Goal: Transaction & Acquisition: Purchase product/service

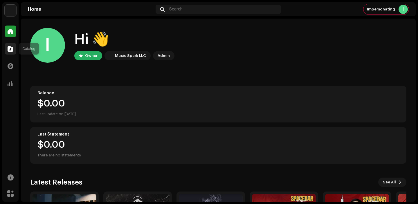
click at [10, 50] on span at bounding box center [11, 48] width 6 height 5
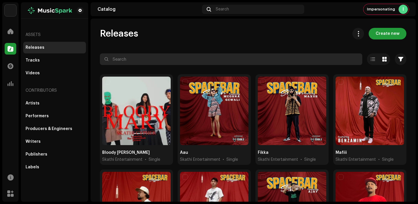
click at [121, 59] on input "text" at bounding box center [231, 59] width 262 height 12
paste input "01Blessed"
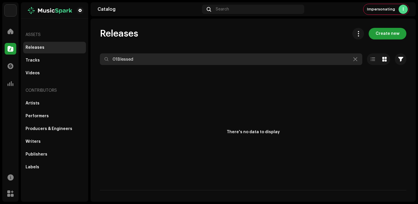
drag, startPoint x: 117, startPoint y: 60, endPoint x: 95, endPoint y: 59, distance: 21.8
click at [95, 59] on div "Releases Create new 01Blessed Selected 0 Deselect all 0 Options Filters Distrib…" at bounding box center [252, 109] width 325 height 162
type input "Blessed"
click at [144, 61] on input "Blessed" at bounding box center [231, 59] width 262 height 12
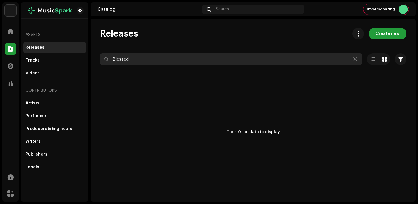
click at [144, 61] on input "Blessed" at bounding box center [231, 59] width 262 height 12
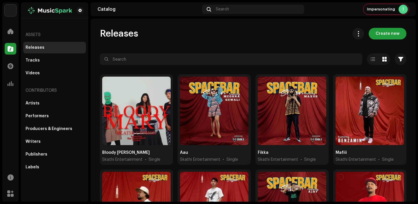
click at [376, 30] on span "Create new" at bounding box center [387, 34] width 24 height 12
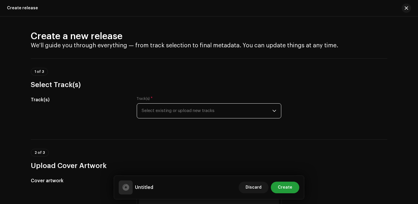
click at [175, 115] on span "Select existing or upload new tracks" at bounding box center [206, 111] width 130 height 14
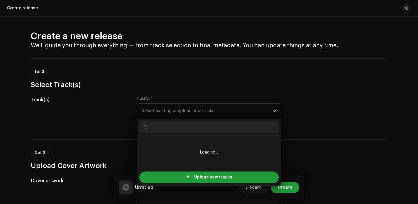
click at [320, 104] on div "Track(s) Track(s) * Select existing or upload new tracks Loading... Upload new …" at bounding box center [209, 110] width 356 height 29
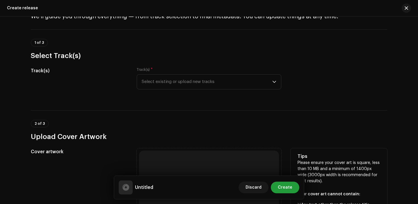
scroll to position [38, 0]
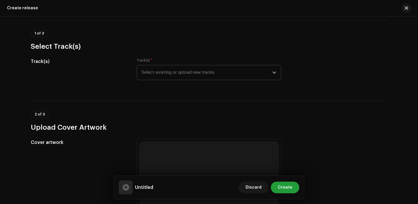
click at [201, 71] on span "Select existing or upload new tracks" at bounding box center [206, 72] width 130 height 14
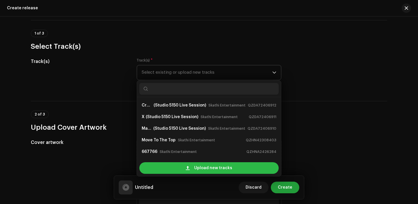
scroll to position [9, 0]
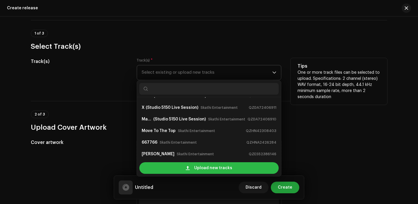
click at [191, 169] on div "Upload new tracks" at bounding box center [208, 168] width 139 height 12
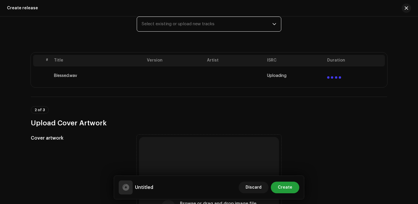
scroll to position [166, 0]
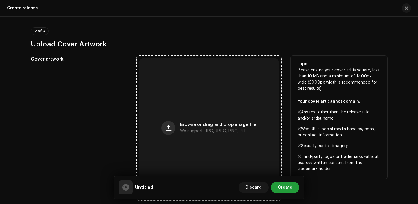
click at [174, 131] on button "button" at bounding box center [168, 128] width 14 height 14
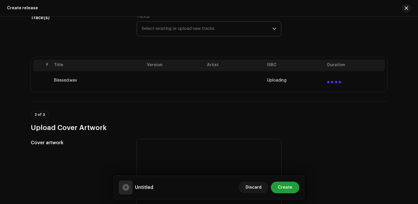
scroll to position [82, 0]
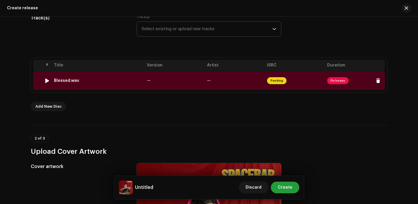
click at [235, 84] on td "—" at bounding box center [234, 80] width 60 height 19
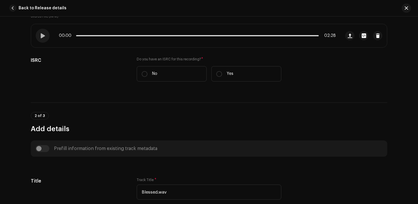
scroll to position [126, 0]
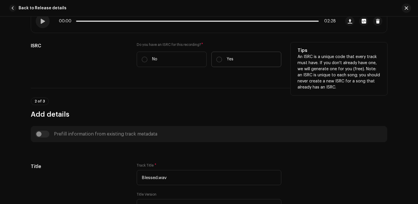
click at [226, 64] on label "Yes" at bounding box center [246, 59] width 70 height 15
click at [222, 62] on input "Yes" at bounding box center [219, 60] width 6 height 6
radio input "true"
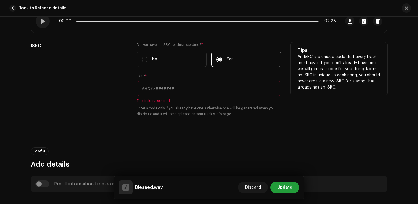
click at [163, 92] on input "text" at bounding box center [209, 88] width 144 height 15
paste input "QZNWS2319101"
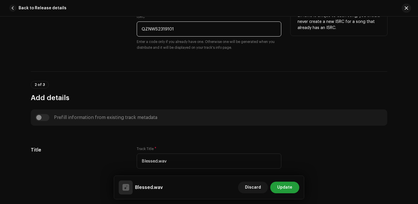
scroll to position [254, 0]
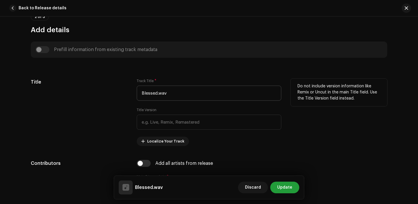
type input "QZNWS2319101"
click at [170, 96] on input "Blessed.wav" at bounding box center [209, 93] width 144 height 15
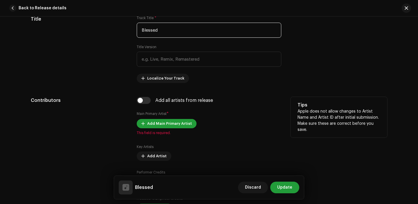
scroll to position [323, 0]
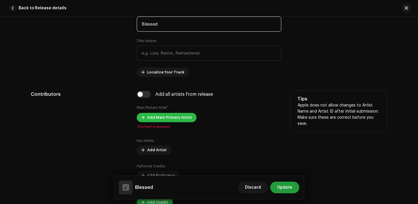
type input "Blessed"
click at [157, 118] on span "Add Main Primary Artist" at bounding box center [169, 118] width 45 height 12
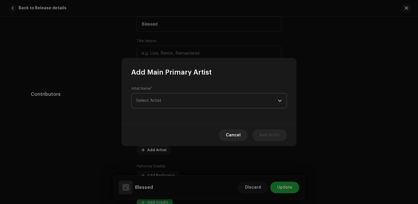
click at [165, 105] on span "Select Artist" at bounding box center [206, 100] width 141 height 14
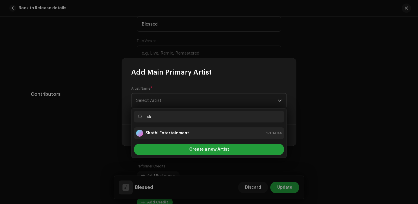
type input "sk"
click at [164, 137] on li "Skathi Entertainment 1701404" at bounding box center [209, 133] width 150 height 12
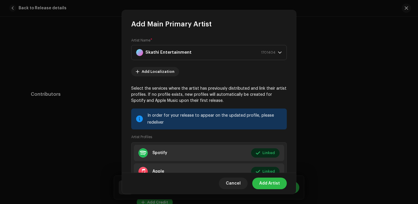
click at [262, 183] on span "Add Artist" at bounding box center [269, 183] width 21 height 12
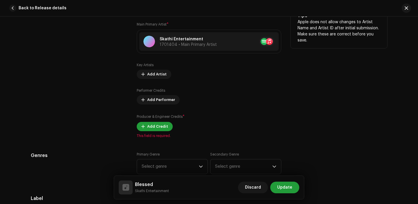
scroll to position [407, 0]
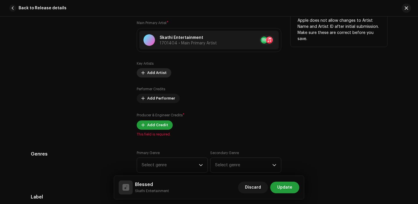
click at [148, 72] on span "Add Artist" at bounding box center [156, 73] width 19 height 12
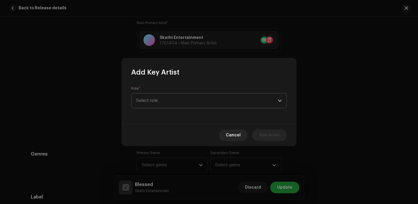
click at [168, 104] on span "Select role" at bounding box center [206, 100] width 141 height 14
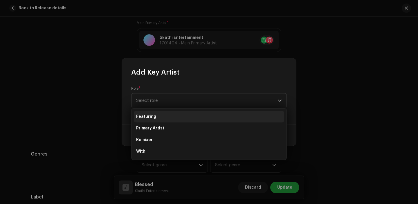
click at [153, 120] on li "Featuring" at bounding box center [209, 117] width 150 height 12
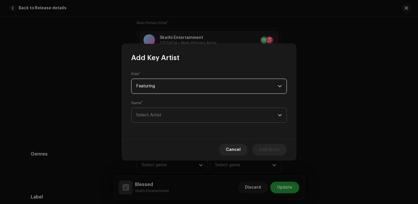
click at [153, 117] on span "Select Artist" at bounding box center [148, 115] width 25 height 4
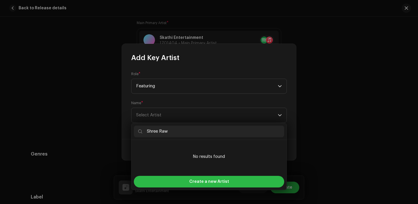
type input "Shree Raw"
click at [165, 179] on div "Create a new Artist" at bounding box center [209, 182] width 150 height 12
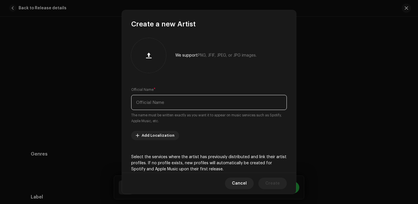
click at [151, 105] on input "text" at bounding box center [208, 102] width 155 height 15
paste input "Shree Raw"
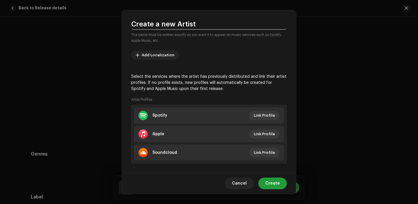
scroll to position [87, 0]
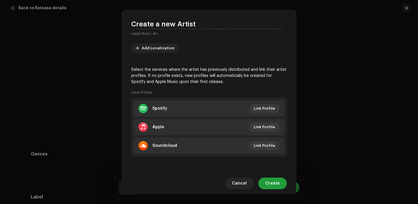
type input "Shree Raw"
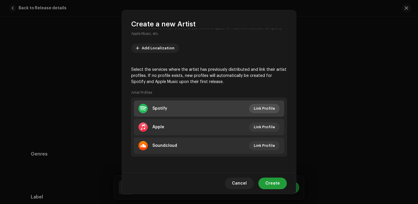
click at [262, 105] on span "Link Profile" at bounding box center [263, 109] width 21 height 12
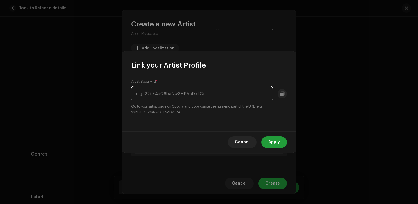
click at [180, 101] on input "text" at bounding box center [201, 93] width 141 height 15
paste input "589yfZdoBM8w23JxCF7zUW"
type input "589yfZdoBM8w23JxCF7zUW"
click at [277, 143] on span "Apply" at bounding box center [274, 142] width 12 height 12
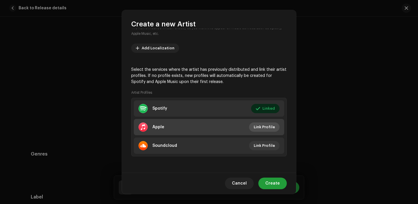
click at [263, 128] on span "Link Profile" at bounding box center [263, 127] width 21 height 12
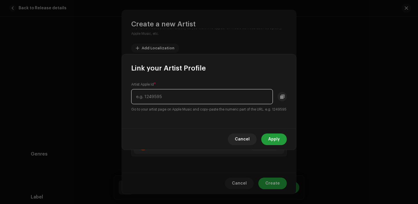
paste input "1525892987"
type input "1525892987"
click at [277, 142] on span "Apply" at bounding box center [274, 139] width 12 height 12
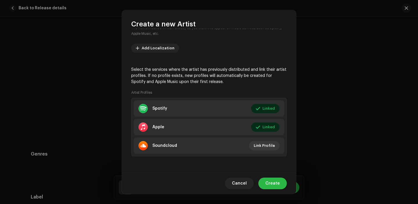
click at [279, 184] on span "Create" at bounding box center [272, 183] width 14 height 12
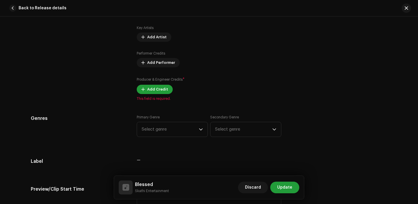
scroll to position [457, 0]
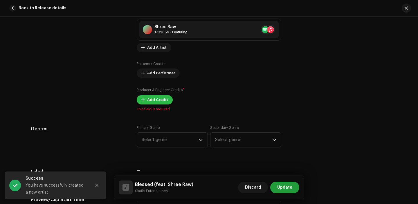
click at [150, 103] on span "Add Credit" at bounding box center [157, 100] width 21 height 12
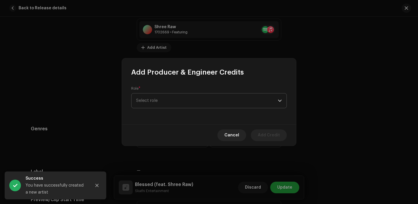
click at [158, 103] on span "Select role" at bounding box center [206, 100] width 141 height 14
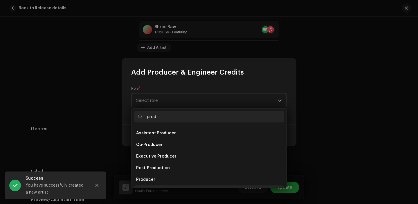
scroll to position [9, 0]
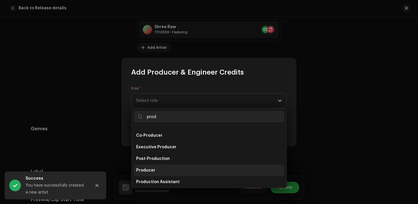
type input "prod"
click at [158, 166] on li "Producer" at bounding box center [209, 170] width 150 height 12
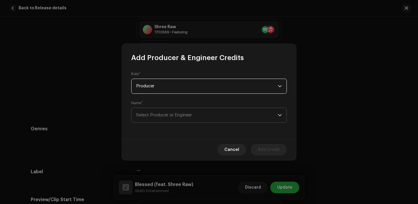
click at [157, 114] on span "Select Producer or Engineer" at bounding box center [164, 115] width 56 height 4
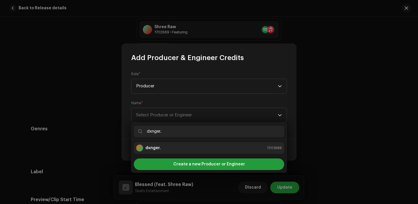
type input "dxnger."
click at [188, 147] on div "dxnger. 1701686" at bounding box center [209, 147] width 146 height 7
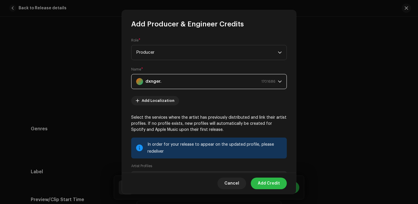
click at [265, 182] on span "Add Credit" at bounding box center [268, 183] width 22 height 12
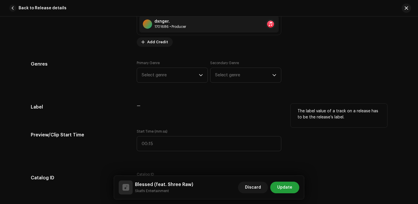
scroll to position [547, 0]
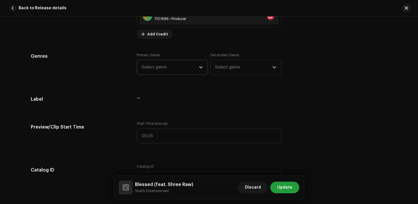
click at [162, 69] on span "Select genre" at bounding box center [169, 67] width 57 height 14
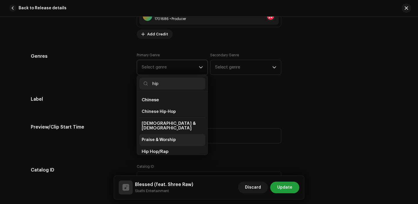
scroll to position [15, 0]
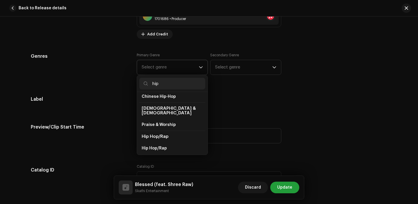
type input "hip"
drag, startPoint x: 165, startPoint y: 136, endPoint x: 165, endPoint y: 141, distance: 4.9
click at [165, 141] on ul "Chinese Chinese Hip-Hop Christian & Gospel Praise & Worship Hip Hop/Rap Hip Hop…" at bounding box center [172, 175] width 70 height 196
click at [165, 142] on li "Hip Hop/Rap" at bounding box center [172, 148] width 66 height 12
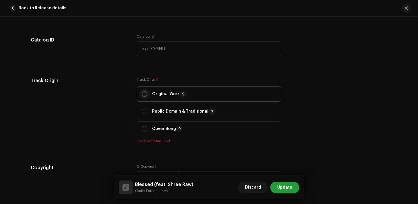
click at [141, 92] on p-radiobutton at bounding box center [144, 94] width 6 height 6
radio input "true"
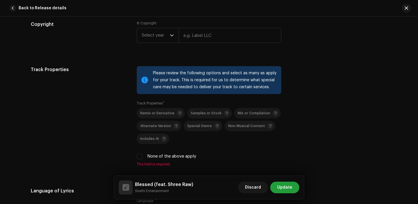
scroll to position [817, 0]
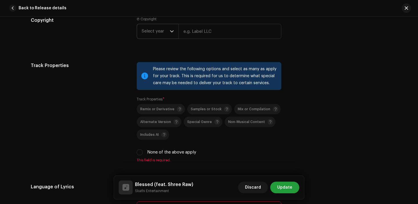
click at [161, 32] on span "Select year" at bounding box center [155, 31] width 28 height 14
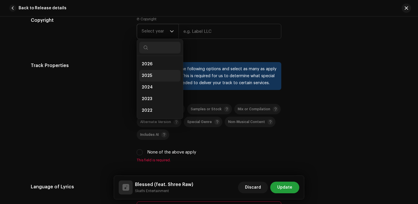
click at [153, 78] on li "2025" at bounding box center [159, 76] width 41 height 12
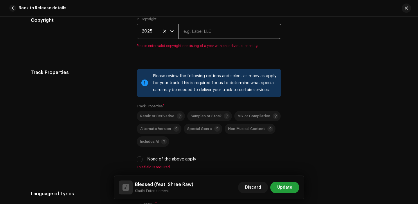
click at [190, 33] on input "text" at bounding box center [229, 31] width 103 height 15
type input "Skathi Entertainment"
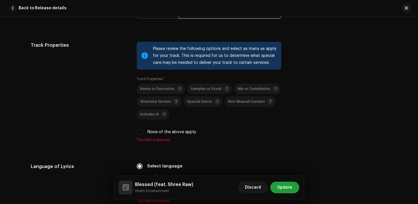
scroll to position [866, 0]
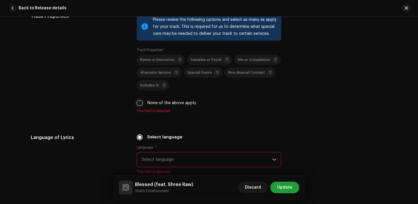
click at [137, 105] on input "None of the above apply" at bounding box center [140, 103] width 6 height 6
checkbox input "true"
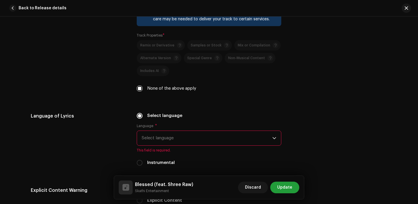
scroll to position [894, 0]
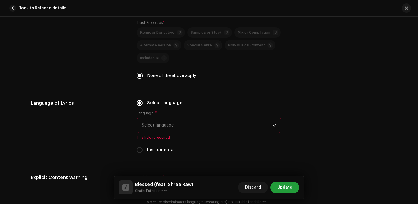
click at [174, 127] on span "Select language" at bounding box center [206, 125] width 130 height 14
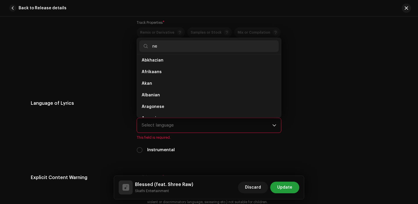
scroll to position [0, 0]
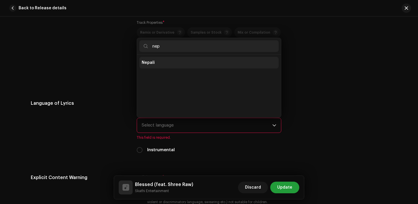
type input "nep"
click at [158, 67] on li "Nepali" at bounding box center [208, 63] width 139 height 12
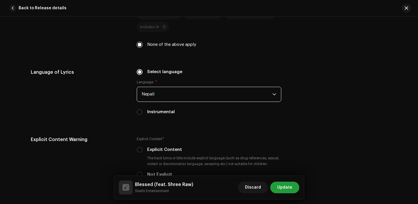
scroll to position [962, 0]
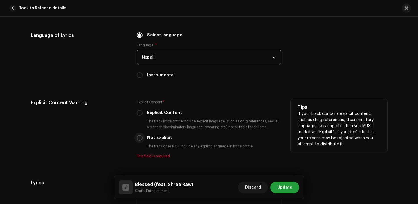
click at [140, 137] on input "Not Explicit" at bounding box center [140, 138] width 6 height 6
radio input "true"
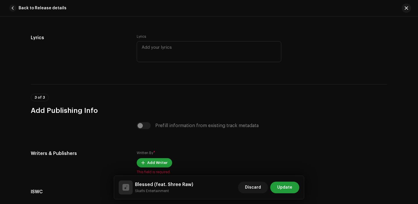
scroll to position [1122, 0]
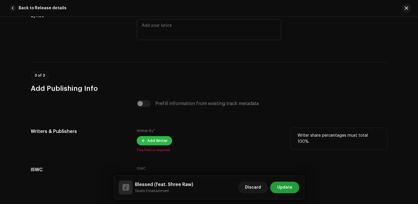
click at [150, 146] on span "Add Writer" at bounding box center [157, 141] width 20 height 12
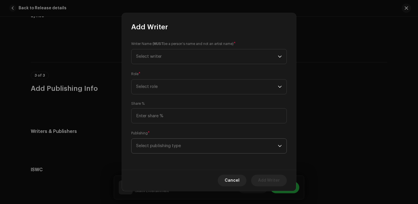
click at [212, 150] on span "Select publishing type" at bounding box center [206, 146] width 141 height 14
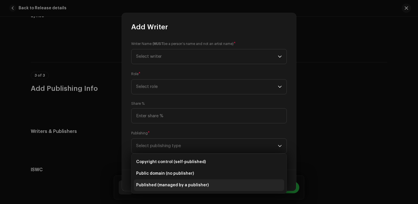
click at [188, 190] on li "Published (managed by a publisher)" at bounding box center [209, 185] width 150 height 12
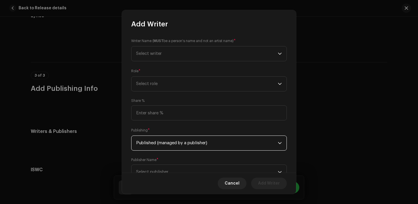
scroll to position [23, 0]
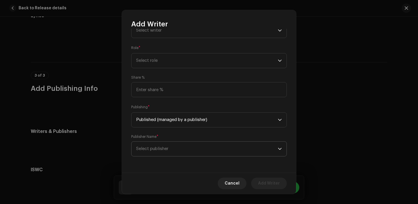
click at [192, 142] on span "Select publisher" at bounding box center [206, 148] width 141 height 14
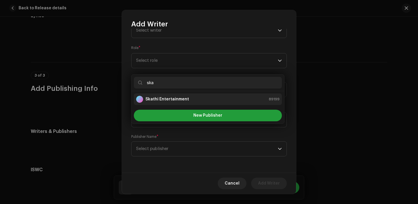
type input "ska"
click at [185, 99] on strong "Skathi Entertainment" at bounding box center [166, 99] width 43 height 6
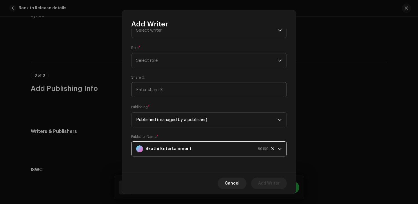
scroll to position [6, 0]
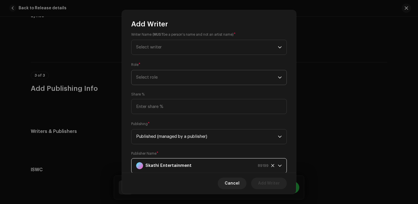
click at [167, 73] on span "Select role" at bounding box center [206, 77] width 141 height 14
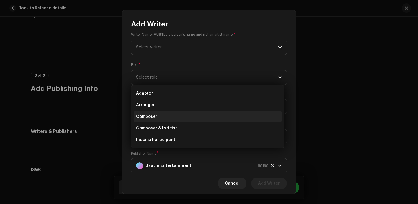
click at [167, 114] on li "Composer" at bounding box center [208, 117] width 148 height 12
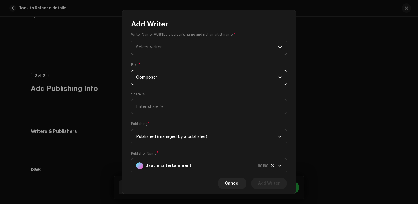
click at [156, 51] on span "Select writer" at bounding box center [206, 47] width 141 height 14
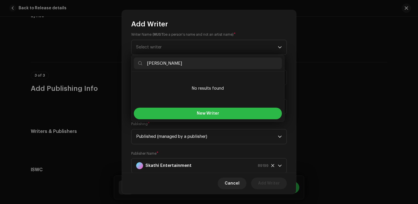
type input "ShreeRaw ShreeRaw"
click at [199, 117] on button "New Writer" at bounding box center [208, 114] width 148 height 12
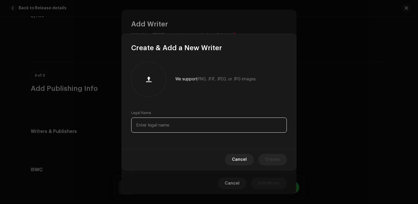
click at [182, 124] on input "text" at bounding box center [208, 124] width 155 height 15
paste input "ShreeRaw ShreeRaw"
type input "ShreeRaw ShreeRaw"
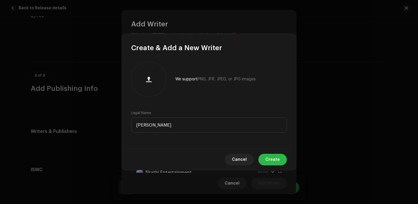
click at [271, 159] on span "Create" at bounding box center [272, 160] width 14 height 12
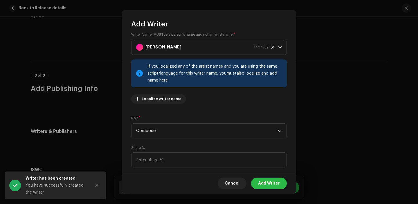
click at [275, 184] on span "Add Writer" at bounding box center [269, 183] width 22 height 12
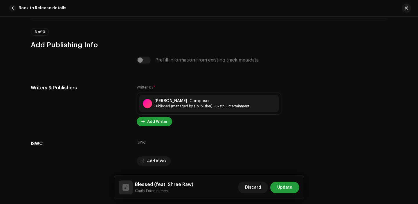
scroll to position [1184, 0]
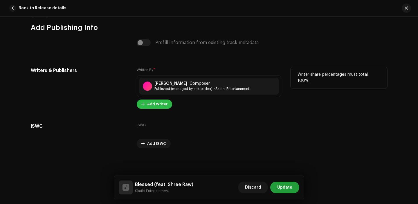
click at [157, 106] on span "Add Writer" at bounding box center [157, 104] width 20 height 12
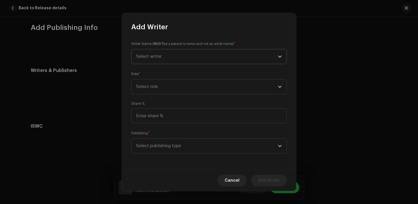
click at [160, 57] on span "Select writer" at bounding box center [149, 56] width 26 height 4
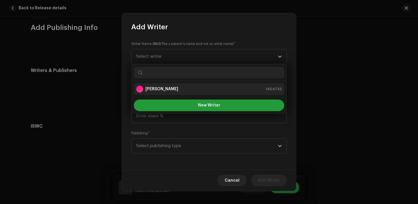
click at [159, 87] on strong "ShreeRaw ShreeRaw" at bounding box center [161, 89] width 33 height 6
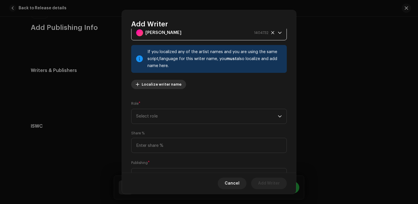
scroll to position [48, 0]
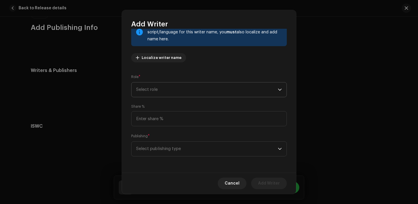
click at [161, 86] on span "Select role" at bounding box center [206, 89] width 141 height 14
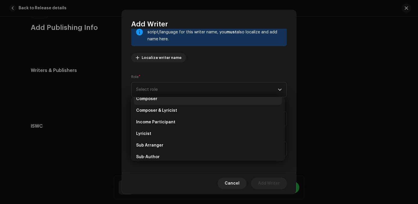
scroll to position [34, 0]
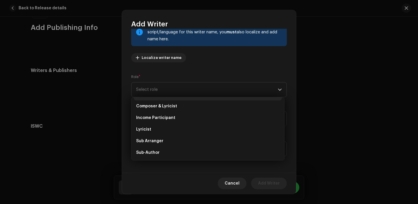
click at [159, 133] on li "Lyricist" at bounding box center [208, 130] width 148 height 12
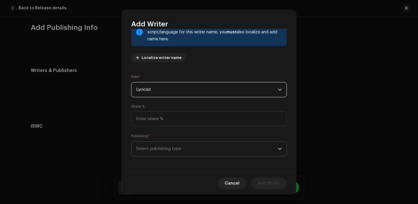
click at [160, 153] on span "Select publishing type" at bounding box center [206, 148] width 141 height 14
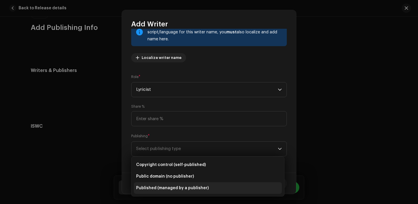
click at [156, 185] on li "Published (managed by a publisher)" at bounding box center [208, 188] width 148 height 12
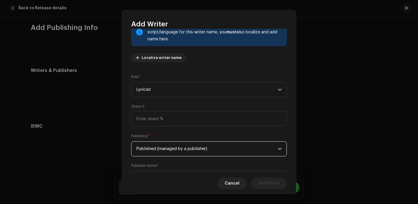
scroll to position [77, 0]
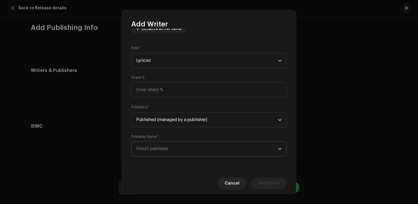
click at [156, 141] on span "Select publisher" at bounding box center [206, 148] width 141 height 14
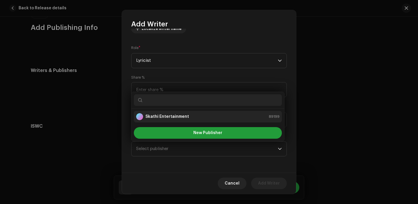
click at [156, 117] on strong "Skathi Entertainment" at bounding box center [166, 117] width 43 height 6
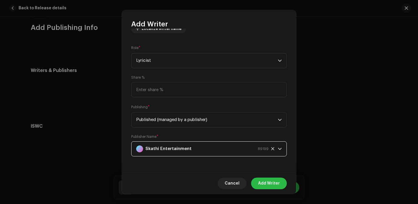
click at [271, 183] on span "Add Writer" at bounding box center [269, 183] width 22 height 12
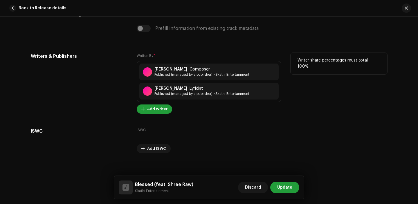
scroll to position [1203, 0]
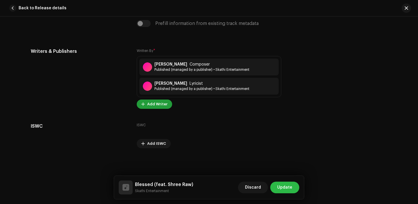
click at [277, 182] on button "Update" at bounding box center [284, 188] width 29 height 12
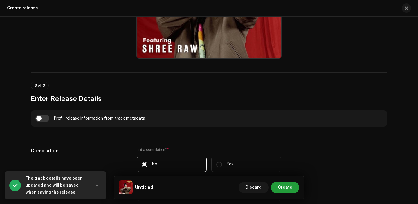
scroll to position [343, 0]
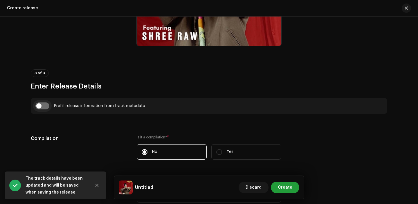
click at [39, 106] on input "checkbox" at bounding box center [42, 105] width 14 height 7
checkbox input "true"
type input "Blessed"
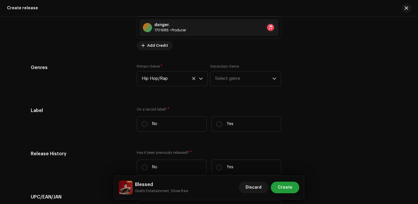
scroll to position [817, 0]
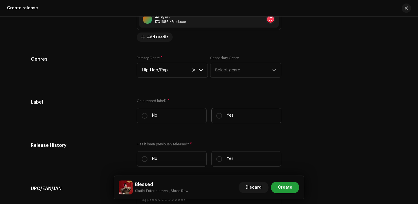
click at [218, 110] on label "Yes" at bounding box center [246, 115] width 70 height 15
click at [218, 113] on input "Yes" at bounding box center [219, 116] width 6 height 6
radio input "true"
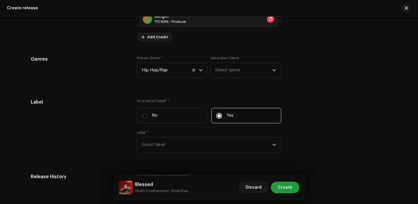
click at [169, 138] on div "Label * Select label" at bounding box center [209, 141] width 144 height 22
click at [169, 145] on span "Select label" at bounding box center [206, 144] width 130 height 14
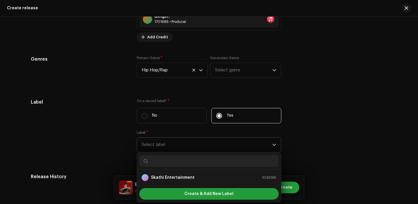
click at [171, 169] on div at bounding box center [209, 161] width 144 height 17
click at [172, 175] on li "Skathi Entertainment 1036165" at bounding box center [208, 178] width 139 height 12
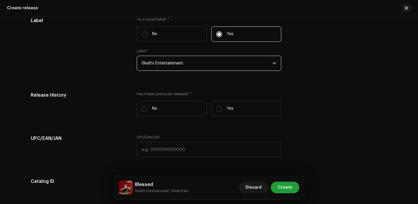
scroll to position [913, 0]
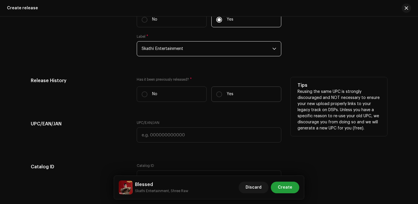
click at [226, 93] on p "Yes" at bounding box center [229, 94] width 7 height 6
click at [222, 93] on input "Yes" at bounding box center [219, 94] width 6 height 6
radio input "true"
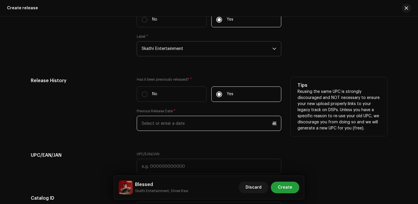
click at [158, 124] on input "text" at bounding box center [209, 123] width 144 height 15
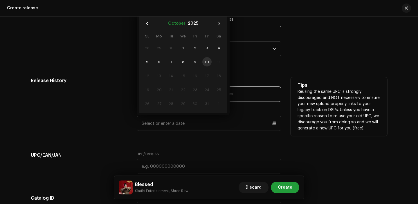
click at [176, 23] on button "October" at bounding box center [176, 23] width 17 height 9
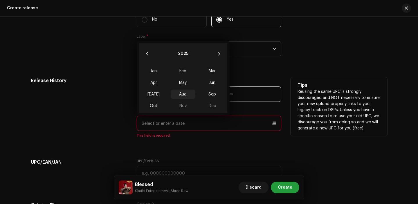
click at [182, 94] on span "Aug" at bounding box center [182, 94] width 25 height 9
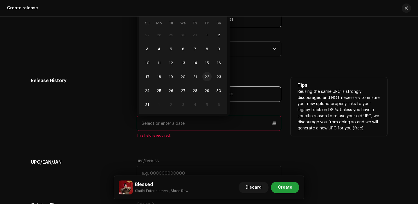
click at [206, 76] on span "22" at bounding box center [206, 76] width 9 height 9
type input "[DATE]"
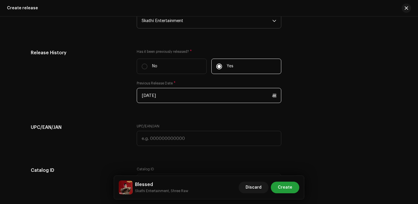
scroll to position [973, 0]
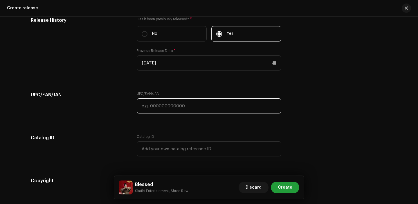
click at [155, 105] on input "text" at bounding box center [209, 105] width 144 height 15
paste input "7300345852610"
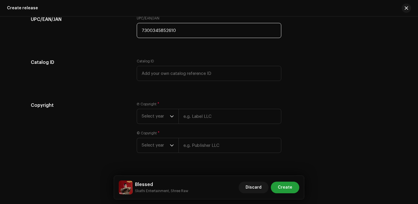
scroll to position [1056, 0]
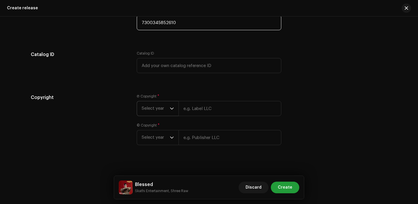
type input "7300345852610"
click at [150, 116] on span "Select year" at bounding box center [155, 108] width 28 height 14
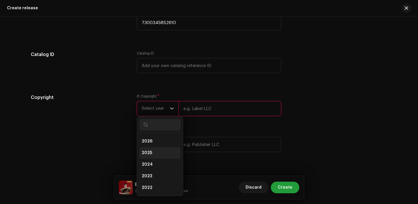
drag, startPoint x: 150, startPoint y: 149, endPoint x: 151, endPoint y: 153, distance: 4.1
click at [151, 154] on ul "2026 2025 2024 2023 2022 2021 2020 2019 2018 2017 2016 2015" at bounding box center [160, 205] width 46 height 144
click at [151, 153] on li "2025" at bounding box center [159, 153] width 41 height 12
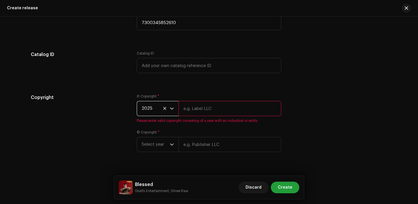
click at [201, 113] on input "text" at bounding box center [229, 108] width 103 height 15
type input "Skathi Entertainment"
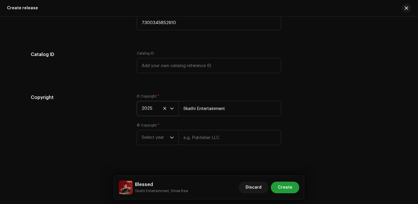
click at [206, 148] on div "Ⓟ Copyright * 2025 Skathi Entertainment © Copyright * Select year" at bounding box center [209, 123] width 144 height 58
click at [207, 142] on input "text" at bounding box center [229, 137] width 103 height 15
type input "Skathi Entertainment"
click at [158, 137] on span "Select year" at bounding box center [155, 137] width 28 height 14
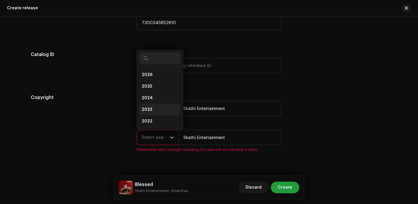
scroll to position [9, 0]
click at [153, 81] on li "2025" at bounding box center [159, 77] width 41 height 12
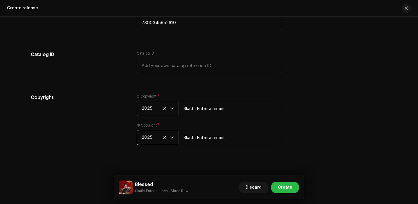
click at [287, 185] on span "Create" at bounding box center [284, 188] width 14 height 12
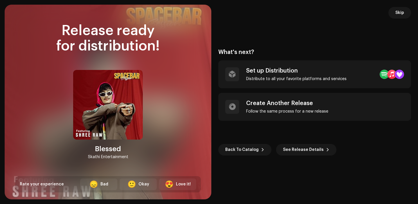
click at [269, 81] on div "Set up Distribution Distribute to all your favorite platforms and services" at bounding box center [314, 74] width 193 height 28
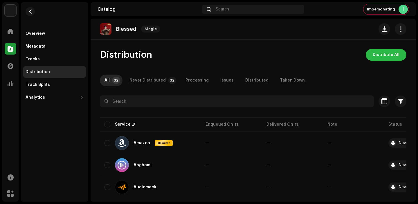
click at [381, 50] on span "Distribute All" at bounding box center [385, 55] width 27 height 12
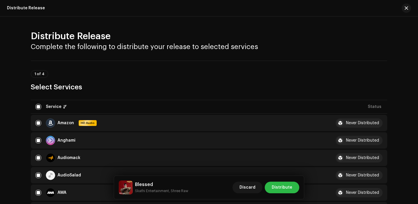
click at [282, 187] on span "Distribute" at bounding box center [281, 188] width 21 height 12
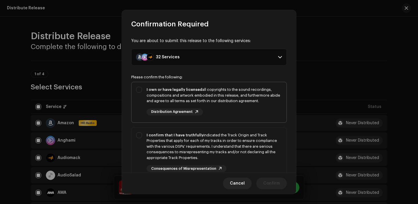
click at [242, 92] on div "I own or have legally licensed all copyrights to the sound recordings, composit…" at bounding box center [213, 95] width 135 height 17
checkbox input "true"
click at [242, 147] on div "I confirm that I have truthfully indicated the Track Origin and Track Propertie…" at bounding box center [213, 146] width 135 height 28
checkbox input "true"
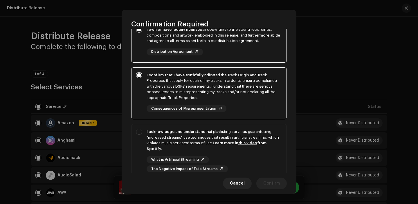
scroll to position [77, 0]
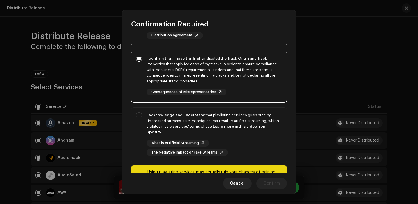
click at [242, 147] on div "What is Artificial Streaming The Negative Impact of Fake Streams" at bounding box center [213, 147] width 135 height 16
checkbox input "true"
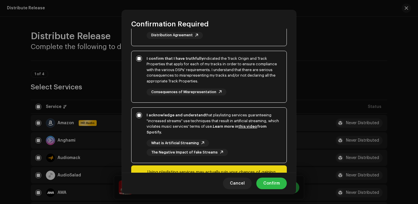
click at [272, 186] on span "Confirm" at bounding box center [271, 183] width 17 height 12
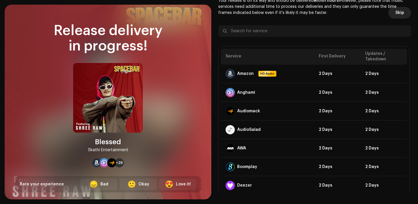
click at [395, 15] on span "Skip" at bounding box center [399, 13] width 9 height 12
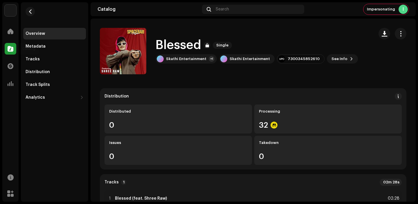
click at [10, 50] on span at bounding box center [11, 48] width 6 height 5
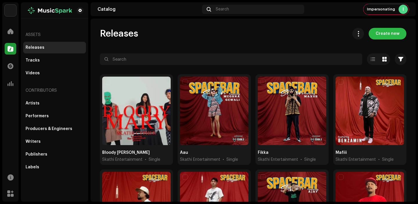
click at [382, 37] on span "Create new" at bounding box center [387, 34] width 24 height 12
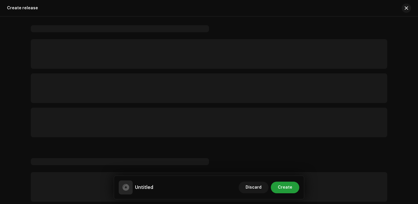
scroll to position [12, 0]
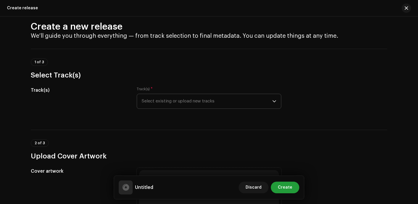
click at [194, 101] on span "Select existing or upload new tracks" at bounding box center [206, 101] width 130 height 14
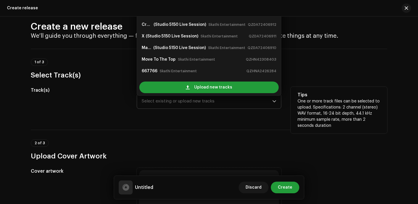
scroll to position [1, 0]
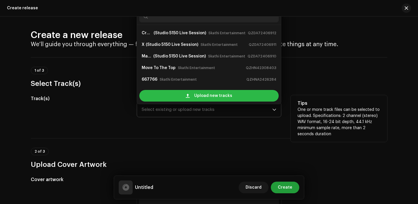
click at [195, 97] on span "Upload new tracks" at bounding box center [213, 96] width 38 height 12
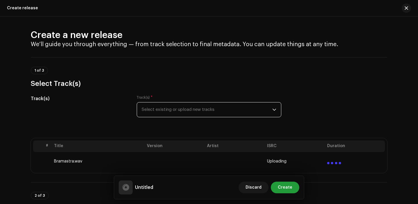
scroll to position [139, 0]
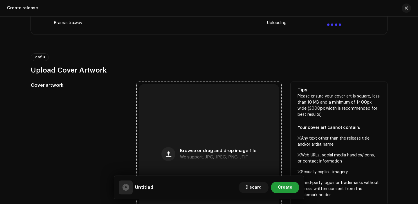
click at [179, 116] on div "Browse or drag and drop image file We support: JPG, JPEG, PNG, JFIF" at bounding box center [209, 154] width 140 height 140
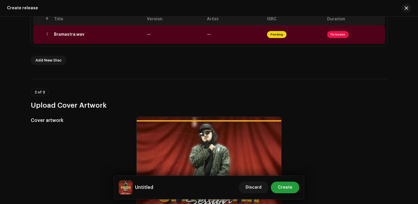
scroll to position [125, 0]
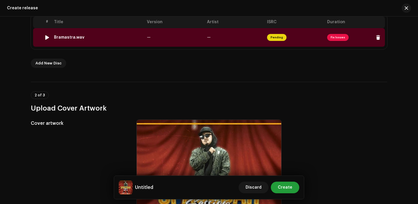
click at [206, 31] on td "—" at bounding box center [234, 37] width 60 height 19
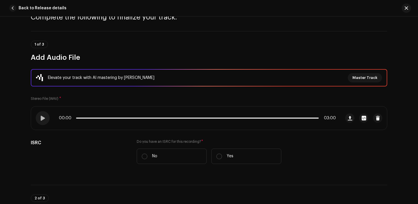
scroll to position [75, 0]
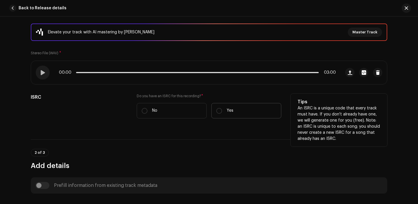
click at [231, 115] on label "Yes" at bounding box center [246, 110] width 70 height 15
click at [222, 114] on input "Yes" at bounding box center [219, 111] width 6 height 6
radio input "true"
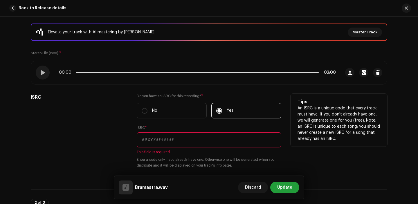
click at [188, 146] on input "text" at bounding box center [209, 139] width 144 height 15
paste input "QZNWT2342870"
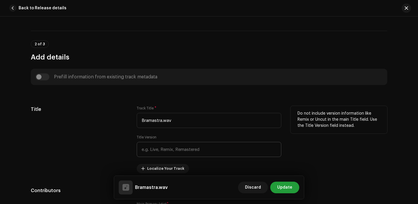
scroll to position [235, 0]
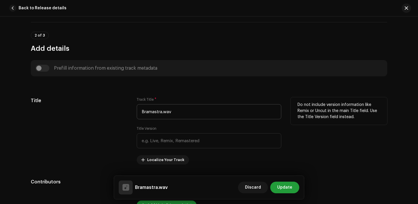
type input "QZNWT2342870"
click at [181, 117] on input "Bramastra.wav" at bounding box center [209, 111] width 144 height 15
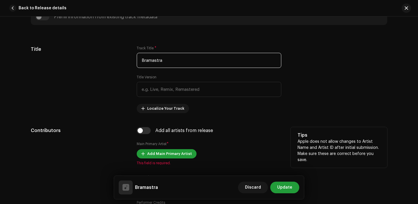
scroll to position [311, 0]
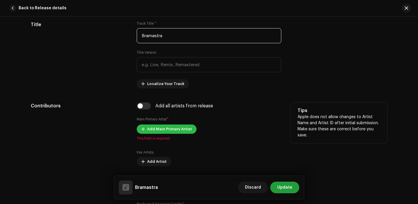
type input "Bramastra"
click at [153, 129] on span "Add Main Primary Artist" at bounding box center [169, 129] width 45 height 12
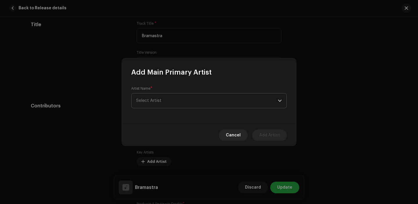
click at [156, 95] on span "Select Artist" at bounding box center [206, 100] width 141 height 14
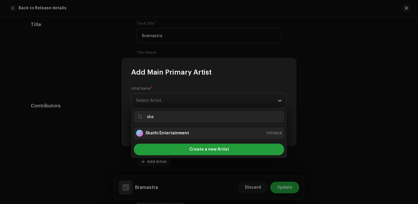
type input "ska"
click at [164, 135] on strong "Skathi Entertainment" at bounding box center [166, 133] width 43 height 6
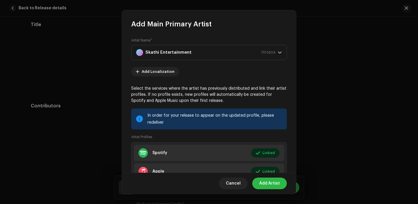
click at [269, 185] on span "Add Artist" at bounding box center [269, 183] width 21 height 12
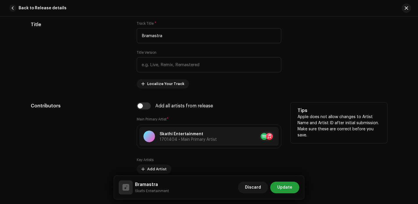
scroll to position [369, 0]
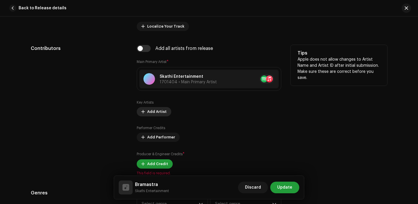
click at [152, 113] on span "Add Artist" at bounding box center [156, 112] width 19 height 12
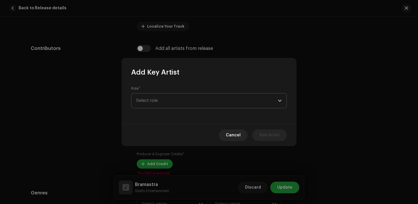
click at [165, 103] on span "Select role" at bounding box center [206, 100] width 141 height 14
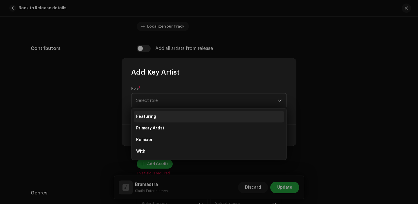
click at [162, 122] on li "Featuring" at bounding box center [209, 117] width 150 height 12
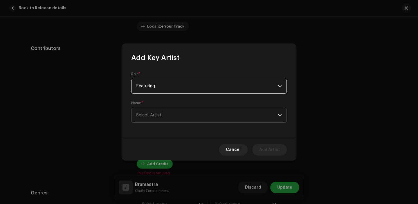
click at [160, 116] on span "Select Artist" at bounding box center [148, 115] width 25 height 4
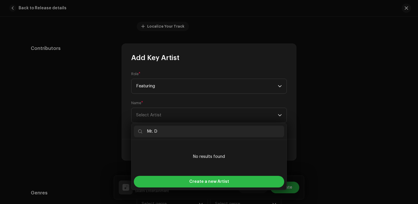
type input "Mr. D"
click at [179, 176] on div "Create a new Artist" at bounding box center [209, 182] width 150 height 12
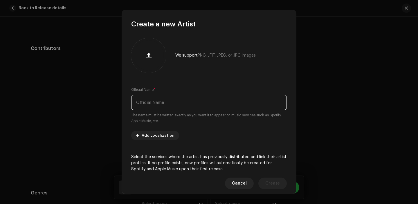
click at [165, 99] on input "text" at bounding box center [208, 102] width 155 height 15
paste input "Mr. D"
type input "Mr. D"
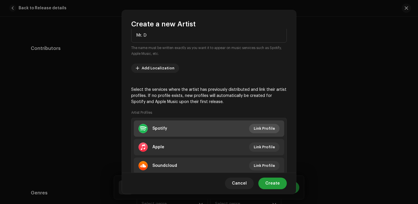
click at [262, 128] on span "Link Profile" at bounding box center [263, 129] width 21 height 12
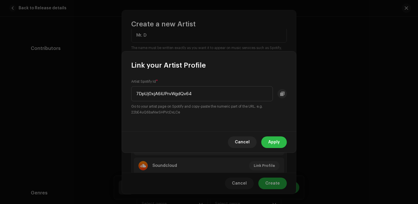
type input "7DpUj0xjA6iUPrvWgdQv64"
click at [273, 144] on span "Apply" at bounding box center [274, 142] width 12 height 12
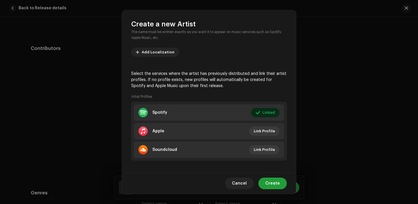
scroll to position [87, 0]
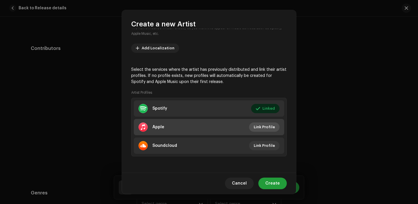
click at [257, 125] on span "Link Profile" at bounding box center [263, 127] width 21 height 12
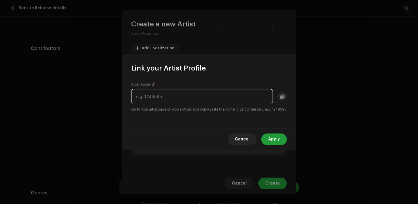
click at [167, 98] on input "text" at bounding box center [201, 96] width 141 height 15
paste input "1492883893"
type input "1492883893"
click at [271, 144] on span "Apply" at bounding box center [274, 139] width 12 height 12
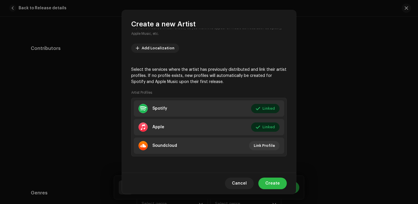
click at [273, 183] on span "Create" at bounding box center [272, 183] width 14 height 12
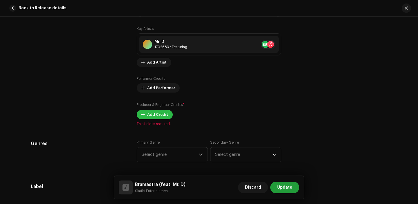
scroll to position [456, 0]
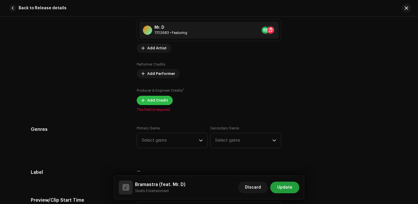
click at [157, 99] on span "Add Credit" at bounding box center [157, 101] width 21 height 12
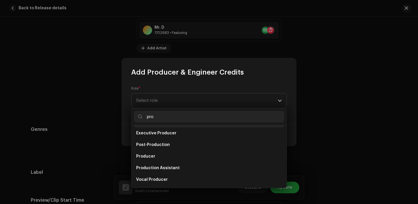
scroll to position [14, 0]
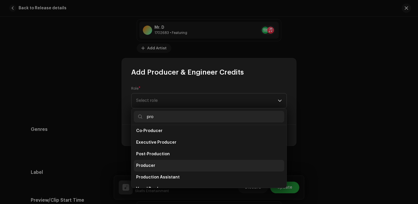
type input "pro"
click at [154, 168] on li "Producer" at bounding box center [209, 166] width 150 height 12
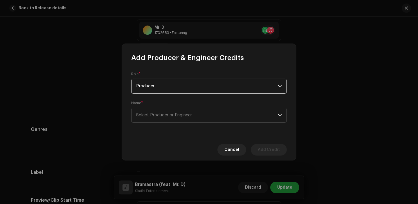
click at [163, 120] on span "Select Producer or Engineer" at bounding box center [206, 115] width 141 height 14
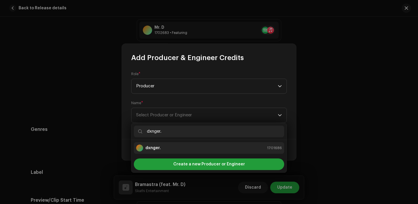
type input "dxnger."
click at [178, 144] on li "dxnger. 1701686" at bounding box center [209, 148] width 150 height 12
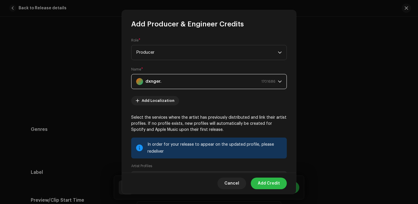
click at [267, 183] on span "Add Credit" at bounding box center [268, 183] width 22 height 12
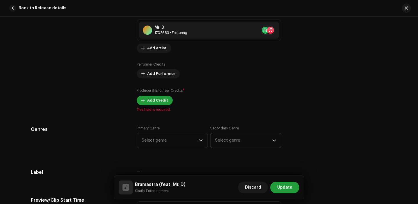
scroll to position [510, 0]
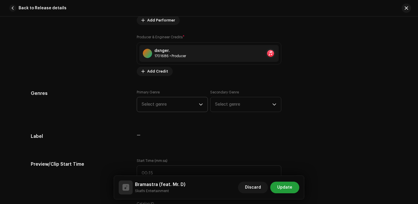
click at [166, 107] on span "Select genre" at bounding box center [169, 104] width 57 height 14
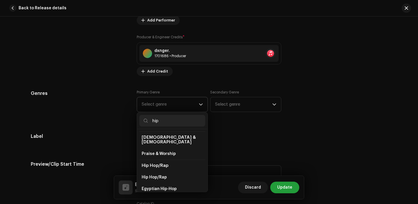
scroll to position [28, 0]
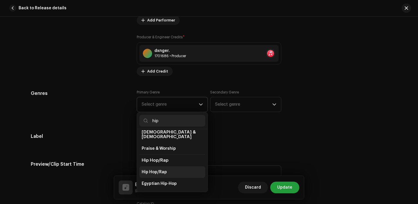
type input "hip"
click at [153, 166] on li "Hip Hop/Rap" at bounding box center [172, 172] width 66 height 12
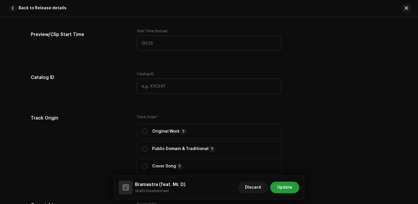
scroll to position [643, 0]
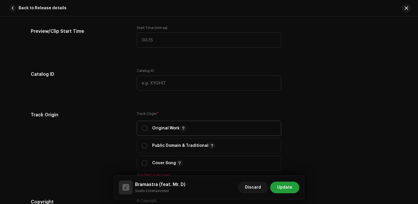
click at [149, 128] on div "Original Work" at bounding box center [163, 128] width 45 height 7
radio input "true"
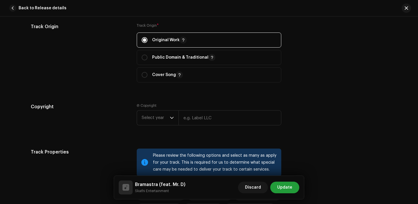
scroll to position [731, 0]
click at [154, 124] on span "Select year" at bounding box center [155, 117] width 28 height 14
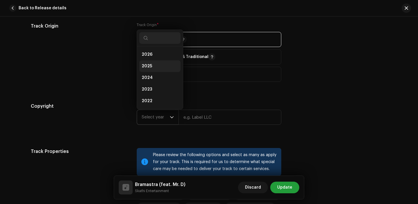
click at [146, 65] on span "2025" at bounding box center [146, 66] width 10 height 6
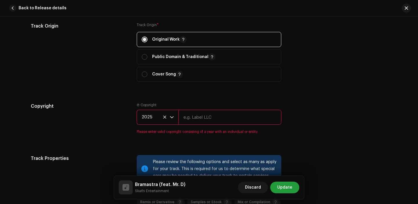
click at [202, 118] on input "text" at bounding box center [229, 117] width 103 height 15
type input "Skathi Entertainment"
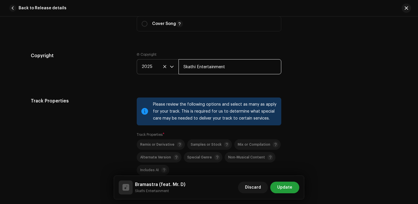
scroll to position [841, 0]
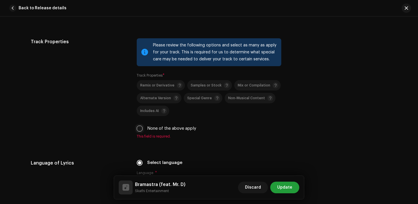
click at [137, 130] on input "None of the above apply" at bounding box center [140, 129] width 6 height 6
checkbox input "true"
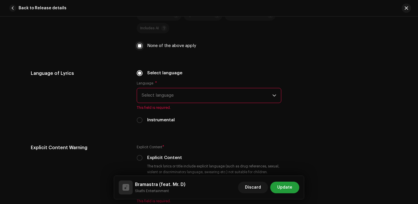
scroll to position [930, 0]
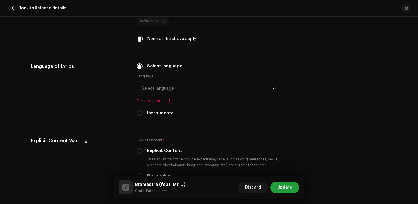
click at [169, 91] on span "Select language" at bounding box center [206, 88] width 130 height 14
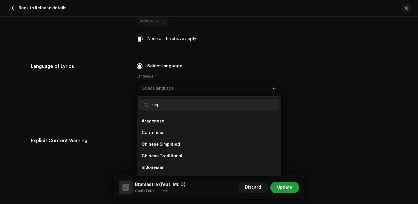
scroll to position [0, 0]
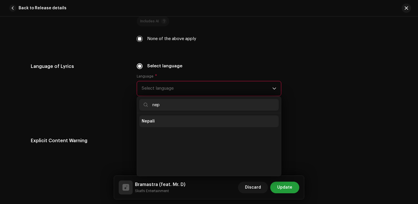
type input "nep"
click at [167, 126] on li "Nepali" at bounding box center [208, 121] width 139 height 12
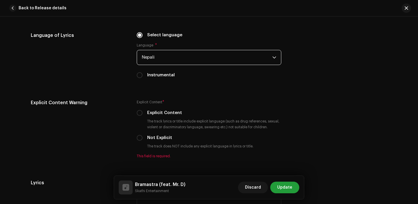
scroll to position [998, 0]
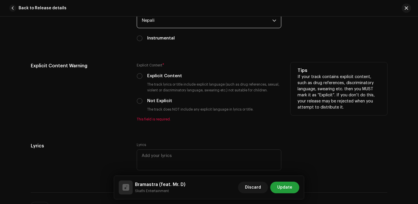
click at [137, 99] on div "Explicit Content * Explicit Content The track lyrics or title include explicit …" at bounding box center [209, 91] width 144 height 59
click at [139, 102] on input "Not Explicit" at bounding box center [140, 101] width 6 height 6
radio input "true"
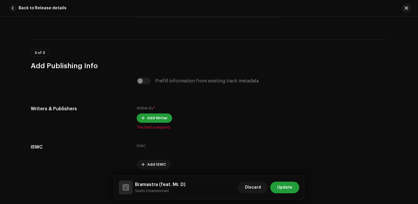
scroll to position [1167, 0]
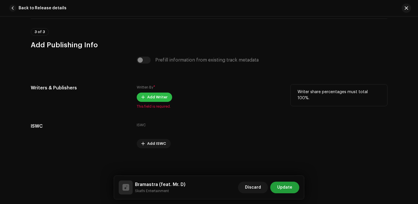
click at [148, 97] on span "Add Writer" at bounding box center [157, 97] width 20 height 12
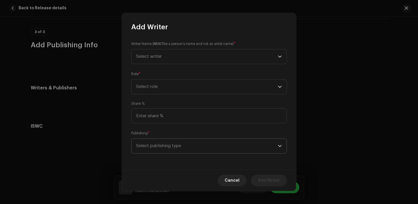
click at [165, 146] on span "Select publishing type" at bounding box center [206, 146] width 141 height 14
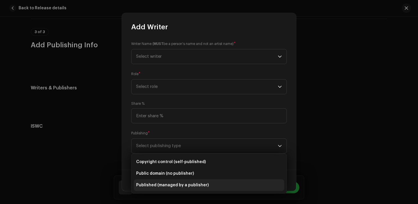
click at [166, 184] on span "Published (managed by a publisher)" at bounding box center [172, 185] width 72 height 6
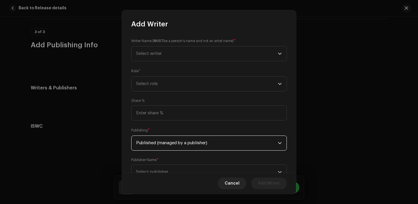
scroll to position [23, 0]
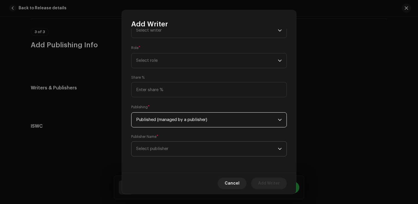
click at [169, 146] on span "Select publisher" at bounding box center [206, 148] width 141 height 14
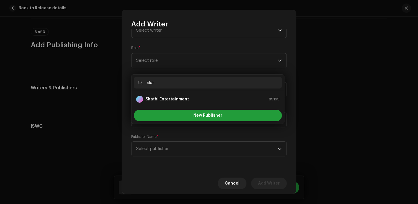
type input "ska"
click at [169, 97] on strong "Skathi Entertainment" at bounding box center [166, 99] width 43 height 6
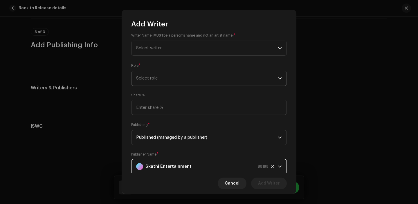
scroll to position [4, 0]
click at [167, 79] on span "Select role" at bounding box center [206, 80] width 141 height 14
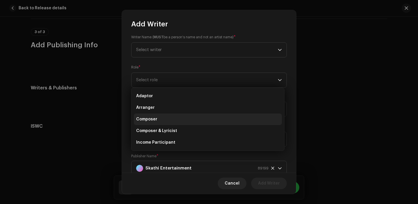
click at [167, 118] on li "Composer" at bounding box center [208, 119] width 148 height 12
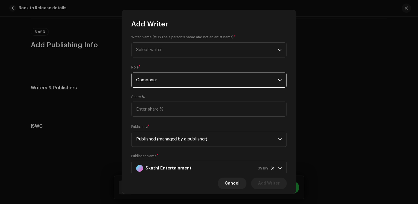
scroll to position [0, 0]
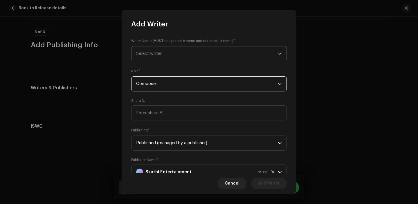
click at [173, 58] on span "Select writer" at bounding box center [206, 53] width 141 height 14
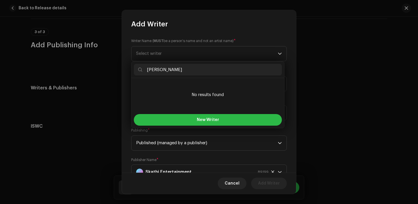
type input "Sandeep Bista"
click at [173, 121] on button "New Writer" at bounding box center [208, 120] width 148 height 12
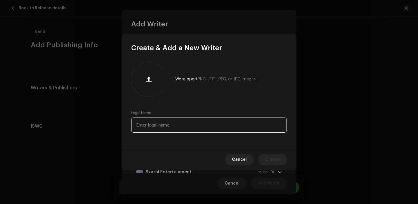
click at [164, 119] on input "text" at bounding box center [208, 124] width 155 height 15
paste input "Sandeep Bista"
type input "Sandeep Bista"
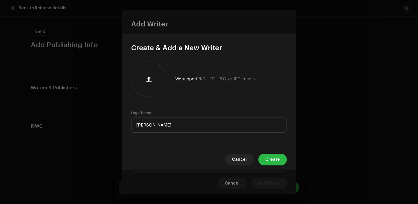
click at [276, 158] on span "Create" at bounding box center [272, 160] width 14 height 12
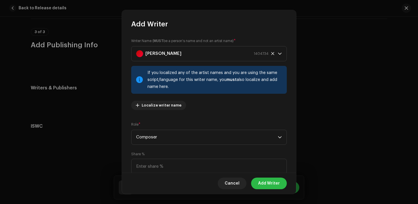
click at [271, 184] on span "Add Writer" at bounding box center [269, 183] width 22 height 12
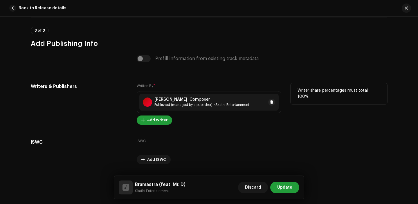
scroll to position [1184, 0]
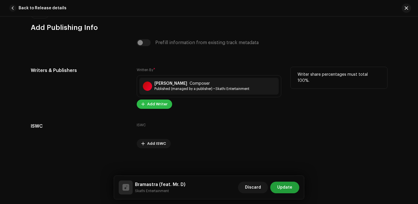
click at [158, 104] on span "Add Writer" at bounding box center [157, 104] width 20 height 12
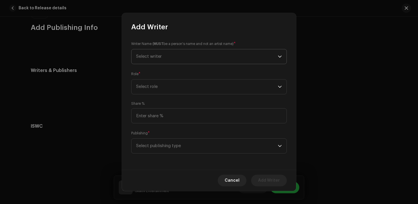
click at [168, 61] on span "Select writer" at bounding box center [206, 56] width 141 height 14
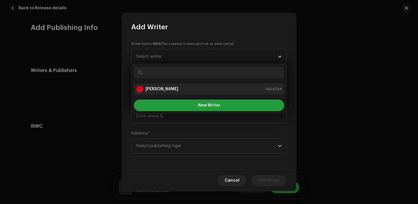
click at [170, 89] on strong "Sandeep Bista" at bounding box center [161, 89] width 33 height 6
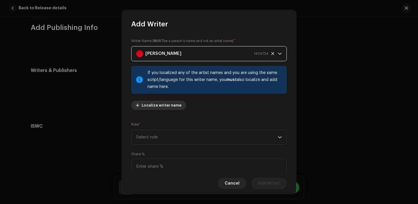
scroll to position [48, 0]
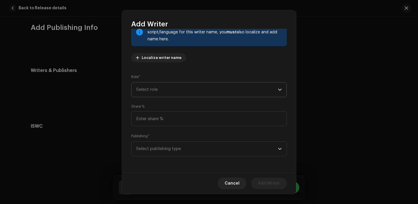
click at [175, 96] on span "Select role" at bounding box center [206, 89] width 141 height 14
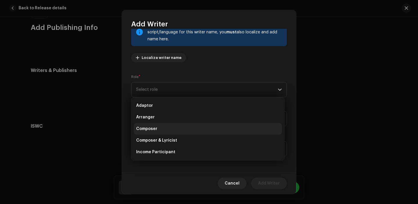
click at [159, 126] on li "Composer" at bounding box center [208, 129] width 148 height 12
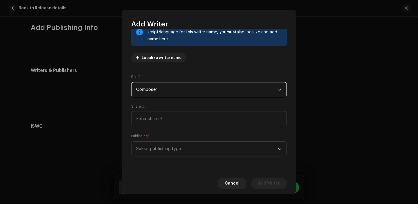
click at [177, 87] on span "Composer" at bounding box center [206, 89] width 141 height 14
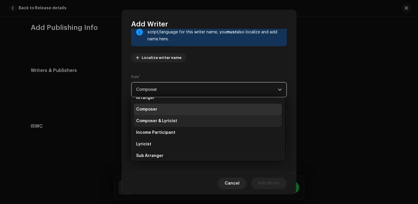
scroll to position [24, 0]
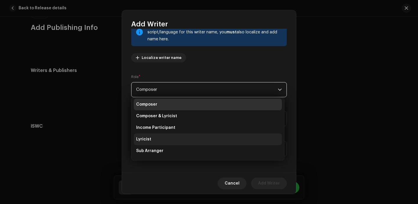
click at [164, 139] on li "Lyricist" at bounding box center [208, 139] width 148 height 12
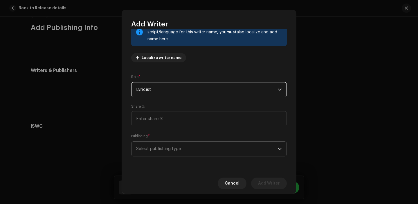
click at [170, 149] on span "Select publishing type" at bounding box center [206, 148] width 141 height 14
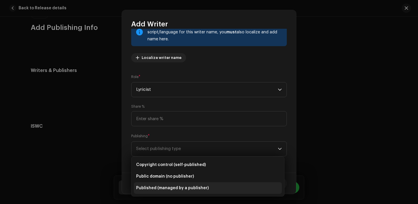
click at [160, 185] on span "Published (managed by a publisher)" at bounding box center [172, 188] width 72 height 6
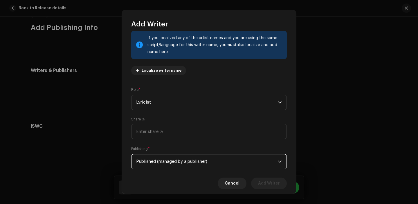
scroll to position [77, 0]
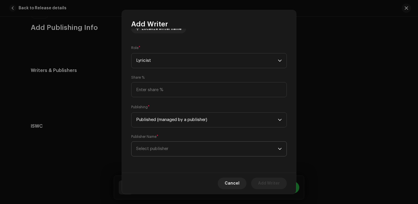
click at [166, 149] on span "Select publisher" at bounding box center [152, 148] width 32 height 4
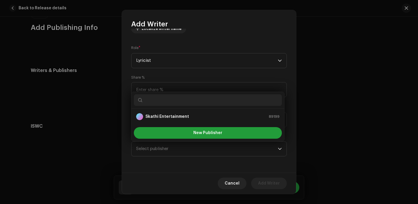
click at [163, 110] on ul "Skathi Entertainment 89199" at bounding box center [207, 116] width 153 height 16
click at [167, 117] on strong "Skathi Entertainment" at bounding box center [166, 117] width 43 height 6
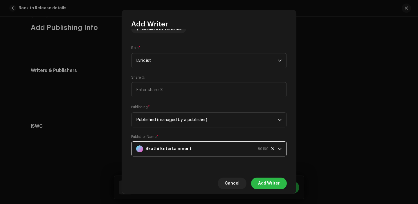
click at [265, 185] on span "Add Writer" at bounding box center [269, 183] width 22 height 12
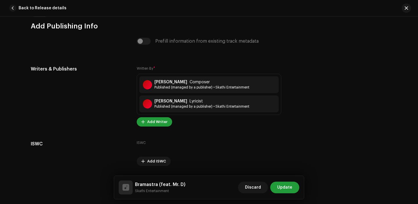
scroll to position [1203, 0]
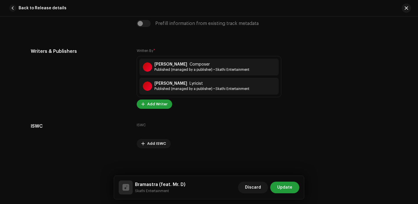
click at [286, 179] on div "Bramastra (feat. Mr. D) Skathi Entertainment Discard Update" at bounding box center [209, 187] width 190 height 23
click at [286, 184] on span "Update" at bounding box center [284, 188] width 15 height 12
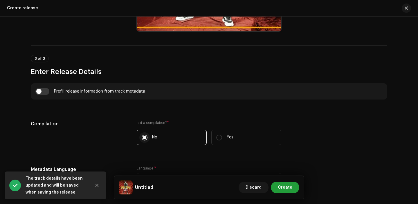
scroll to position [377, 0]
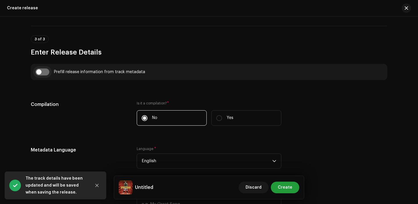
click at [43, 75] on input "checkbox" at bounding box center [42, 71] width 14 height 7
checkbox input "true"
type input "Bramastra"
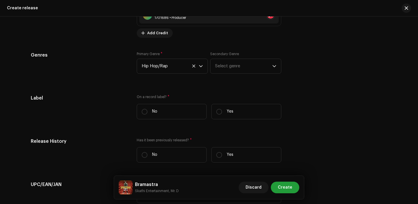
scroll to position [843, 0]
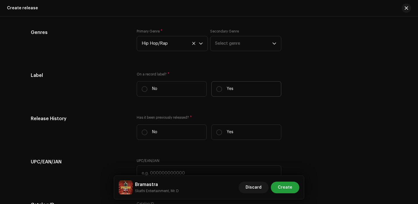
click at [224, 92] on label "Yes" at bounding box center [246, 88] width 70 height 15
click at [222, 92] on input "Yes" at bounding box center [219, 89] width 6 height 6
radio input "true"
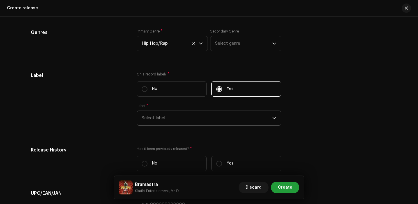
click at [196, 118] on span "Select label" at bounding box center [206, 118] width 130 height 14
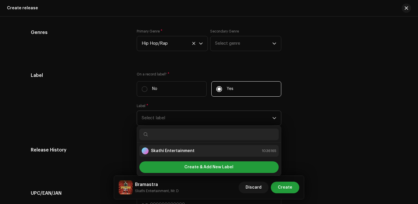
click at [173, 156] on li "Skathi Entertainment 1036165" at bounding box center [208, 151] width 139 height 12
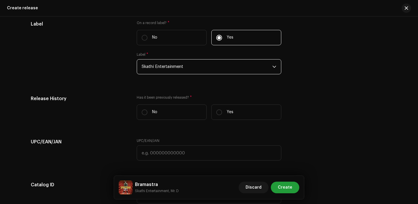
scroll to position [904, 0]
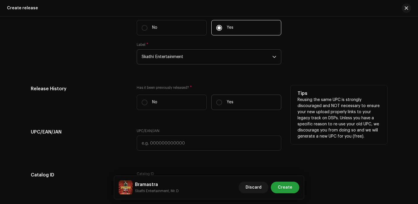
click at [232, 108] on label "Yes" at bounding box center [246, 102] width 70 height 15
click at [222, 105] on input "Yes" at bounding box center [219, 102] width 6 height 6
radio input "true"
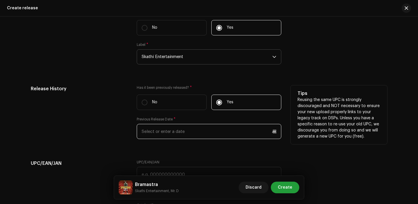
click at [179, 137] on input "text" at bounding box center [209, 131] width 144 height 15
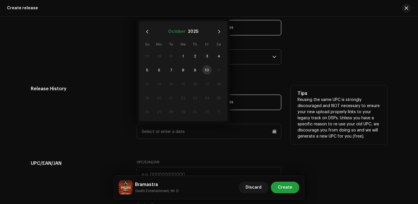
click at [177, 36] on button "October" at bounding box center [176, 31] width 17 height 9
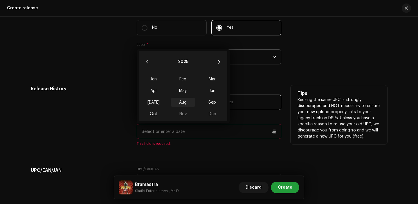
click at [178, 100] on span "Aug" at bounding box center [182, 102] width 25 height 9
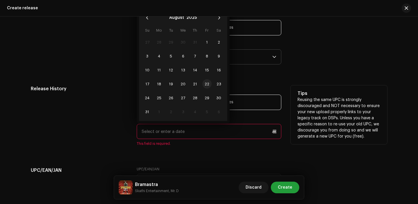
click at [204, 85] on span "22" at bounding box center [206, 83] width 9 height 9
type input "[DATE]"
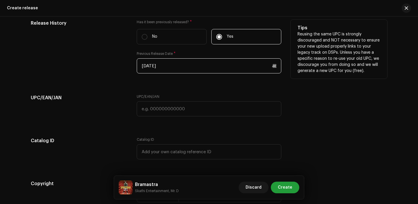
scroll to position [976, 0]
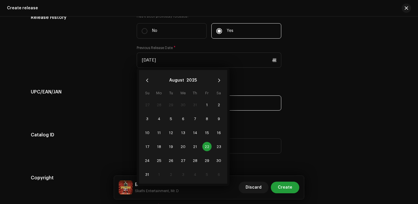
click at [264, 109] on input "text" at bounding box center [209, 102] width 144 height 15
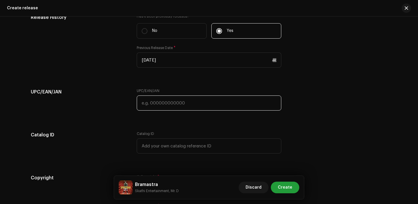
paste input "7300345852597"
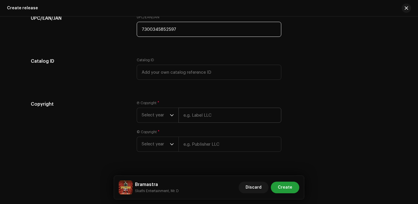
scroll to position [1058, 0]
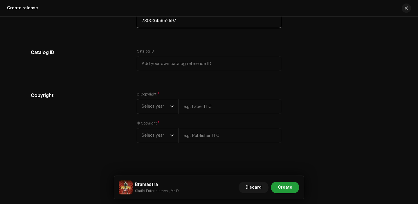
type input "7300345852597"
click at [163, 109] on span "Select year" at bounding box center [155, 106] width 28 height 14
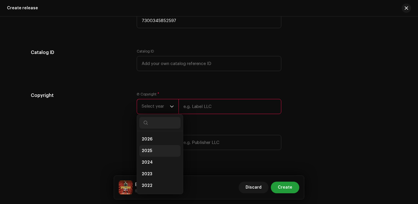
click at [149, 157] on li "2025" at bounding box center [159, 151] width 41 height 12
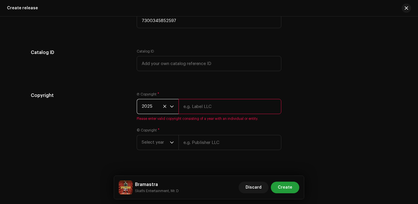
click at [210, 109] on input "text" at bounding box center [229, 106] width 103 height 15
type input "Skathi Entertainment"
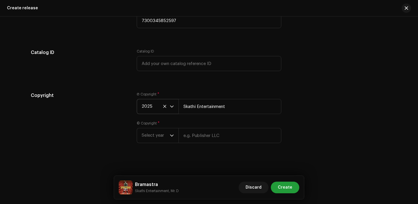
click at [209, 128] on div "© Copyright * Select year" at bounding box center [209, 132] width 144 height 22
click at [209, 136] on input "text" at bounding box center [229, 135] width 103 height 15
type input "Skathi Entertainment"
click at [163, 141] on span "Select year" at bounding box center [155, 135] width 28 height 14
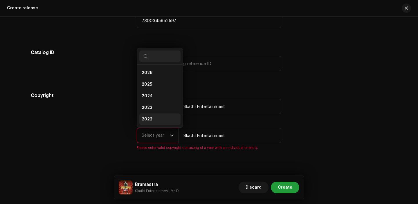
scroll to position [9, 0]
click at [157, 81] on li "2025" at bounding box center [159, 75] width 41 height 12
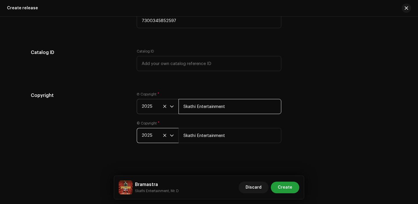
click at [231, 105] on input "Skathi Entertainment" at bounding box center [229, 106] width 103 height 15
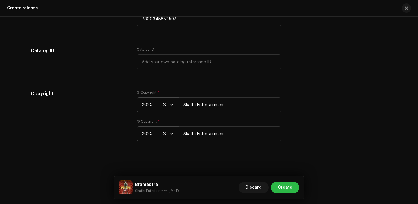
click at [279, 183] on span "Create" at bounding box center [284, 188] width 14 height 12
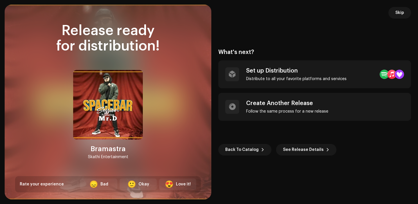
click at [348, 58] on div "What's next? Set up Distribution Distribute to all your favorite platforms and …" at bounding box center [314, 102] width 193 height 107
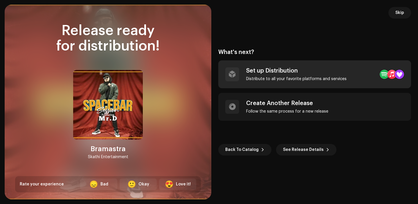
click at [327, 74] on div "Set up Distribution Distribute to all your favorite platforms and services" at bounding box center [296, 74] width 100 height 14
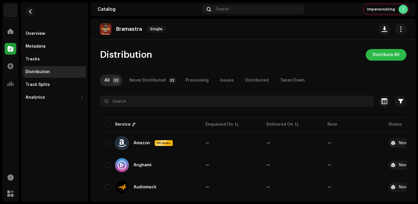
click at [389, 54] on span "Distribute All" at bounding box center [385, 55] width 27 height 12
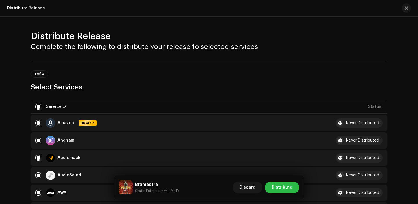
click at [280, 186] on span "Distribute" at bounding box center [281, 188] width 21 height 12
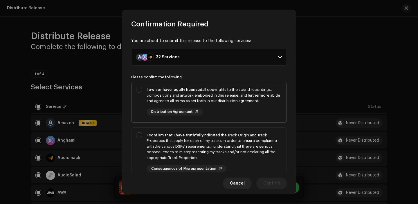
click at [240, 103] on div "I own or have legally licensed all copyrights to the sound recordings, composit…" at bounding box center [213, 95] width 135 height 17
checkbox input "true"
click at [237, 148] on div "I confirm that I have truthfully indicated the Track Origin and Track Propertie…" at bounding box center [213, 146] width 135 height 28
checkbox input "true"
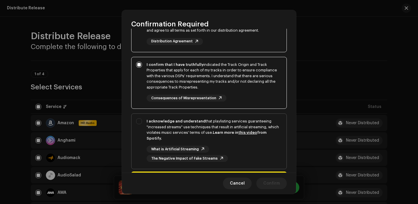
scroll to position [92, 0]
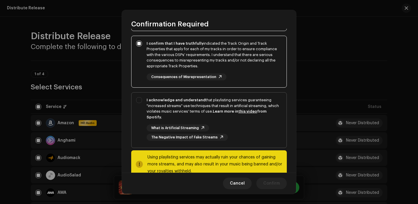
click at [251, 138] on div "What is Artificial Streaming The Negative Impact of Fake Streams" at bounding box center [213, 132] width 135 height 16
checkbox input "true"
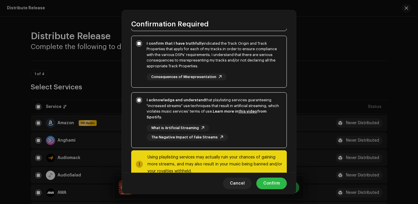
click at [282, 182] on button "Confirm" at bounding box center [271, 183] width 30 height 12
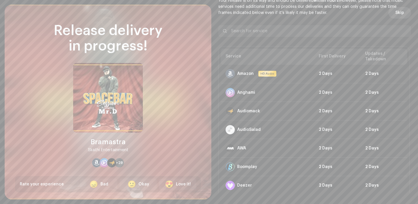
click at [401, 14] on span "Skip" at bounding box center [399, 13] width 9 height 12
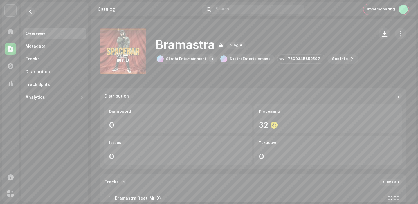
click at [16, 50] on div at bounding box center [11, 49] width 12 height 12
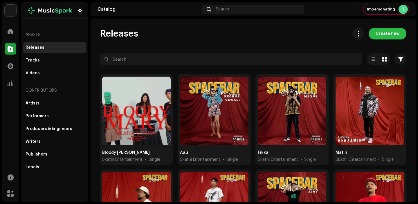
click at [384, 36] on span "Create new" at bounding box center [387, 34] width 24 height 12
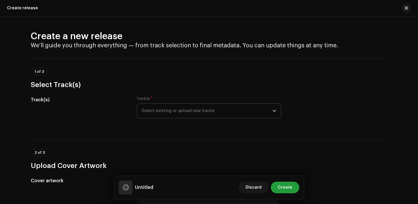
click at [198, 117] on span "Select existing or upload new tracks" at bounding box center [206, 111] width 130 height 14
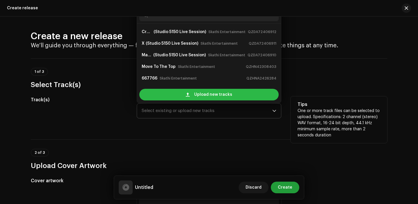
click at [203, 97] on span "Upload new tracks" at bounding box center [213, 95] width 38 height 12
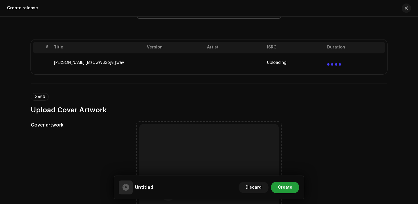
scroll to position [132, 0]
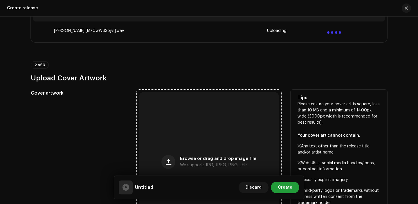
click at [179, 146] on div "Browse or drag and drop image file We support: JPG, JPEG, PNG, JFIF" at bounding box center [209, 162] width 140 height 140
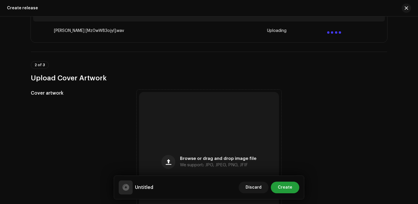
click at [270, 74] on h3 "Upload Cover Artwork" at bounding box center [209, 77] width 356 height 9
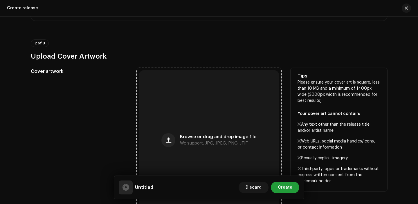
scroll to position [178, 0]
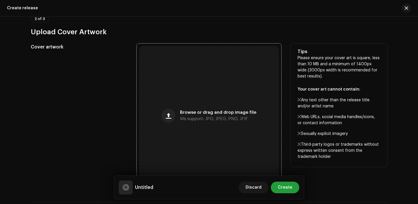
click at [182, 131] on div "Browse or drag and drop image file We support: JPG, JPEG, PNG, JFIF" at bounding box center [209, 116] width 140 height 140
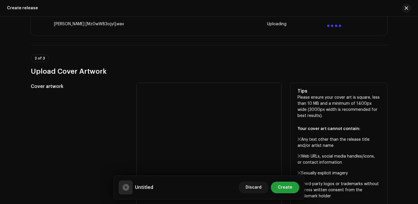
scroll to position [123, 0]
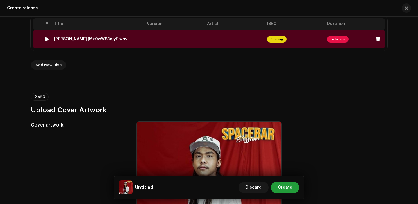
click at [173, 45] on td "—" at bounding box center [174, 39] width 60 height 19
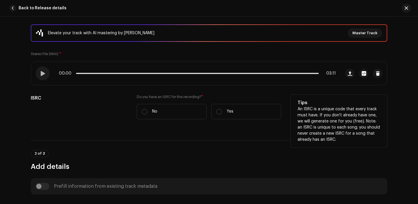
scroll to position [81, 0]
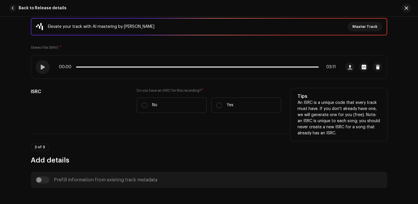
click at [221, 116] on div "Do you have an ISRC for this recording? * No Yes" at bounding box center [209, 104] width 144 height 32
click at [222, 108] on label "Yes" at bounding box center [246, 104] width 70 height 15
click at [222, 108] on input "Yes" at bounding box center [219, 105] width 6 height 6
radio input "true"
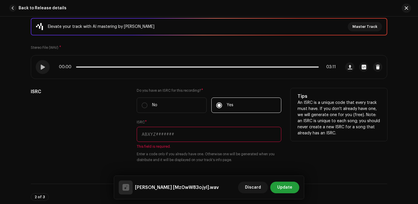
click at [143, 131] on input "text" at bounding box center [209, 134] width 144 height 15
paste input "QZK6M2396160"
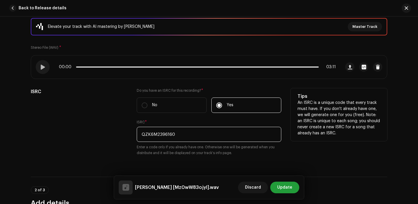
type input "QZK6M2396160"
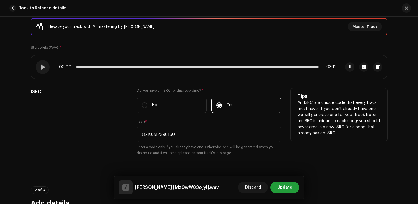
click at [106, 134] on div "ISRC" at bounding box center [79, 125] width 97 height 75
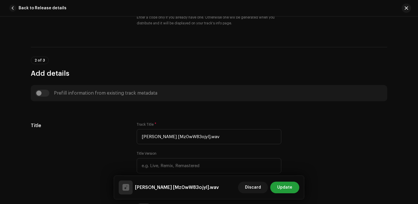
scroll to position [267, 0]
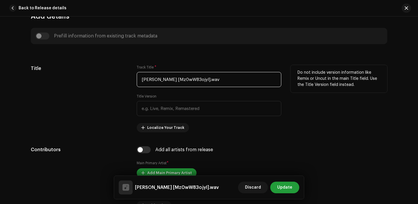
drag, startPoint x: 175, startPoint y: 79, endPoint x: 253, endPoint y: 79, distance: 78.0
click at [253, 79] on input "Chatak Nadekhai [Mz0wW83ojyI].wav" at bounding box center [209, 79] width 144 height 15
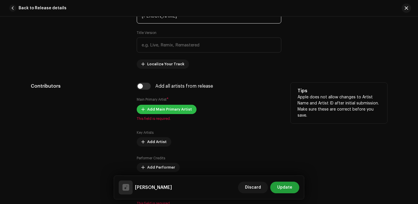
type input "[PERSON_NAME]"
click at [158, 110] on span "Add Main Primary Artist" at bounding box center [169, 110] width 45 height 12
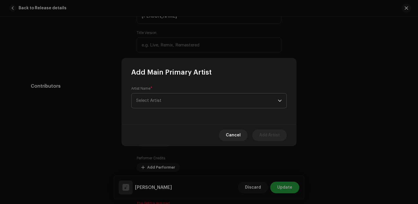
click at [153, 99] on span "Select Artist" at bounding box center [148, 100] width 25 height 4
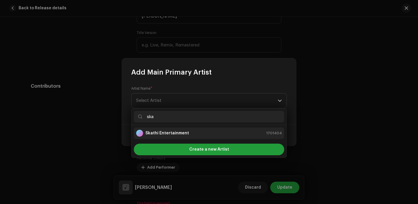
type input "ska"
click at [162, 133] on strong "Skathi Entertainment" at bounding box center [166, 133] width 43 height 6
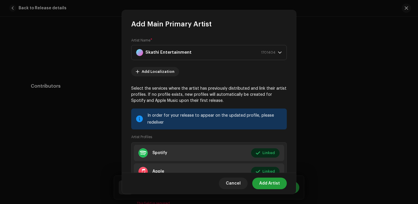
click at [254, 179] on div "Cancel Add Artist" at bounding box center [209, 183] width 174 height 21
click at [259, 182] on button "Add Artist" at bounding box center [269, 183] width 35 height 12
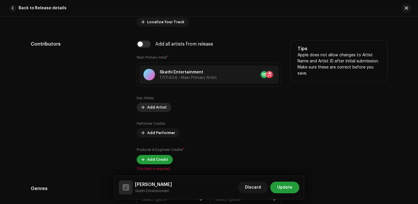
scroll to position [377, 0]
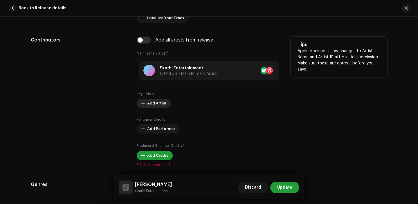
click at [152, 106] on span "Add Artist" at bounding box center [156, 103] width 19 height 12
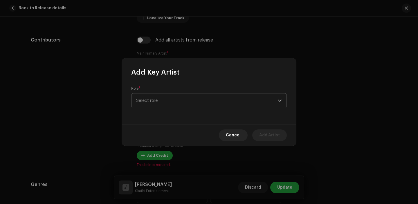
click at [166, 106] on span "Select role" at bounding box center [206, 100] width 141 height 14
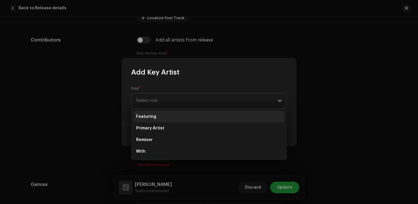
click at [158, 117] on li "Featuring" at bounding box center [209, 117] width 150 height 12
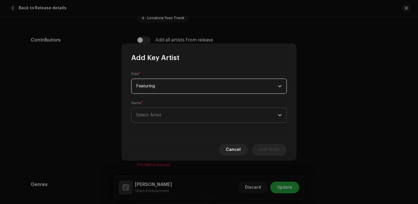
click at [155, 118] on span "Select Artist" at bounding box center [206, 115] width 141 height 14
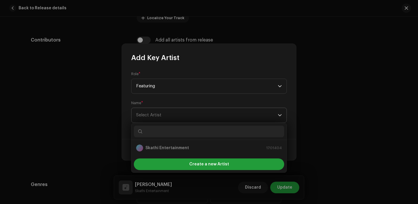
type input "MC King"
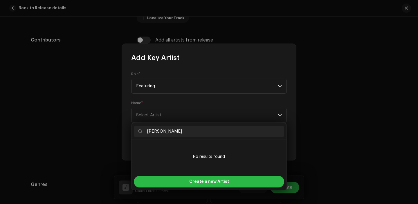
click at [176, 180] on div "Create a new Artist" at bounding box center [209, 182] width 150 height 12
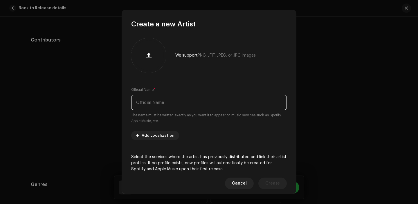
click at [176, 103] on input "text" at bounding box center [208, 102] width 155 height 15
paste input "MC King"
type input "MC King"
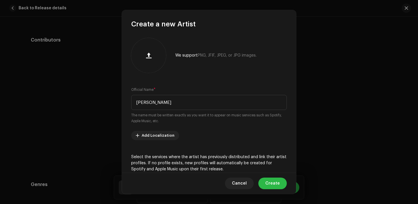
click at [266, 179] on button "Create" at bounding box center [272, 183] width 28 height 12
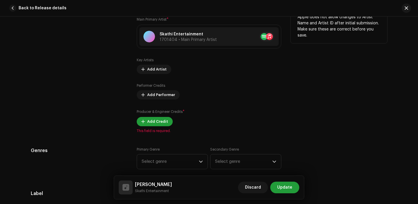
scroll to position [417, 0]
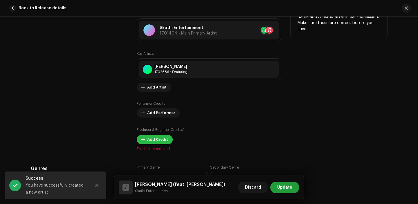
click at [147, 140] on span "Add Credit" at bounding box center [157, 140] width 21 height 12
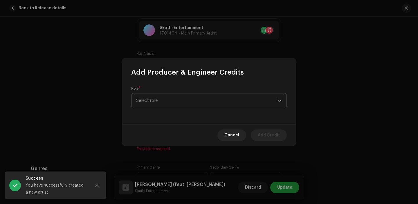
click at [176, 106] on span "Select role" at bounding box center [206, 100] width 141 height 14
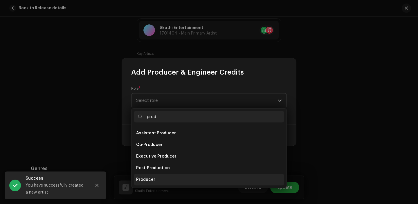
type input "prod"
click at [159, 179] on li "Producer" at bounding box center [209, 180] width 150 height 12
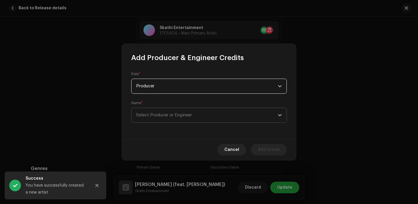
click at [183, 117] on span "Select Producer or Engineer" at bounding box center [164, 115] width 56 height 4
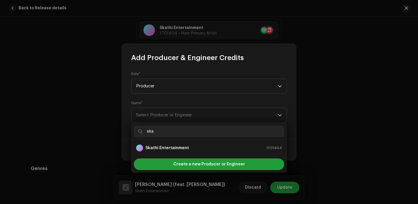
paste input "dxnger."
type input "dxnger."
click at [187, 148] on div "dxnger. 1701686" at bounding box center [209, 147] width 146 height 7
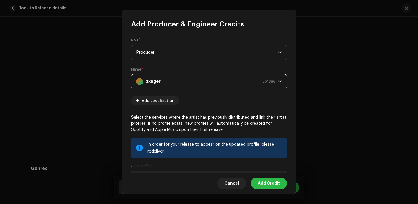
click at [269, 184] on span "Add Credit" at bounding box center [268, 183] width 22 height 12
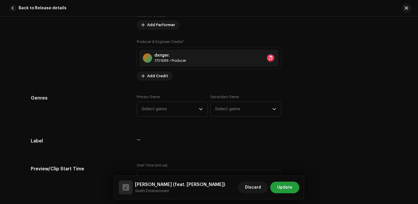
scroll to position [523, 0]
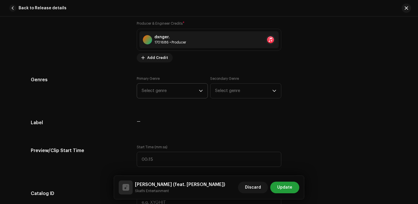
click at [175, 94] on span "Select genre" at bounding box center [169, 91] width 57 height 14
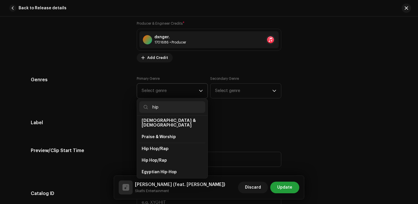
scroll to position [35, 0]
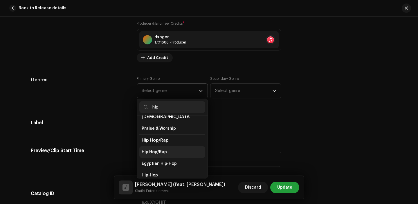
type input "hip"
click at [167, 146] on li "Hip Hop/Rap" at bounding box center [172, 152] width 66 height 12
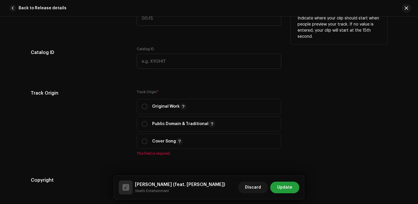
scroll to position [687, 0]
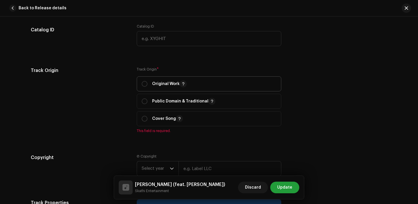
click at [147, 83] on div "Original Work" at bounding box center [163, 83] width 45 height 7
radio input "true"
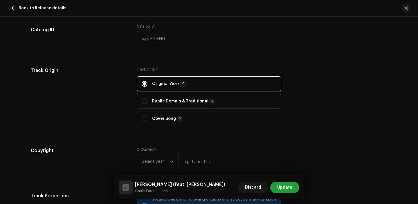
scroll to position [765, 0]
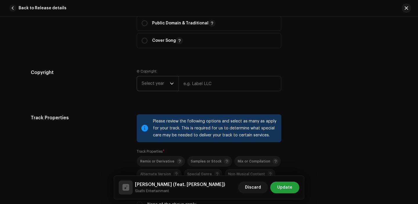
click at [161, 89] on span "Select year" at bounding box center [155, 83] width 28 height 14
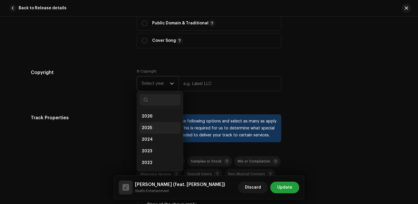
click at [153, 127] on li "2025" at bounding box center [159, 128] width 41 height 12
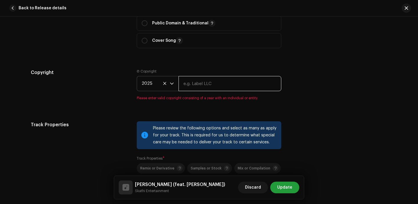
click at [209, 81] on input "text" at bounding box center [229, 83] width 103 height 15
type input "Skathi Entertainment"
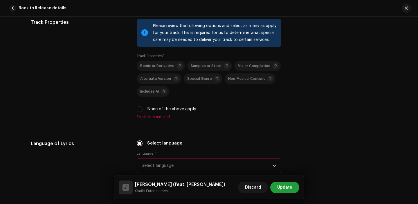
scroll to position [869, 0]
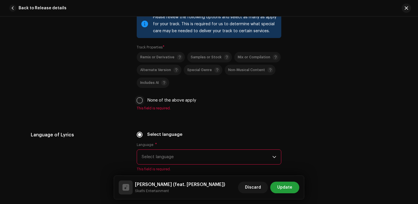
click at [138, 102] on input "None of the above apply" at bounding box center [140, 100] width 6 height 6
checkbox input "true"
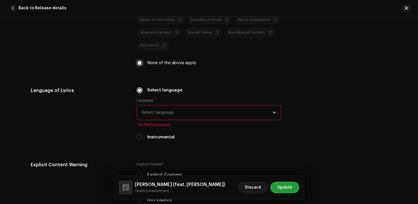
scroll to position [937, 0]
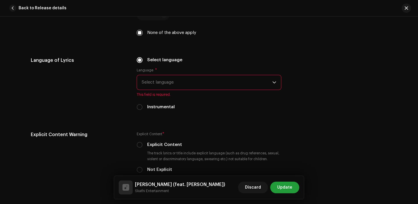
click at [173, 89] on span "Select language" at bounding box center [206, 82] width 130 height 14
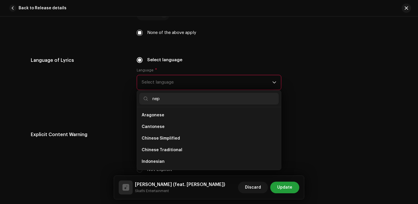
scroll to position [0, 0]
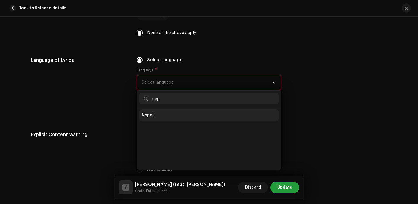
type input "nep"
click at [164, 112] on li "Nepali" at bounding box center [208, 115] width 139 height 12
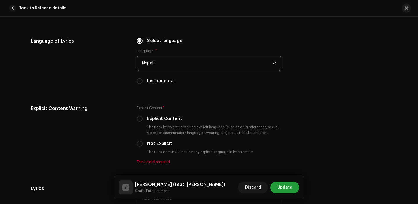
scroll to position [978, 0]
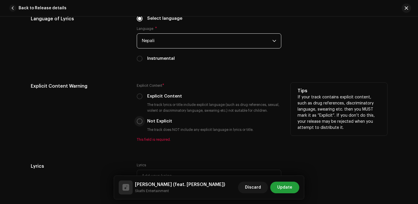
click at [137, 121] on input "Not Explicit" at bounding box center [140, 121] width 6 height 6
radio input "true"
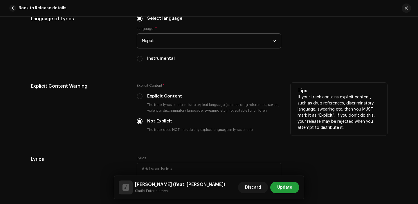
click at [141, 94] on div "Explicit Content * Explicit Content The track lyrics or title include explicit …" at bounding box center [209, 109] width 144 height 52
click at [140, 96] on p-radiobutton at bounding box center [140, 96] width 6 height 6
click at [138, 99] on input "Explicit Content" at bounding box center [140, 96] width 6 height 6
radio input "true"
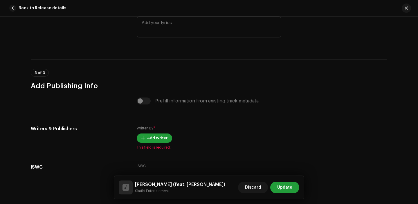
scroll to position [1167, 0]
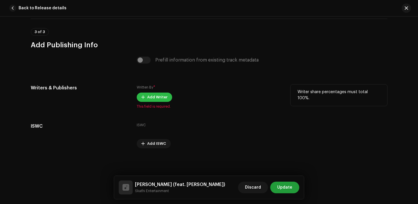
click at [153, 97] on span "Add Writer" at bounding box center [157, 97] width 20 height 12
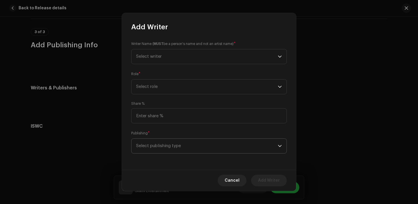
click at [170, 144] on span "Select publishing type" at bounding box center [206, 146] width 141 height 14
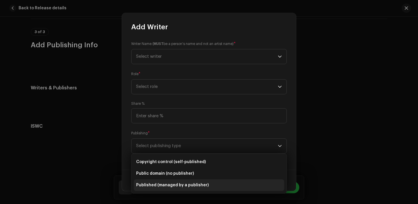
click at [164, 183] on span "Published (managed by a publisher)" at bounding box center [172, 185] width 72 height 6
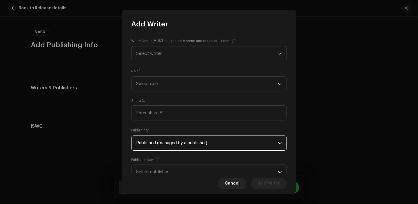
scroll to position [23, 0]
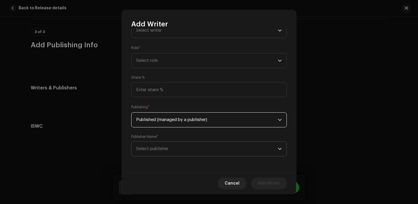
click at [169, 148] on span "Select publisher" at bounding box center [206, 148] width 141 height 14
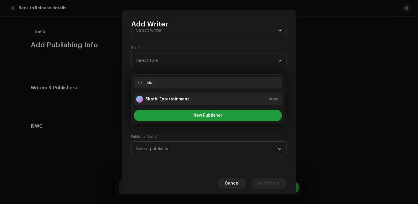
type input "ska"
click at [177, 101] on strong "Skathi Entertainment" at bounding box center [166, 99] width 43 height 6
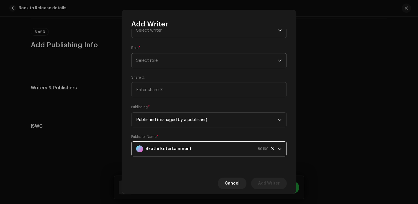
click at [192, 61] on span "Select role" at bounding box center [206, 60] width 141 height 14
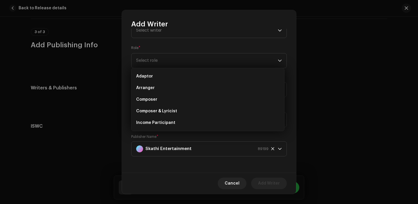
click at [217, 28] on div "Add Writer" at bounding box center [209, 19] width 174 height 19
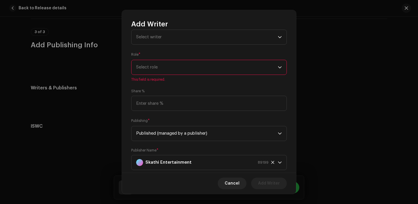
scroll to position [3, 0]
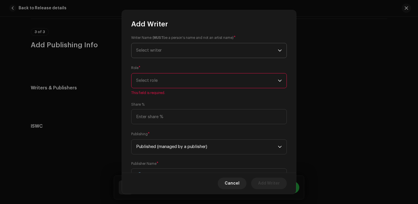
click at [190, 51] on span "Select writer" at bounding box center [206, 50] width 141 height 14
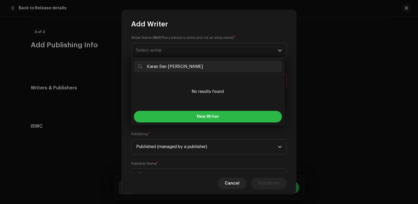
type input "Karan Sen Thakuri"
click at [181, 111] on button "New Writer" at bounding box center [208, 117] width 148 height 12
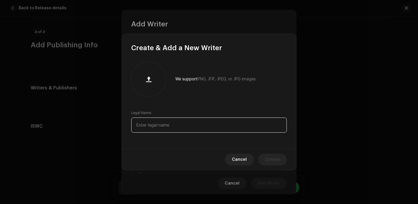
click at [164, 126] on input "text" at bounding box center [208, 124] width 155 height 15
paste input "Karan Sen Thakuri"
type input "Karan Sen Thakuri"
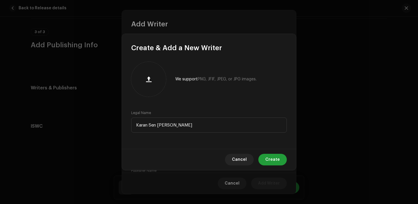
click at [286, 158] on div "Cancel Create" at bounding box center [209, 159] width 174 height 21
click at [273, 158] on span "Create" at bounding box center [272, 160] width 14 height 12
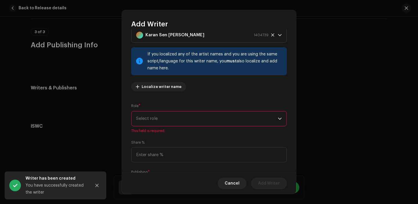
scroll to position [5, 0]
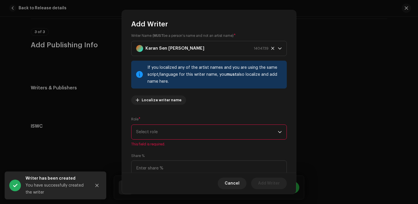
click at [179, 130] on span "Select role" at bounding box center [206, 132] width 141 height 14
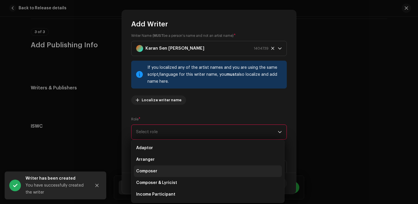
click at [157, 171] on li "Composer" at bounding box center [208, 171] width 148 height 12
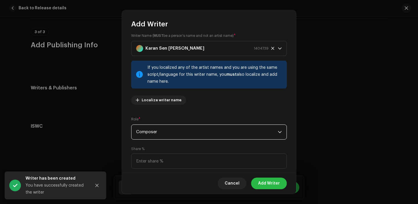
click at [270, 183] on span "Add Writer" at bounding box center [269, 183] width 22 height 12
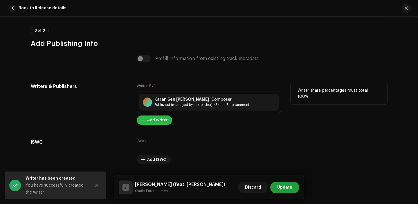
click at [148, 125] on span "Add Writer" at bounding box center [157, 120] width 20 height 12
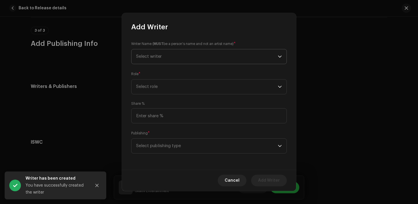
click at [179, 54] on span "Select writer" at bounding box center [206, 56] width 141 height 14
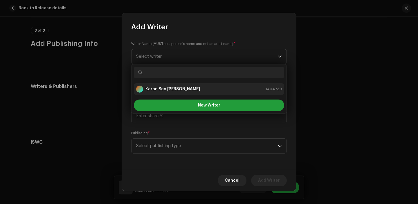
click at [165, 91] on strong "Karan Sen Thakuri" at bounding box center [172, 89] width 55 height 6
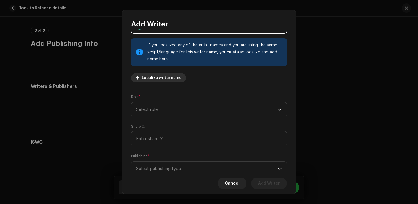
scroll to position [48, 0]
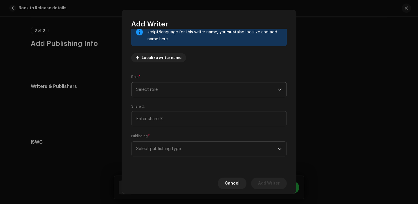
click at [167, 84] on span "Select role" at bounding box center [206, 89] width 141 height 14
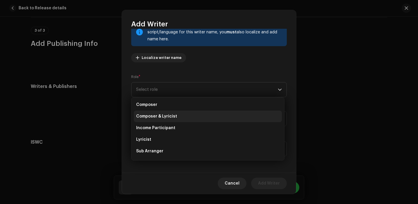
scroll to position [57, 0]
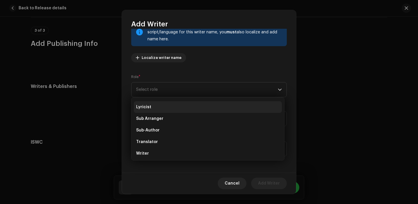
click at [167, 104] on li "Lyricist" at bounding box center [208, 107] width 148 height 12
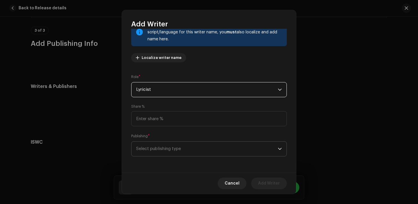
click at [174, 145] on span "Select publishing type" at bounding box center [206, 148] width 141 height 14
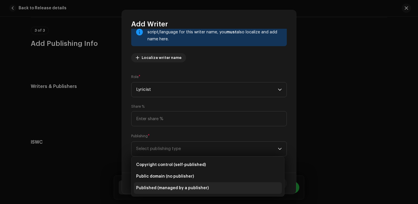
click at [162, 186] on span "Published (managed by a publisher)" at bounding box center [172, 188] width 72 height 6
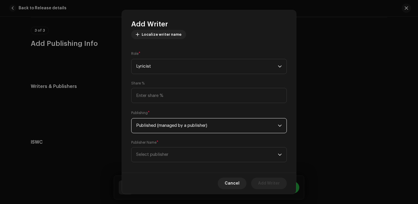
scroll to position [77, 0]
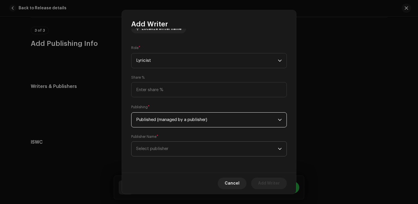
click at [187, 151] on span "Select publisher" at bounding box center [206, 148] width 141 height 14
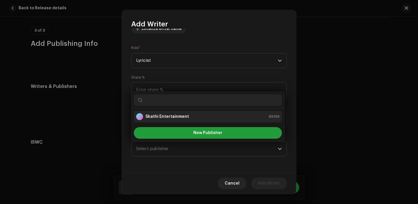
click at [182, 121] on li "Skathi Entertainment 89199" at bounding box center [208, 117] width 148 height 12
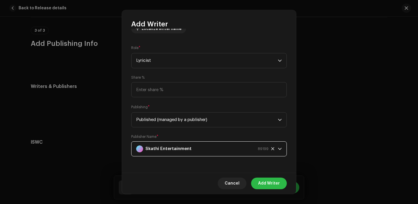
click at [271, 181] on span "Add Writer" at bounding box center [269, 183] width 22 height 12
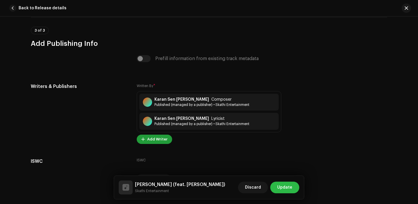
click at [284, 184] on span "Update" at bounding box center [284, 188] width 15 height 12
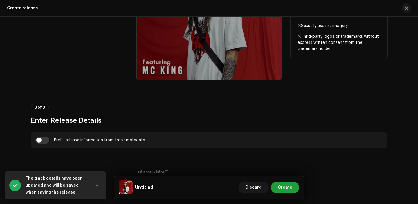
scroll to position [371, 0]
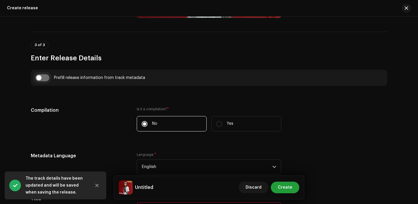
click at [48, 77] on input "checkbox" at bounding box center [42, 77] width 14 height 7
checkbox input "true"
type input "[PERSON_NAME]"
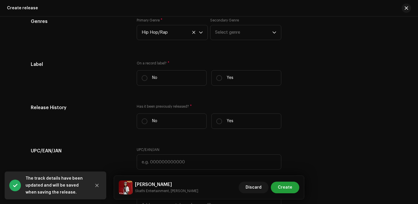
scroll to position [872, 0]
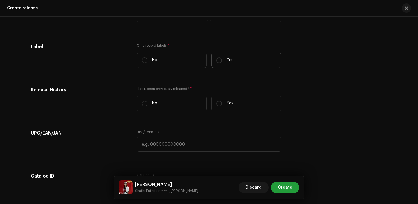
click at [236, 60] on label "Yes" at bounding box center [246, 59] width 70 height 15
click at [222, 60] on input "Yes" at bounding box center [219, 60] width 6 height 6
radio input "true"
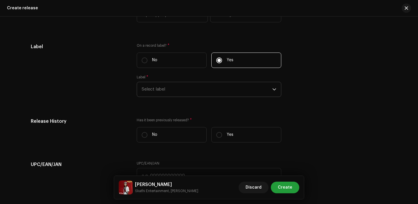
click at [179, 96] on span "Select label" at bounding box center [206, 89] width 130 height 14
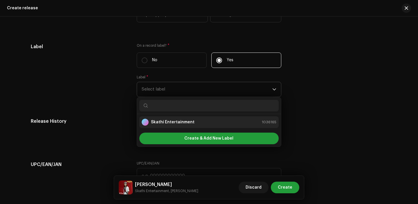
click at [168, 124] on strong "Skathi Entertainment" at bounding box center [172, 122] width 43 height 6
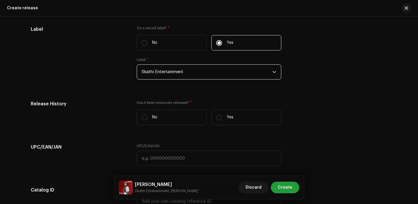
scroll to position [908, 0]
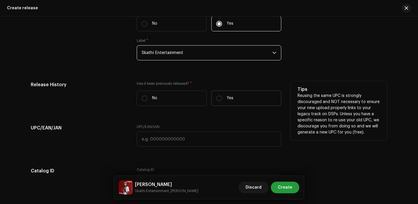
click at [224, 101] on label "Yes" at bounding box center [246, 97] width 70 height 15
click at [222, 101] on input "Yes" at bounding box center [219, 98] width 6 height 6
radio input "true"
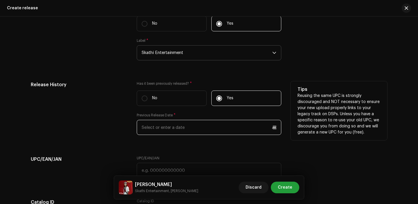
click at [172, 135] on input "text" at bounding box center [209, 127] width 144 height 15
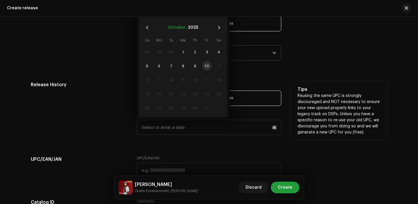
click at [178, 26] on button "October" at bounding box center [176, 27] width 17 height 9
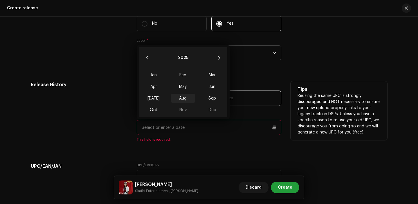
click at [181, 101] on span "Aug" at bounding box center [182, 98] width 25 height 9
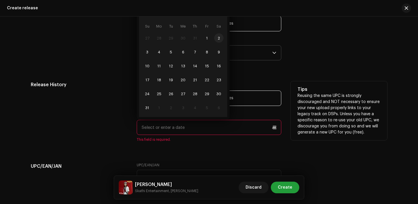
click at [216, 36] on span "2" at bounding box center [218, 37] width 9 height 9
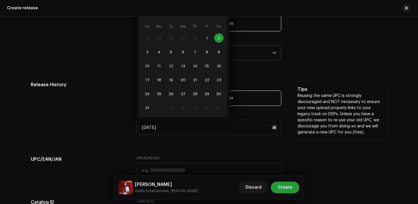
click at [210, 80] on td "22" at bounding box center [207, 80] width 12 height 14
click at [203, 81] on span "22" at bounding box center [206, 79] width 9 height 9
type input "[DATE]"
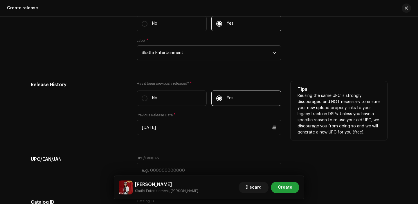
click at [132, 139] on div "Release History Has it been previously released? * No Yes Previous Release Date…" at bounding box center [209, 111] width 356 height 61
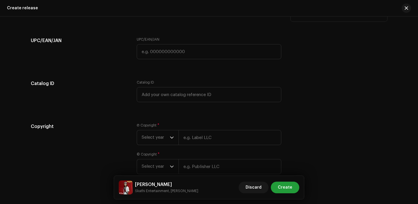
scroll to position [1028, 0]
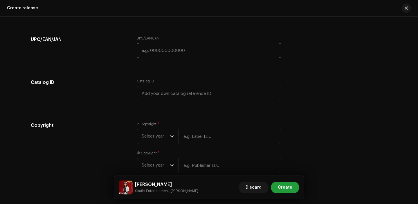
click at [166, 53] on input "text" at bounding box center [209, 50] width 144 height 15
paste input "7300345852580"
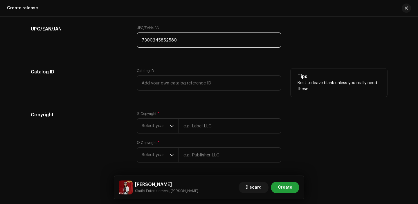
scroll to position [1062, 0]
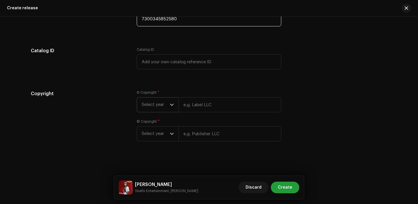
type input "7300345852580"
click at [157, 97] on span "Select year" at bounding box center [155, 104] width 28 height 14
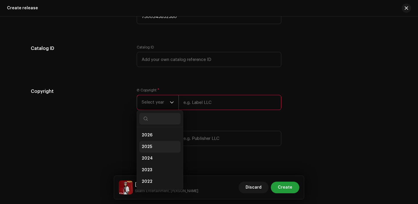
click at [147, 146] on span "2025" at bounding box center [146, 147] width 10 height 6
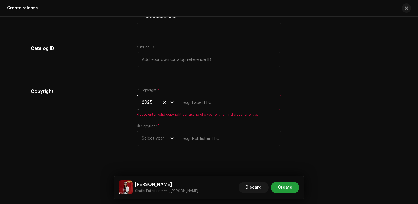
click at [215, 100] on input "text" at bounding box center [229, 102] width 103 height 15
type input "Skathi Entertainment"
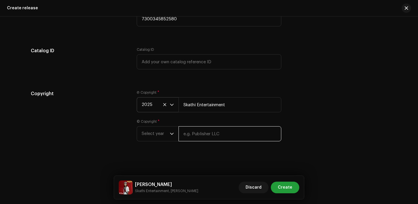
click at [217, 131] on input "text" at bounding box center [229, 133] width 103 height 15
type input "Skathi Entertainment"
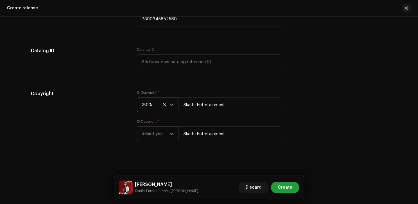
click at [144, 133] on span "Select year" at bounding box center [155, 133] width 28 height 14
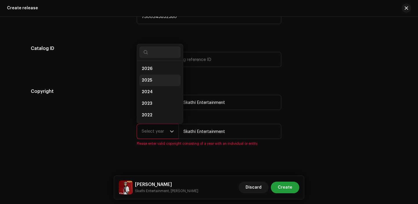
click at [163, 78] on li "2025" at bounding box center [159, 81] width 41 height 12
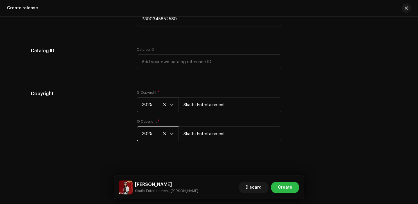
click at [284, 184] on span "Create" at bounding box center [284, 188] width 14 height 12
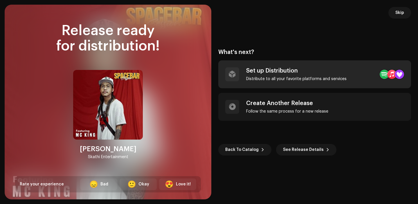
click at [298, 72] on div "Set up Distribution" at bounding box center [296, 70] width 100 height 7
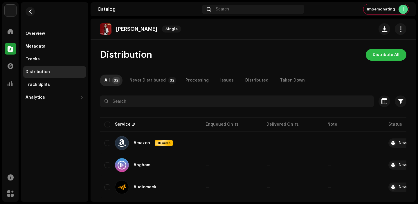
click at [377, 59] on span "Distribute All" at bounding box center [385, 55] width 27 height 12
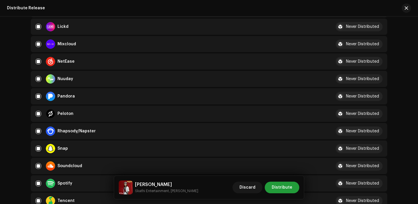
scroll to position [410, 0]
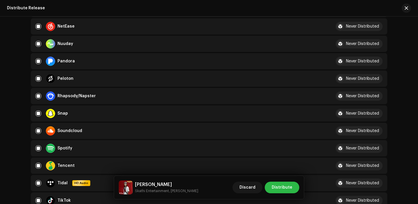
click at [286, 191] on span "Distribute" at bounding box center [281, 188] width 21 height 12
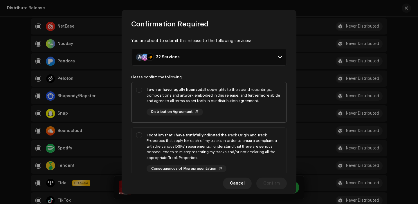
click at [223, 104] on div "I own or have legally licensed all copyrights to the sound recordings, composit…" at bounding box center [213, 101] width 135 height 29
checkbox input "true"
click at [221, 145] on div "I confirm that I have truthfully indicated the Track Origin and Track Propertie…" at bounding box center [213, 146] width 135 height 28
checkbox input "true"
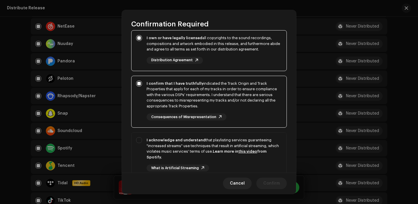
scroll to position [97, 0]
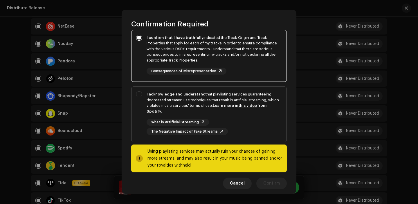
click at [245, 120] on div "What is Artificial Streaming The Negative Impact of Fake Streams" at bounding box center [213, 127] width 135 height 16
checkbox input "true"
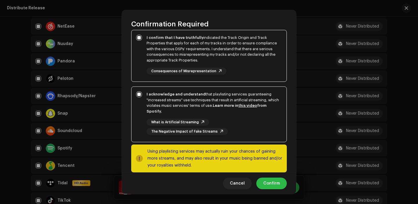
click at [274, 179] on span "Confirm" at bounding box center [271, 183] width 17 height 12
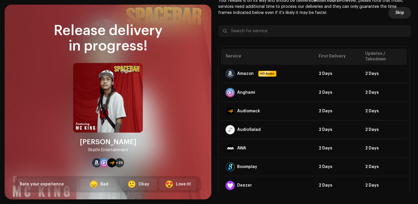
click at [399, 13] on span "Skip" at bounding box center [399, 13] width 9 height 12
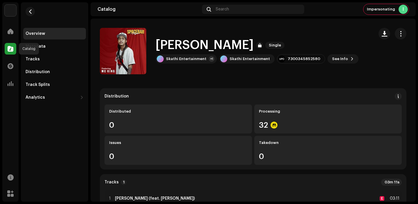
click at [8, 49] on span at bounding box center [11, 48] width 6 height 5
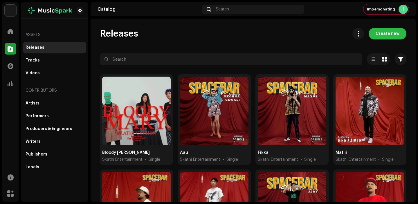
click at [398, 35] on button "Create new" at bounding box center [387, 34] width 38 height 12
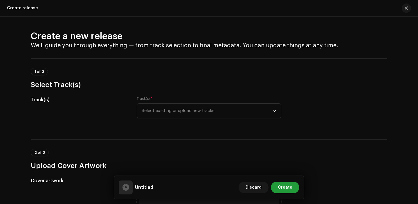
scroll to position [7, 0]
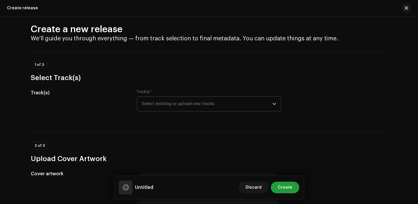
click at [197, 109] on span "Select existing or upload new tracks" at bounding box center [206, 104] width 130 height 14
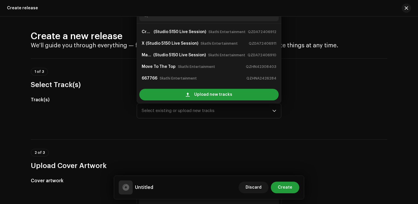
click at [318, 140] on div "2 of 3 Upload Cover Artwork" at bounding box center [209, 154] width 356 height 31
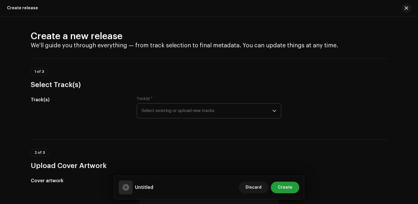
click at [169, 113] on span "Select existing or upload new tracks" at bounding box center [206, 111] width 130 height 14
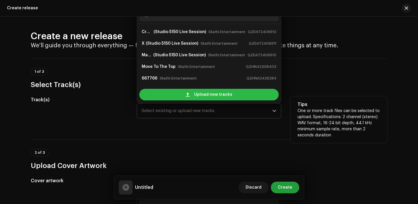
click at [177, 99] on div "Upload new tracks" at bounding box center [208, 95] width 139 height 12
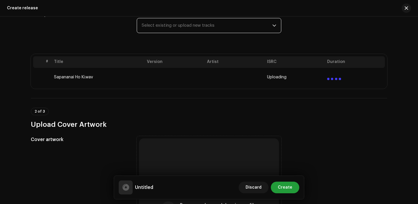
scroll to position [86, 0]
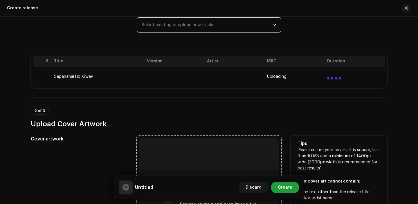
click at [172, 147] on div "Browse or drag and drop image file We support: JPG, JPEG, PNG, JFIF" at bounding box center [209, 208] width 140 height 140
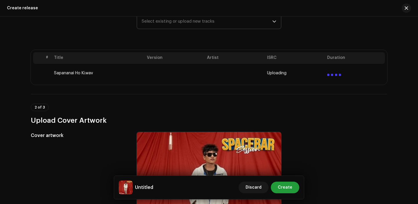
scroll to position [87, 0]
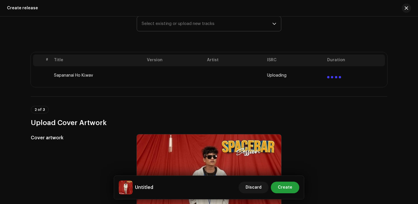
click at [110, 124] on h3 "Upload Cover Artwork" at bounding box center [209, 122] width 356 height 9
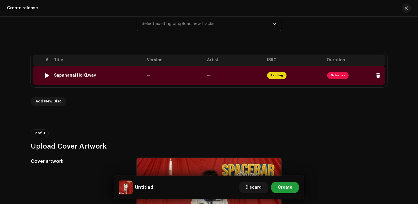
click at [167, 82] on td "—" at bounding box center [174, 75] width 60 height 19
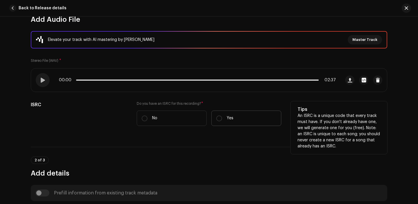
click at [222, 123] on label "Yes" at bounding box center [246, 117] width 70 height 15
click at [222, 121] on input "Yes" at bounding box center [219, 118] width 6 height 6
radio input "true"
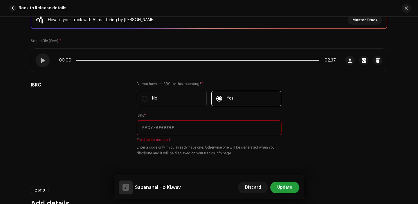
scroll to position [111, 0]
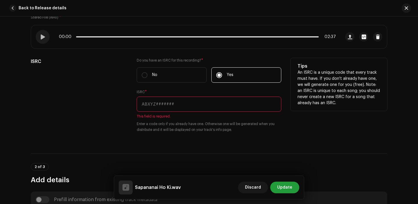
click at [162, 104] on input "text" at bounding box center [209, 104] width 144 height 15
paste input "QZK6Q2346089"
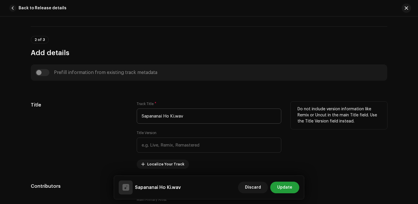
scroll to position [234, 0]
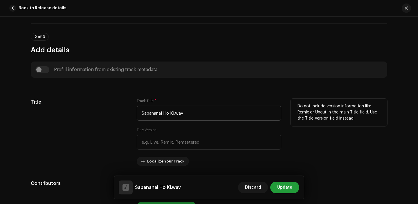
type input "QZK6Q2346089"
click at [184, 115] on input "Sapananai Ho Ki.wav" at bounding box center [209, 113] width 144 height 15
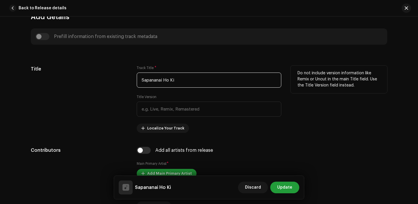
scroll to position [282, 0]
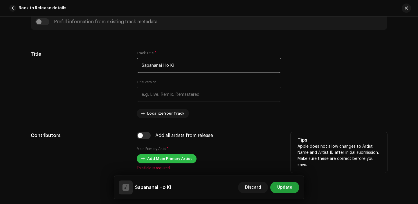
type input "Sapananai Ho Ki"
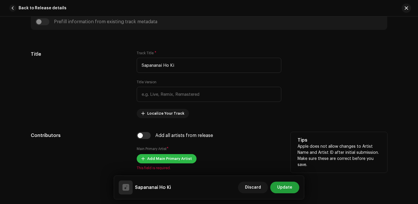
click at [148, 155] on span "Add Main Primary Artist" at bounding box center [169, 159] width 45 height 12
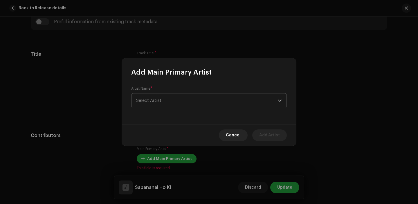
click at [146, 104] on span "Select Artist" at bounding box center [206, 100] width 141 height 14
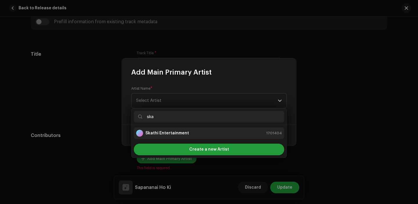
type input "ska"
click at [179, 135] on strong "Skathi Entertainment" at bounding box center [166, 133] width 43 height 6
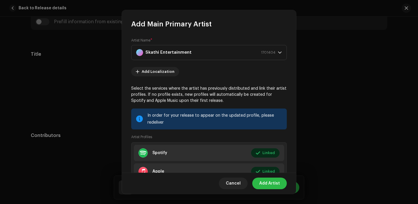
click at [271, 188] on span "Add Artist" at bounding box center [269, 183] width 21 height 12
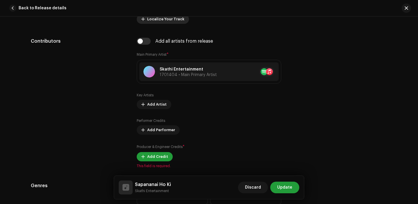
scroll to position [396, 0]
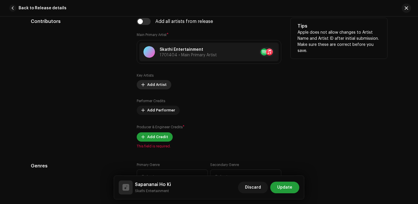
click at [154, 89] on span "Add Artist" at bounding box center [156, 85] width 19 height 12
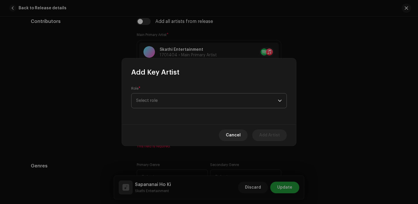
click at [160, 102] on span "Select role" at bounding box center [206, 100] width 141 height 14
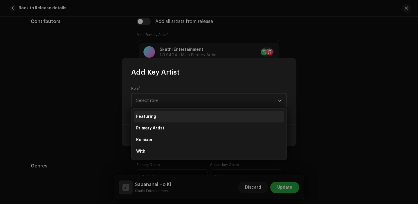
click at [159, 117] on li "Featuring" at bounding box center [209, 117] width 150 height 12
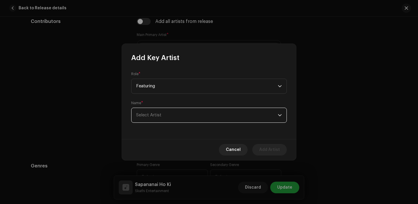
click at [159, 121] on span "Select Artist" at bounding box center [206, 115] width 141 height 14
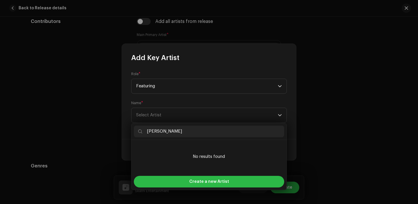
type input "[PERSON_NAME]"
click at [200, 183] on span "Create a new Artist" at bounding box center [209, 182] width 40 height 12
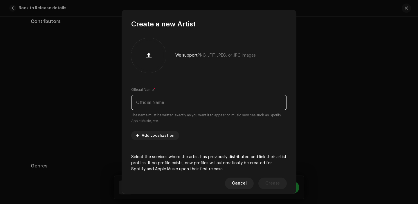
click at [162, 104] on input "text" at bounding box center [208, 102] width 155 height 15
paste input "[PERSON_NAME]"
type input "[PERSON_NAME]"
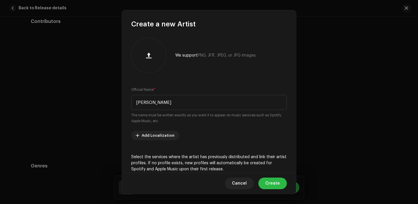
click at [269, 181] on span "Create" at bounding box center [272, 183] width 14 height 12
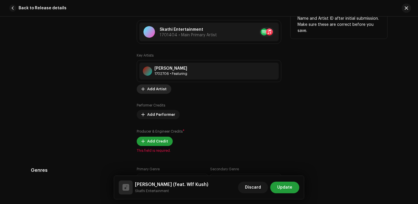
scroll to position [433, 0]
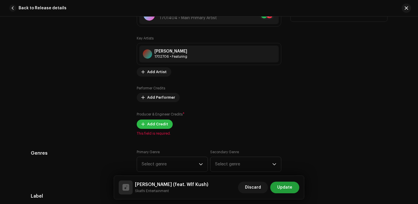
click at [148, 126] on span "Add Credit" at bounding box center [157, 124] width 21 height 12
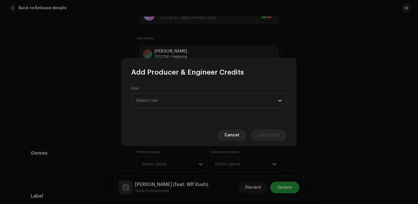
click at [150, 108] on div "Role * Select role" at bounding box center [209, 101] width 174 height 48
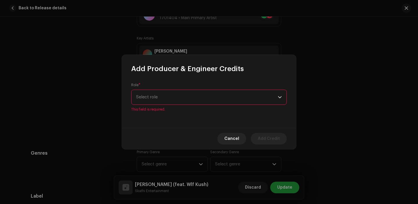
click at [153, 104] on span "Select role" at bounding box center [206, 97] width 141 height 14
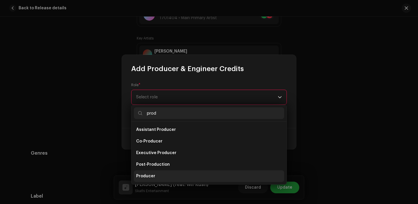
type input "prod"
click at [160, 172] on li "Producer" at bounding box center [209, 176] width 150 height 12
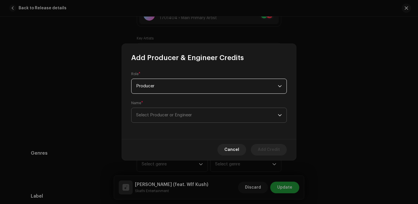
click at [154, 110] on span "Select Producer or Engineer" at bounding box center [206, 115] width 141 height 14
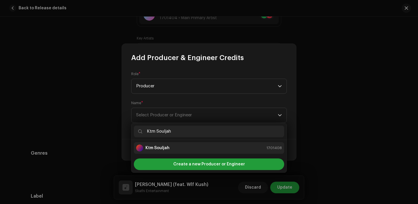
type input "Ktm Souljah"
click at [166, 146] on strong "Ktm Souljah" at bounding box center [157, 148] width 24 height 6
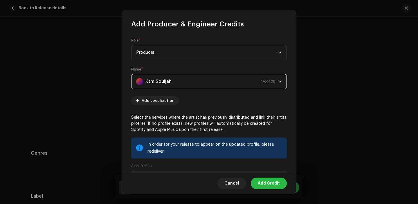
click at [265, 180] on span "Add Credit" at bounding box center [268, 183] width 22 height 12
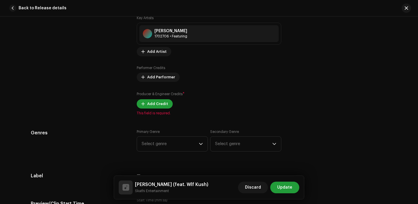
scroll to position [494, 0]
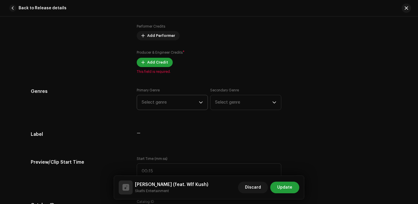
click at [158, 101] on div "Track details Complete the following to finalize your track. 1 of 3 Add Audio F…" at bounding box center [208, 182] width 375 height 1293
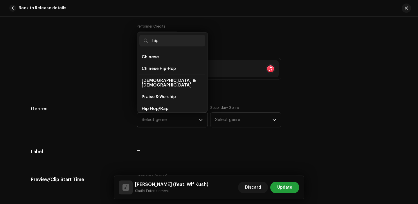
scroll to position [29, 0]
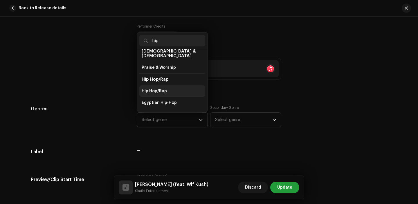
type input "hip"
click at [153, 88] on span "Hip Hop/Rap" at bounding box center [153, 91] width 25 height 6
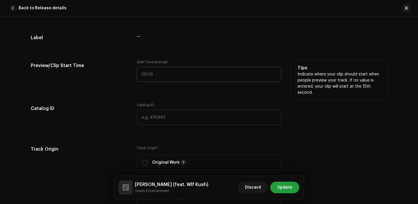
scroll to position [642, 0]
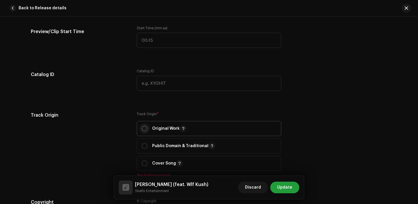
click at [146, 129] on input "radio" at bounding box center [144, 129] width 6 height 6
radio input "true"
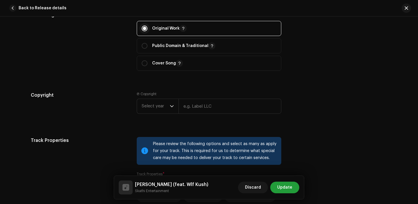
scroll to position [754, 0]
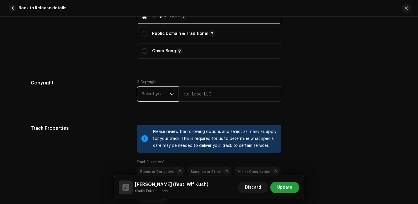
click at [153, 100] on span "Select year" at bounding box center [155, 94] width 28 height 14
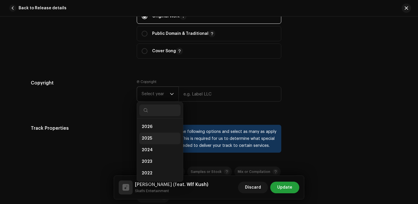
click at [153, 140] on li "2025" at bounding box center [159, 139] width 41 height 12
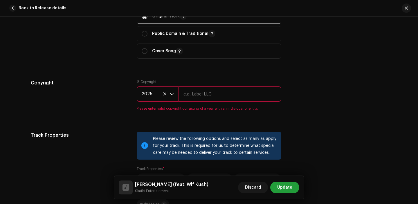
click at [203, 89] on input "text" at bounding box center [229, 93] width 103 height 15
type input "Skathi Entertainment"
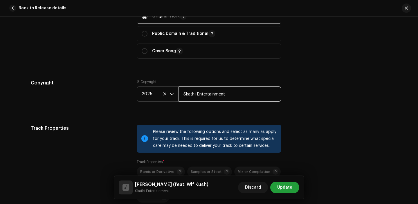
scroll to position [821, 0]
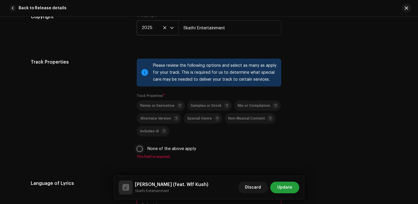
click at [137, 151] on input "None of the above apply" at bounding box center [140, 149] width 6 height 6
checkbox input "true"
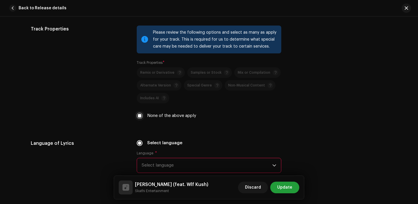
scroll to position [918, 0]
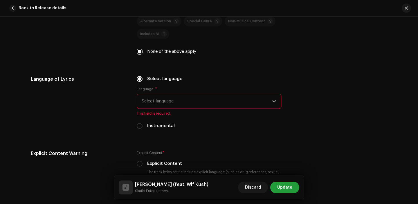
click at [152, 106] on span "Select language" at bounding box center [206, 101] width 130 height 14
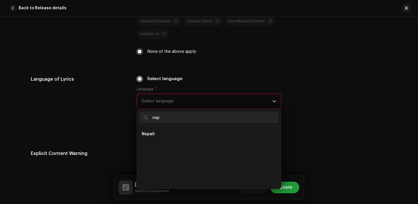
scroll to position [0, 0]
type input "nep"
click at [152, 142] on ul "Nepali" at bounding box center [209, 157] width 144 height 63
click at [152, 137] on span "Nepali" at bounding box center [147, 134] width 13 height 6
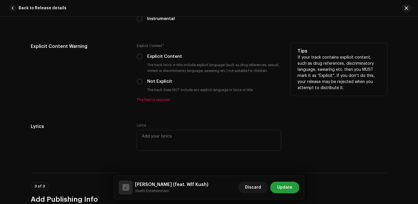
scroll to position [1023, 0]
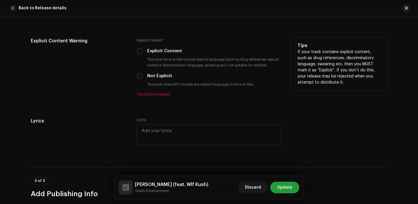
click at [137, 81] on div "Explicit Content * Explicit Content The track lyrics or title include explicit …" at bounding box center [209, 66] width 144 height 59
click at [137, 79] on input "Not Explicit" at bounding box center [140, 76] width 6 height 6
radio input "true"
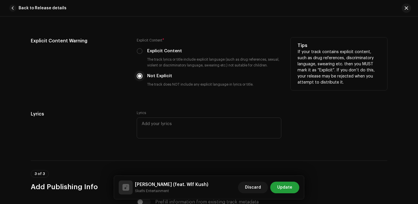
scroll to position [1167, 0]
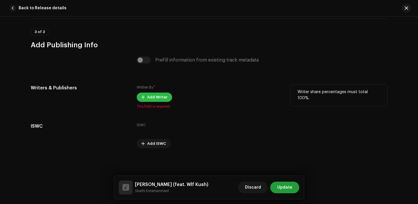
click at [154, 100] on span "Add Writer" at bounding box center [157, 97] width 20 height 12
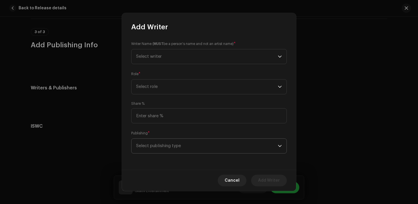
click at [177, 140] on span "Select publishing type" at bounding box center [206, 146] width 141 height 14
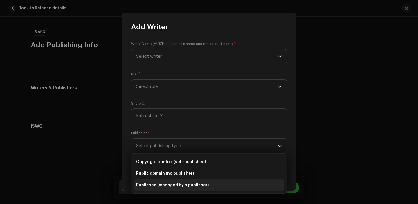
click at [175, 182] on span "Published (managed by a publisher)" at bounding box center [172, 185] width 72 height 6
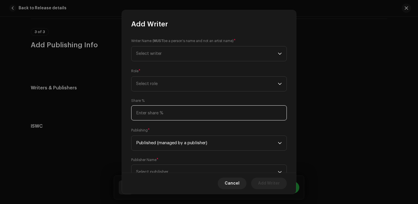
click at [171, 112] on input at bounding box center [208, 112] width 155 height 15
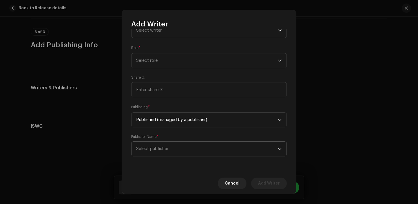
click at [168, 145] on span "Select publisher" at bounding box center [206, 148] width 141 height 14
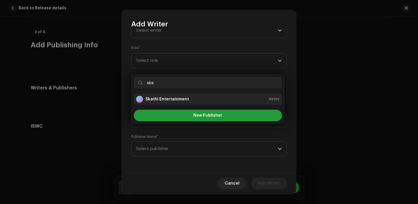
type input "ska"
click at [166, 99] on strong "Skathi Entertainment" at bounding box center [166, 99] width 43 height 6
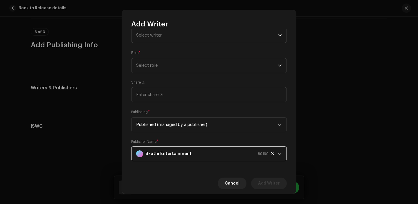
scroll to position [9, 0]
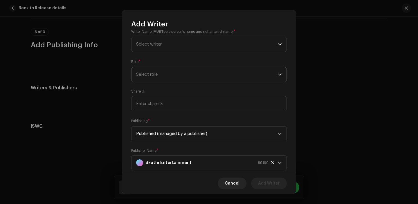
click at [158, 74] on span "Select role" at bounding box center [206, 74] width 141 height 14
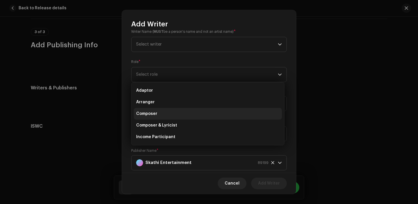
click at [158, 109] on li "Composer" at bounding box center [208, 114] width 148 height 12
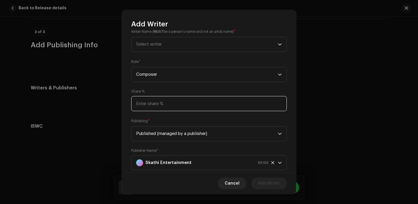
click at [167, 104] on input at bounding box center [208, 103] width 155 height 15
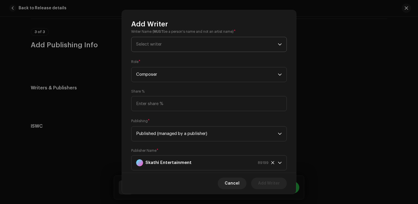
click at [164, 44] on span "Select writer" at bounding box center [206, 44] width 141 height 14
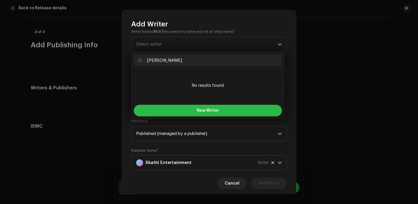
type input "[PERSON_NAME]"
click at [194, 110] on button "New Writer" at bounding box center [208, 111] width 148 height 12
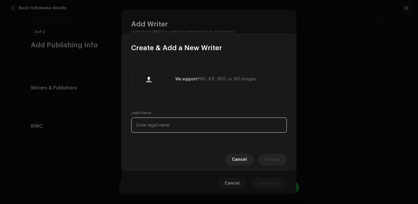
click at [208, 129] on input "text" at bounding box center [208, 124] width 155 height 15
paste input "[PERSON_NAME]"
type input "[PERSON_NAME]"
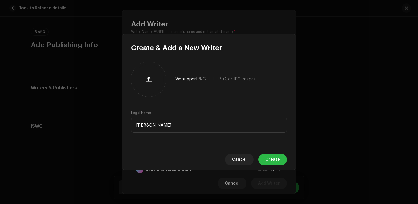
click at [264, 156] on button "Create" at bounding box center [272, 160] width 28 height 12
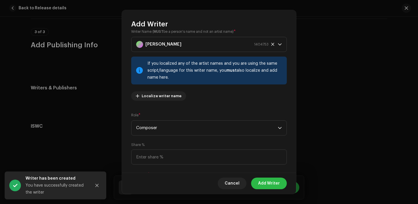
click at [270, 186] on span "Add Writer" at bounding box center [269, 183] width 22 height 12
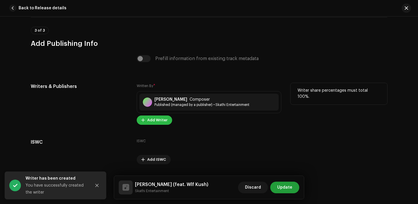
click at [153, 124] on span "Add Writer" at bounding box center [157, 120] width 20 height 12
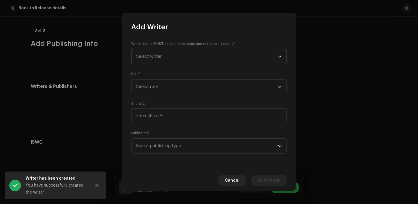
click at [167, 62] on span "Select writer" at bounding box center [206, 56] width 141 height 14
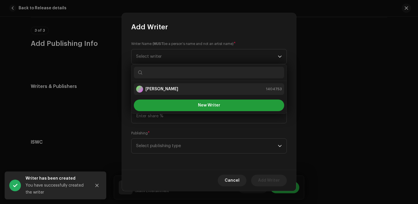
click at [165, 90] on strong "[PERSON_NAME]" at bounding box center [161, 89] width 33 height 6
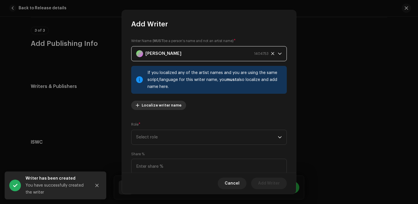
scroll to position [41, 0]
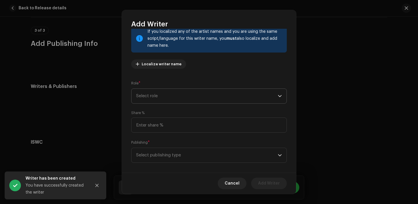
click at [162, 102] on span "Select role" at bounding box center [206, 96] width 141 height 14
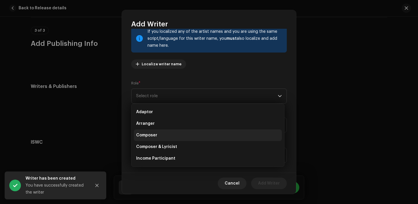
scroll to position [20, 0]
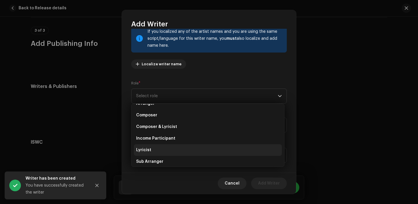
click at [161, 150] on li "Lyricist" at bounding box center [208, 150] width 148 height 12
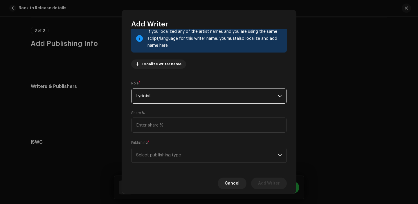
scroll to position [48, 0]
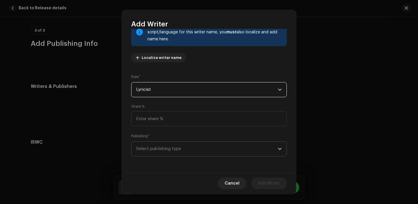
click at [169, 146] on span "Select publishing type" at bounding box center [206, 148] width 141 height 14
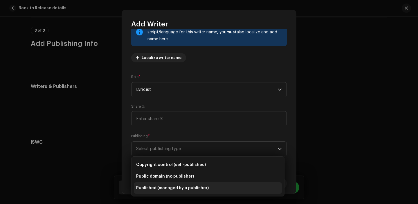
click at [167, 190] on span "Published (managed by a publisher)" at bounding box center [172, 188] width 72 height 6
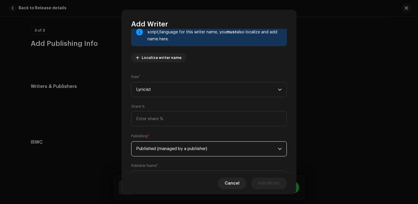
scroll to position [77, 0]
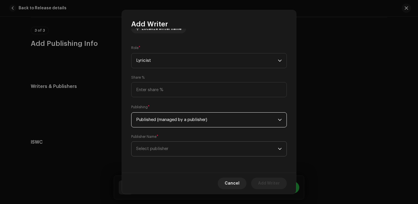
click at [166, 155] on span "Select publisher" at bounding box center [206, 148] width 141 height 14
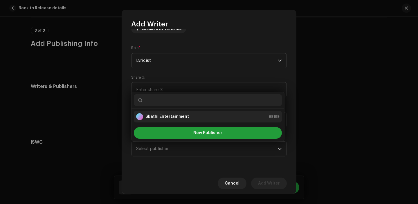
click at [163, 117] on strong "Skathi Entertainment" at bounding box center [166, 117] width 43 height 6
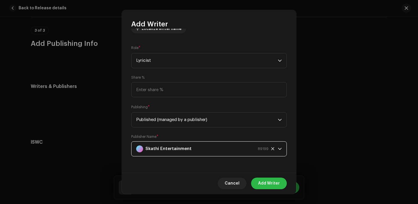
click at [262, 185] on span "Add Writer" at bounding box center [269, 183] width 22 height 12
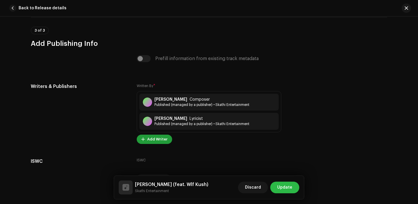
click at [285, 184] on span "Update" at bounding box center [284, 188] width 15 height 12
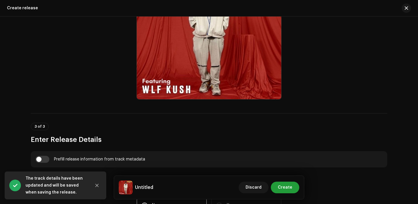
scroll to position [340, 0]
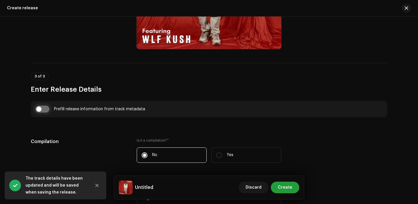
click at [39, 107] on input "checkbox" at bounding box center [42, 109] width 14 height 7
checkbox input "true"
type input "Sapananai Ho Ki"
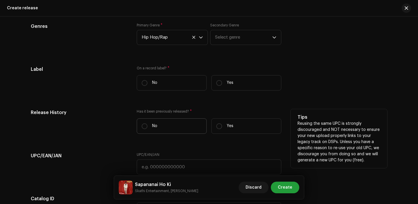
scroll to position [863, 0]
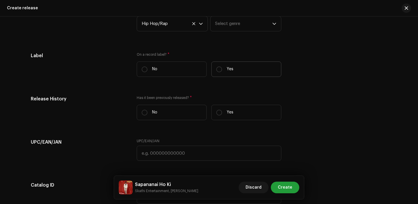
click at [231, 70] on label "Yes" at bounding box center [246, 68] width 70 height 15
click at [222, 70] on input "Yes" at bounding box center [219, 69] width 6 height 6
radio input "true"
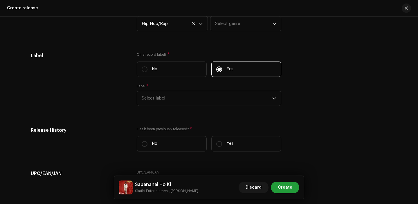
click at [164, 103] on span "Select label" at bounding box center [206, 98] width 130 height 14
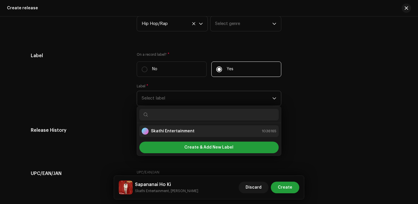
click at [176, 135] on div "Skathi Entertainment" at bounding box center [167, 131] width 53 height 7
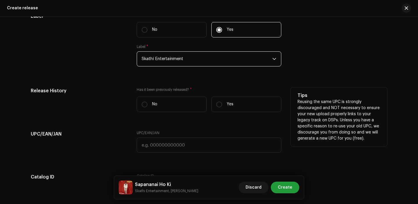
scroll to position [919, 0]
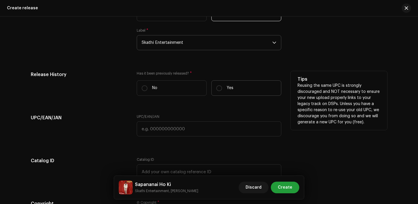
click at [226, 93] on label "Yes" at bounding box center [246, 87] width 70 height 15
click at [222, 91] on input "Yes" at bounding box center [219, 88] width 6 height 6
radio input "true"
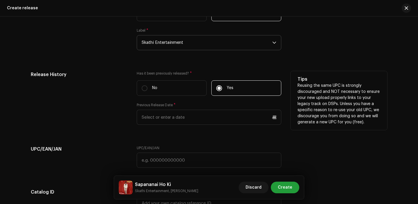
click at [170, 128] on div "Has it been previously released? * No Yes Previous Release Date *" at bounding box center [209, 101] width 144 height 61
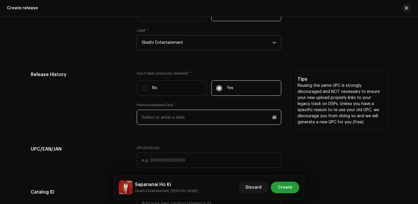
click at [168, 118] on input "text" at bounding box center [209, 117] width 144 height 15
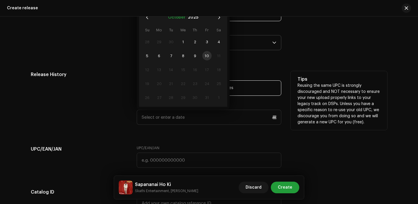
click at [179, 19] on button "October" at bounding box center [176, 17] width 17 height 9
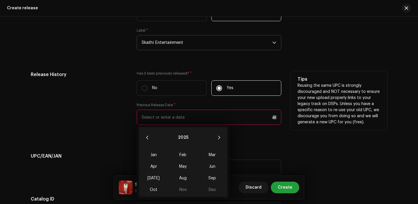
click at [182, 185] on div "Jan Feb Mar Apr May Jun [DATE] Aug Sep Oct Nov Dec" at bounding box center [183, 172] width 88 height 49
click at [183, 176] on span "Aug" at bounding box center [182, 177] width 25 height 9
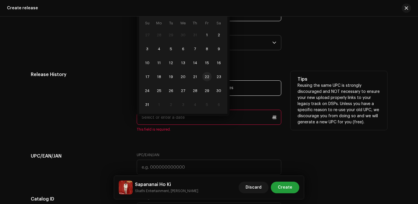
click at [208, 75] on span "22" at bounding box center [206, 76] width 9 height 9
type input "[DATE]"
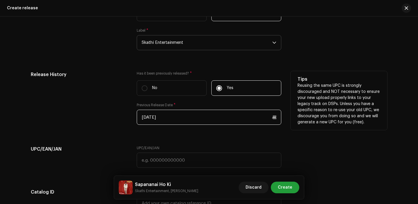
scroll to position [1009, 0]
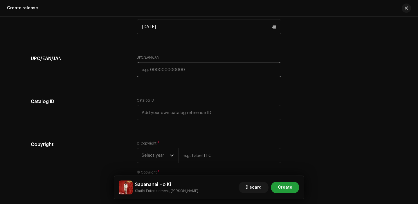
click at [153, 77] on input "text" at bounding box center [209, 69] width 144 height 15
paste input "7300345852566"
type input "7300345852566"
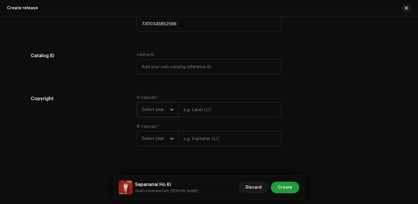
click at [175, 111] on p-select "Select year" at bounding box center [158, 109] width 42 height 15
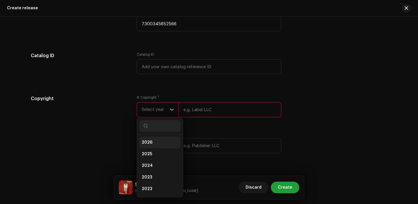
click at [161, 148] on li "2026" at bounding box center [159, 143] width 41 height 12
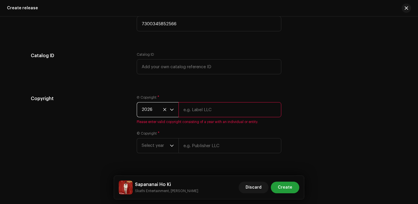
click at [161, 114] on span "2026" at bounding box center [155, 109] width 28 height 14
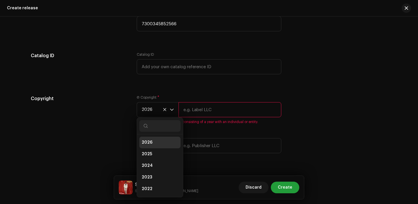
scroll to position [2, 0]
click at [163, 148] on li "2025" at bounding box center [159, 152] width 41 height 12
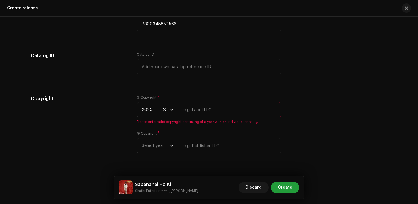
click at [196, 109] on input "text" at bounding box center [229, 109] width 103 height 15
type input "Skathi Entertainment"
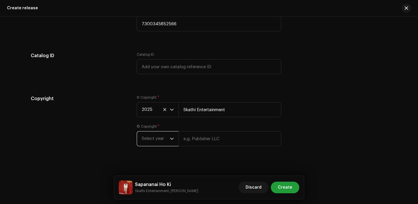
click at [151, 143] on span "Select year" at bounding box center [155, 138] width 28 height 14
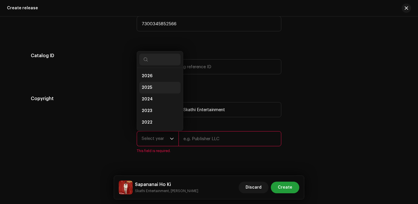
click at [148, 89] on span "2025" at bounding box center [146, 88] width 10 height 6
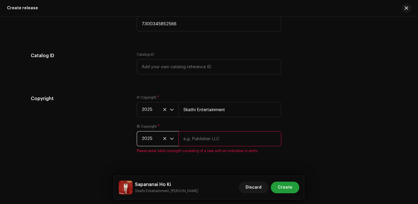
click at [196, 141] on input "text" at bounding box center [229, 138] width 103 height 15
type input "Renuka Entertainment"
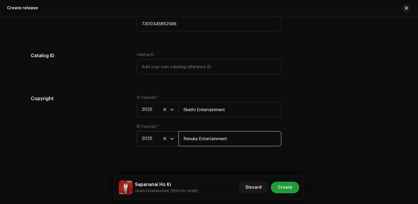
click at [217, 143] on input "Renuka Entertainment" at bounding box center [229, 138] width 103 height 15
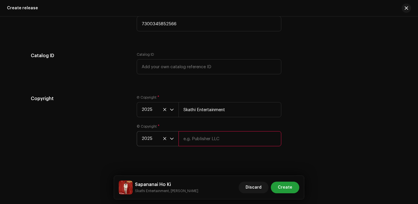
click at [217, 143] on input "text" at bounding box center [229, 138] width 103 height 15
type input "Skathi Entertainment"
click at [285, 186] on span "Create" at bounding box center [284, 188] width 14 height 12
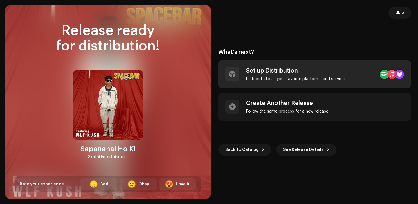
click at [288, 72] on div "Set up Distribution" at bounding box center [296, 70] width 100 height 7
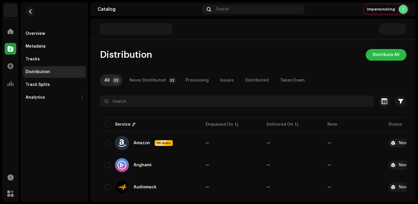
click at [372, 57] on span "Distribute All" at bounding box center [385, 55] width 27 height 12
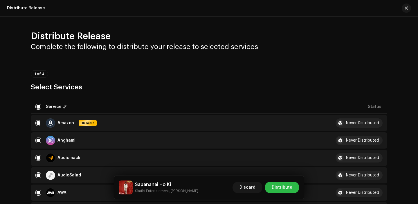
click at [276, 190] on span "Distribute" at bounding box center [281, 188] width 21 height 12
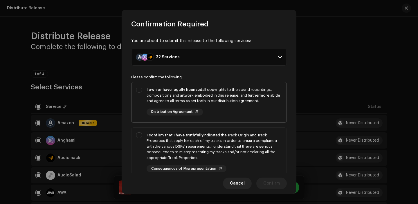
click at [246, 89] on div "I own or have legally licensed all copyrights to the sound recordings, composit…" at bounding box center [213, 95] width 135 height 17
checkbox input "true"
click at [222, 146] on div "I confirm that I have truthfully indicated the Track Origin and Track Propertie…" at bounding box center [213, 146] width 135 height 28
checkbox input "true"
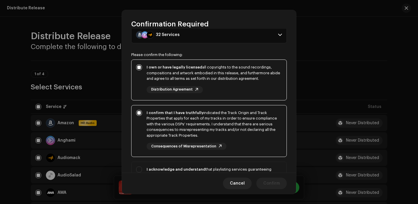
scroll to position [41, 0]
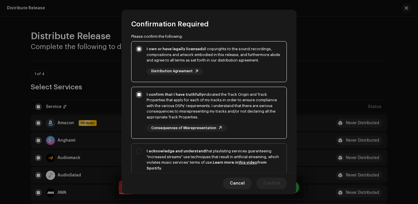
click at [223, 147] on div "I acknowledge and understand that playlisting services guaranteeing "increased …" at bounding box center [208, 170] width 155 height 53
checkbox input "true"
click at [275, 179] on span "Confirm" at bounding box center [271, 183] width 17 height 12
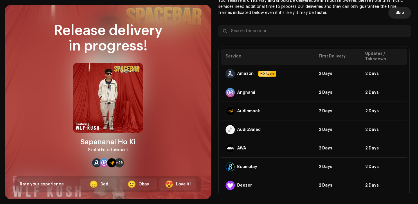
click at [397, 12] on span "Skip" at bounding box center [399, 13] width 9 height 12
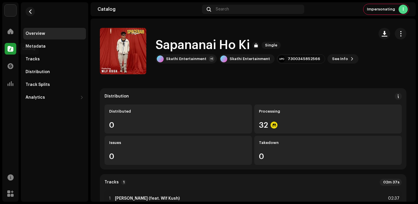
click at [14, 50] on div at bounding box center [11, 49] width 12 height 12
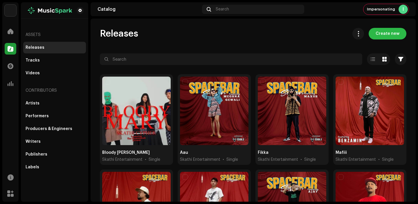
click at [381, 33] on span "Create new" at bounding box center [387, 34] width 24 height 12
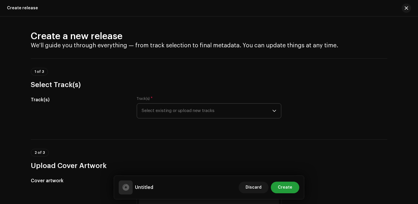
click at [187, 113] on span "Select existing or upload new tracks" at bounding box center [206, 111] width 130 height 14
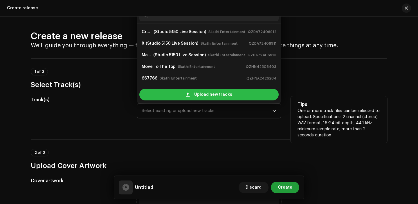
click at [189, 97] on div "Upload new tracks" at bounding box center [208, 95] width 139 height 12
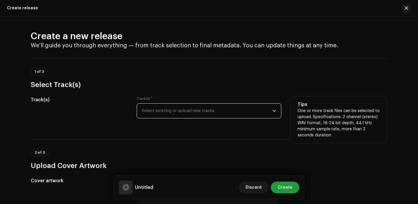
click at [216, 101] on div "Track(s) * Select existing or upload new tracks" at bounding box center [209, 107] width 144 height 22
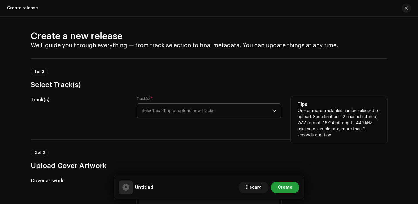
click at [211, 110] on span "Select existing or upload new tracks" at bounding box center [206, 111] width 130 height 14
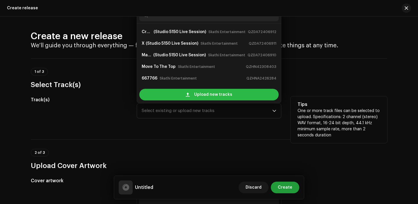
click at [196, 100] on span "Upload new tracks" at bounding box center [213, 95] width 38 height 12
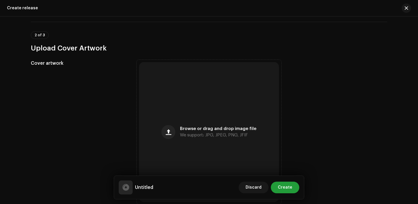
scroll to position [169, 0]
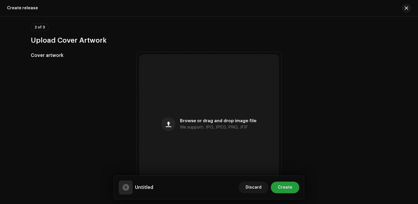
click at [163, 124] on button "button" at bounding box center [168, 124] width 14 height 14
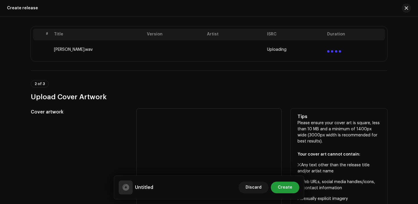
scroll to position [111, 0]
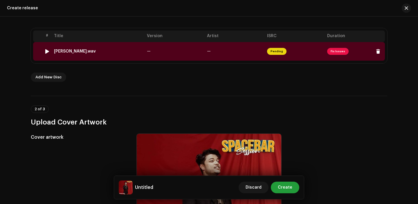
click at [179, 55] on td "—" at bounding box center [174, 51] width 60 height 19
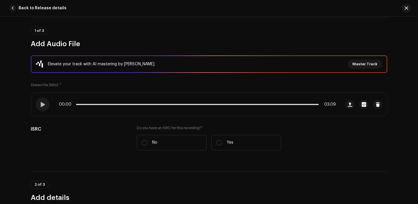
scroll to position [57, 0]
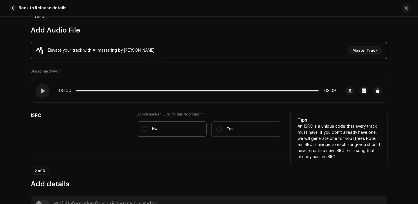
click at [202, 126] on label "No" at bounding box center [172, 128] width 70 height 15
click at [147, 126] on input "No" at bounding box center [144, 129] width 6 height 6
radio input "true"
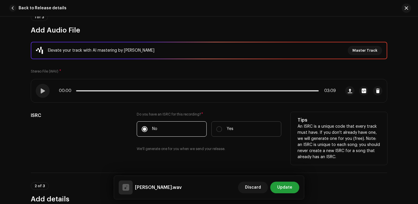
click at [216, 126] on label "Yes" at bounding box center [246, 128] width 70 height 15
click at [216, 126] on input "Yes" at bounding box center [219, 129] width 6 height 6
radio input "true"
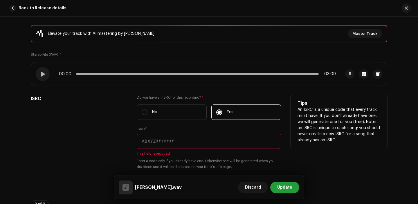
scroll to position [110, 0]
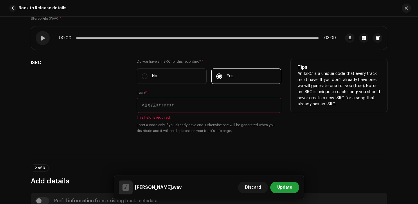
click at [175, 103] on input "text" at bounding box center [209, 105] width 144 height 15
paste input "QZHNA2309689"
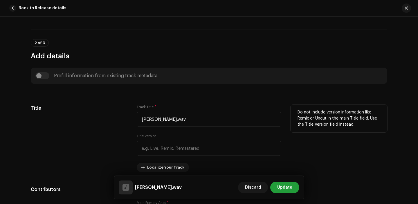
scroll to position [246, 0]
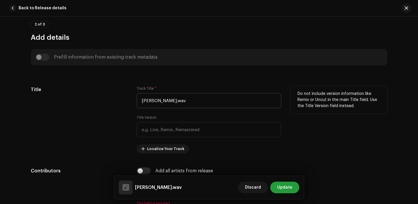
type input "QZHNA2309689"
click at [190, 102] on input "[PERSON_NAME].wav" at bounding box center [209, 100] width 144 height 15
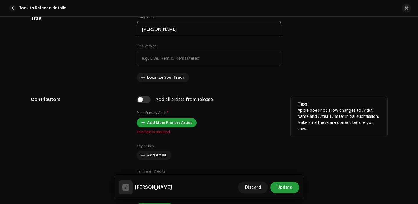
scroll to position [325, 0]
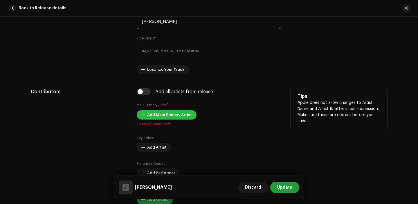
type input "[PERSON_NAME]"
click at [155, 118] on span "Add Main Primary Artist" at bounding box center [169, 115] width 45 height 12
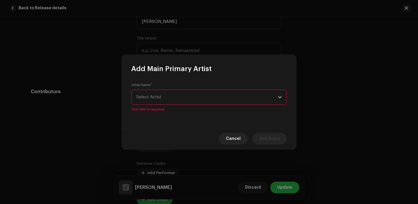
click at [172, 99] on span "Select Artist" at bounding box center [206, 97] width 141 height 14
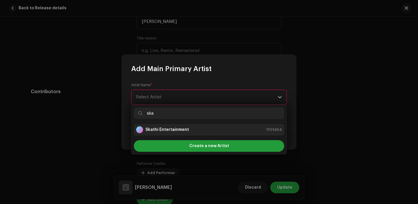
type input "ska"
click at [175, 126] on li "Skathi Entertainment 1701404" at bounding box center [209, 130] width 150 height 12
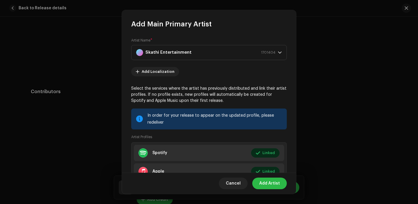
click at [264, 185] on span "Add Artist" at bounding box center [269, 183] width 21 height 12
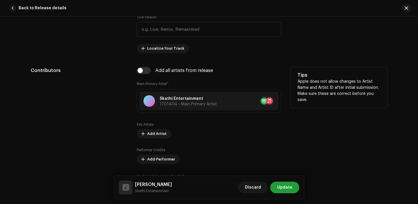
scroll to position [359, 0]
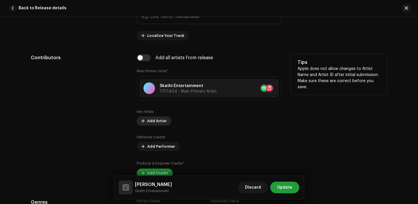
click at [149, 121] on span "Add Artist" at bounding box center [156, 121] width 19 height 12
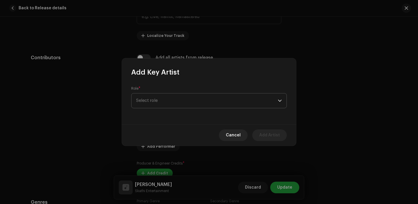
click at [169, 104] on span "Select role" at bounding box center [206, 100] width 141 height 14
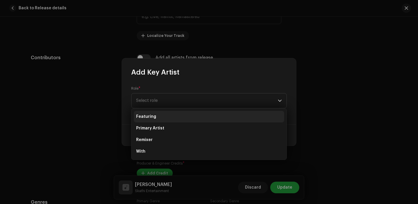
click at [165, 120] on li "Featuring" at bounding box center [209, 117] width 150 height 12
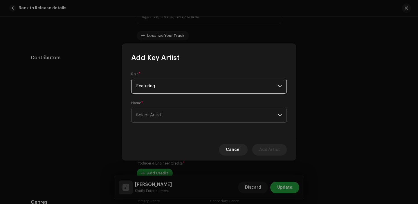
click at [155, 117] on span "Select Artist" at bounding box center [206, 115] width 141 height 14
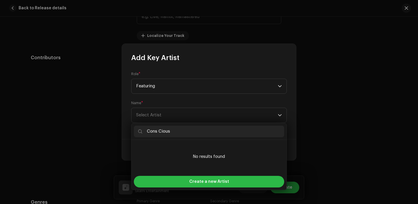
type input "Cons Cious"
click at [193, 181] on span "Create a new Artist" at bounding box center [209, 182] width 40 height 12
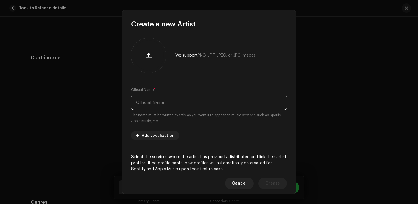
click at [166, 108] on input "text" at bounding box center [208, 102] width 155 height 15
paste input "Cons Cious"
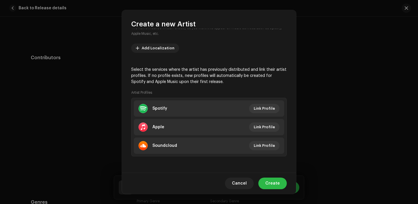
type input "Cons Cious"
click at [279, 181] on span "Create" at bounding box center [272, 183] width 14 height 12
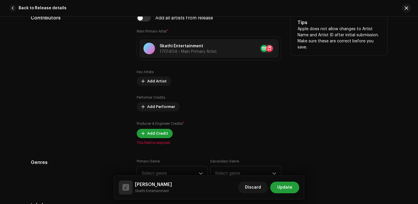
scroll to position [404, 0]
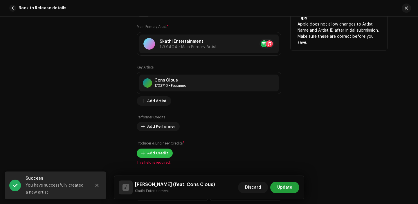
click at [154, 130] on div "Key Artists Cons Cious 1702710 • Featuring No selected item Add Artist Performe…" at bounding box center [209, 111] width 144 height 93
click at [152, 155] on span "Add Credit" at bounding box center [157, 153] width 21 height 12
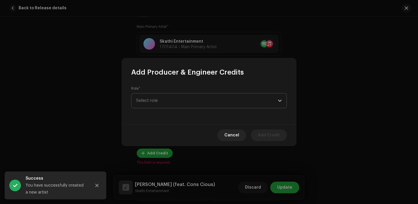
click at [168, 101] on span "Select role" at bounding box center [206, 100] width 141 height 14
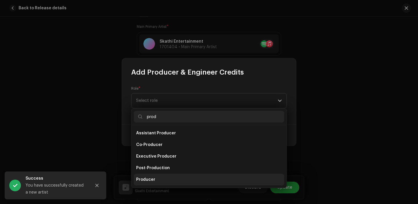
type input "prod"
click at [175, 178] on li "Producer" at bounding box center [209, 180] width 150 height 12
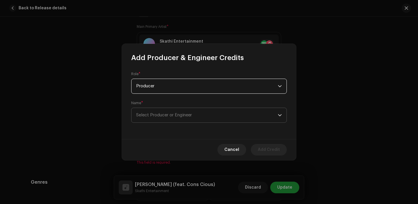
click at [169, 115] on span "Select Producer or Engineer" at bounding box center [164, 115] width 56 height 4
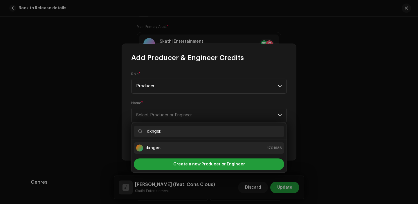
type input "dxnger."
click at [181, 143] on li "dxnger. 1701686" at bounding box center [209, 148] width 150 height 12
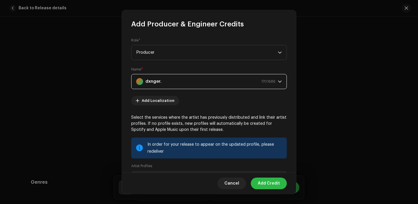
click at [269, 180] on span "Add Credit" at bounding box center [268, 183] width 22 height 12
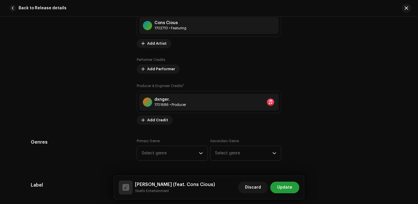
scroll to position [484, 0]
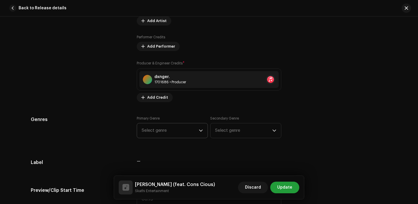
click at [163, 135] on span "Select genre" at bounding box center [169, 130] width 57 height 14
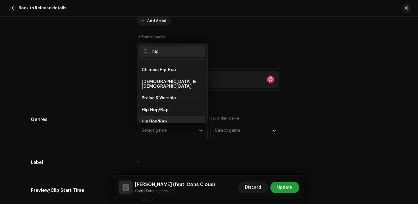
scroll to position [10, 0]
type input "hip"
click at [162, 118] on span "Hip Hop/Rap" at bounding box center [153, 121] width 25 height 6
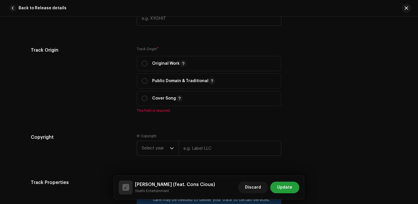
scroll to position [721, 0]
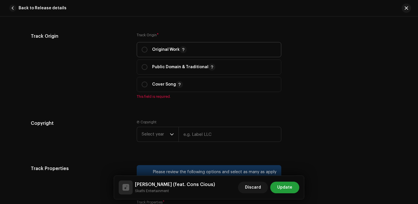
click at [150, 53] on div "Original Work" at bounding box center [163, 49] width 45 height 7
radio input "true"
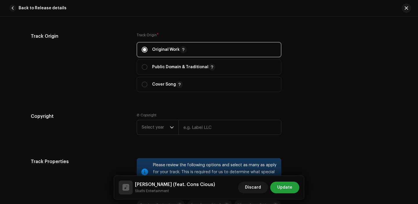
scroll to position [781, 0]
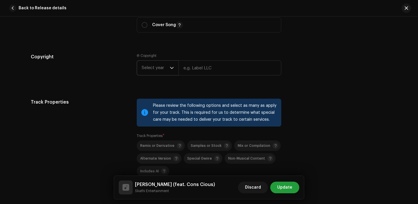
click at [160, 71] on span "Select year" at bounding box center [155, 68] width 28 height 14
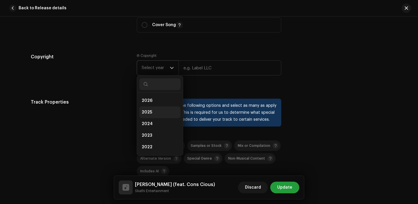
click at [154, 112] on li "2025" at bounding box center [159, 112] width 41 height 12
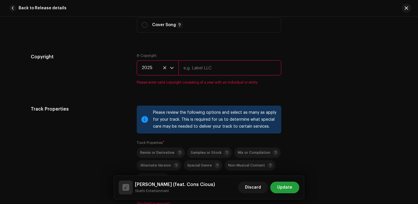
click at [217, 67] on input "text" at bounding box center [229, 67] width 103 height 15
type input "Skathi Entertainment"
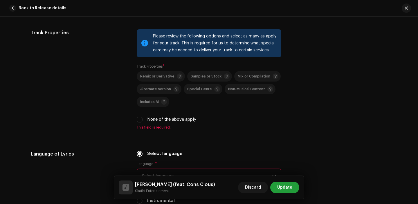
scroll to position [856, 0]
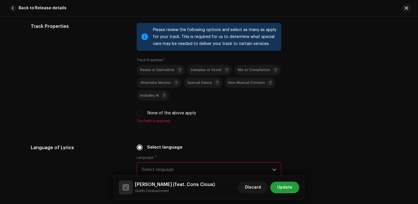
click at [137, 110] on div "Remix or Derivative Samples or Stock Mix or Compilation Alternate Version Speci…" at bounding box center [209, 91] width 144 height 52
click at [139, 116] on input "None of the above apply" at bounding box center [140, 113] width 6 height 6
checkbox input "true"
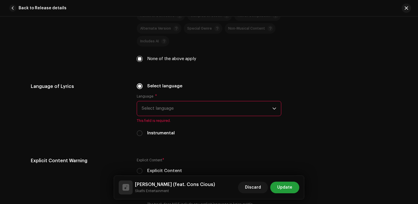
scroll to position [915, 0]
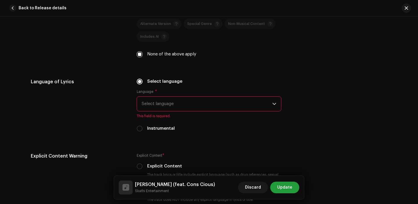
click at [189, 110] on span "Select language" at bounding box center [206, 104] width 130 height 14
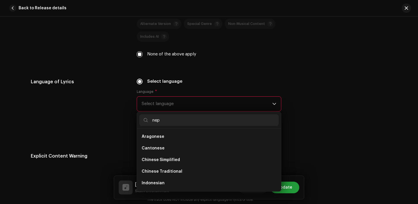
scroll to position [0, 0]
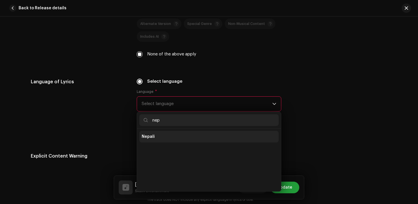
type input "nep"
click at [174, 139] on li "Nepali" at bounding box center [208, 137] width 139 height 12
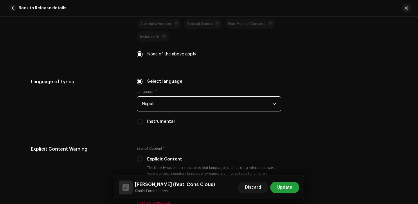
scroll to position [995, 0]
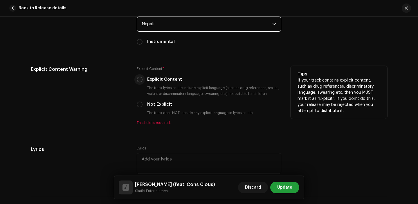
click at [138, 80] on input "Explicit Content" at bounding box center [140, 80] width 6 height 6
radio input "true"
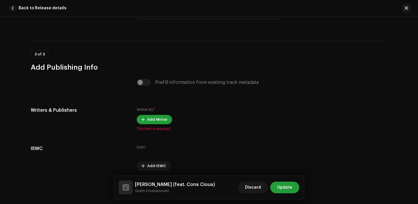
scroll to position [1167, 0]
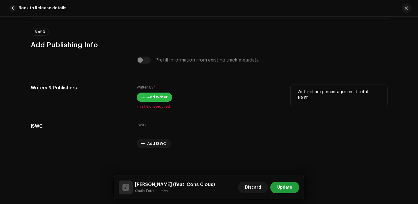
click at [147, 94] on span "Add Writer" at bounding box center [157, 97] width 20 height 12
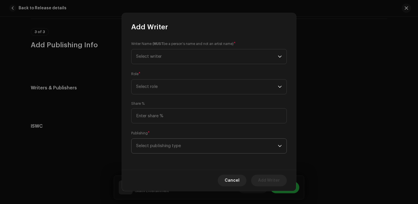
click at [180, 150] on span "Select publishing type" at bounding box center [206, 146] width 141 height 14
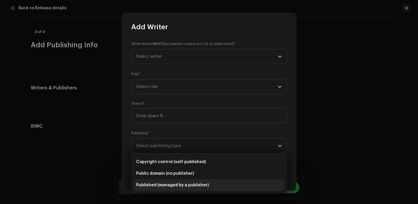
click at [175, 186] on span "Published (managed by a publisher)" at bounding box center [172, 185] width 72 height 6
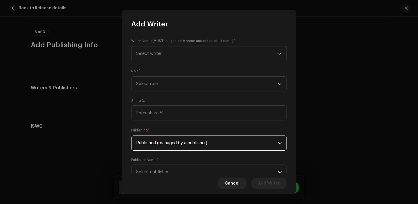
scroll to position [23, 0]
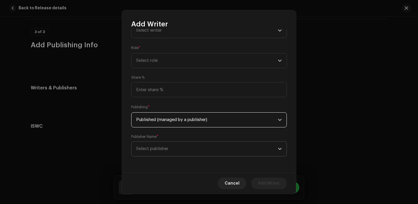
click at [184, 152] on span "Select publisher" at bounding box center [206, 148] width 141 height 14
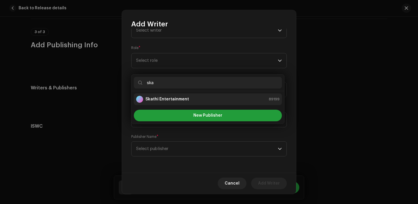
type input "ska"
click at [185, 100] on strong "Skathi Entertainment" at bounding box center [166, 99] width 43 height 6
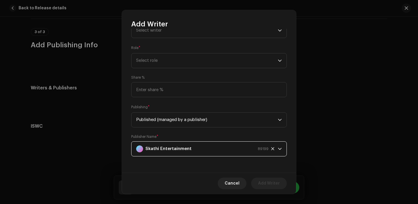
scroll to position [0, 0]
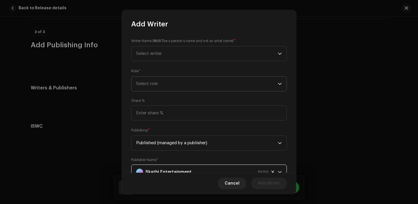
click at [174, 86] on span "Select role" at bounding box center [206, 84] width 141 height 14
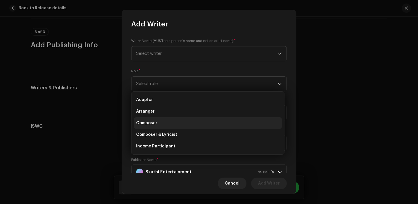
click at [160, 118] on li "Composer" at bounding box center [208, 123] width 148 height 12
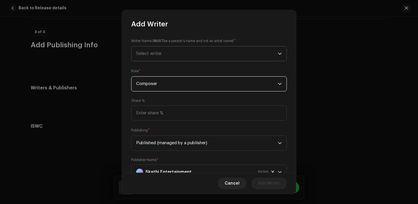
click at [186, 59] on span "Select writer" at bounding box center [206, 53] width 141 height 14
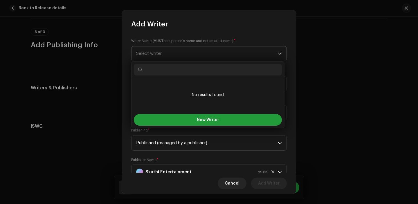
paste input "Rajat K.C."
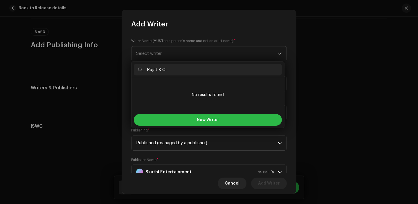
type input "Rajat K.C."
click at [173, 118] on button "New Writer" at bounding box center [208, 120] width 148 height 12
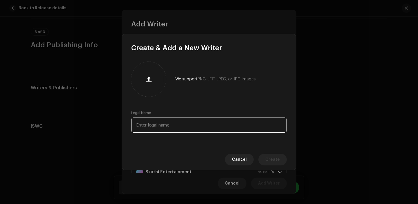
click at [163, 128] on input "text" at bounding box center [208, 124] width 155 height 15
paste input "Rajat K.C."
type input "Rajat K.C."
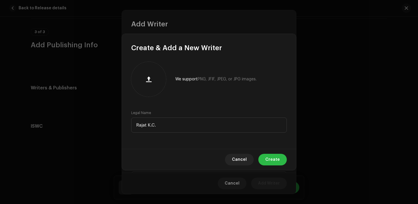
click at [275, 159] on span "Create" at bounding box center [272, 160] width 14 height 12
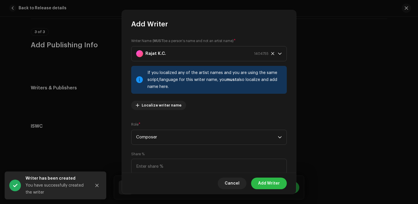
click at [272, 179] on span "Add Writer" at bounding box center [269, 183] width 22 height 12
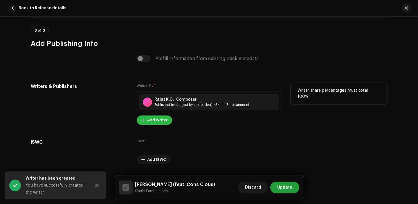
click at [159, 125] on span "Add Writer" at bounding box center [157, 120] width 20 height 12
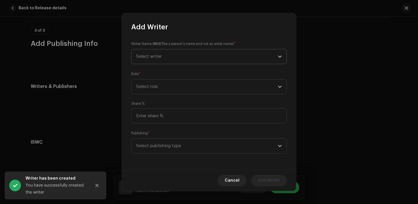
click at [190, 59] on span "Select writer" at bounding box center [206, 56] width 141 height 14
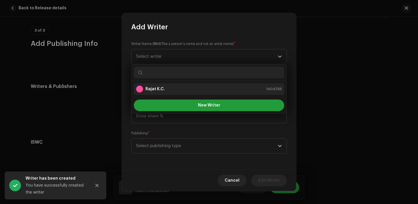
click at [177, 84] on li "Rajat K.C. 1404755" at bounding box center [209, 89] width 150 height 12
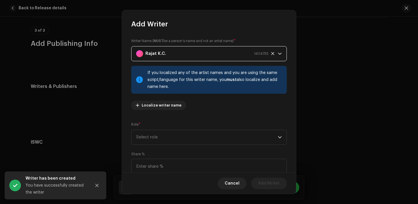
scroll to position [32, 0]
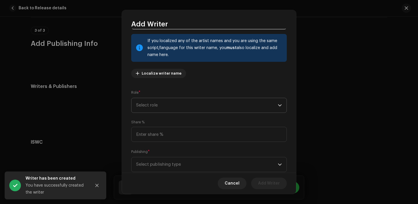
click at [168, 107] on span "Select role" at bounding box center [206, 105] width 141 height 14
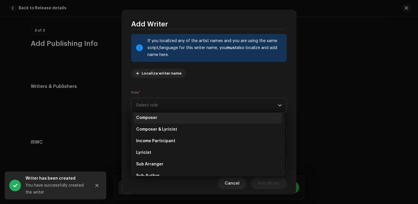
scroll to position [24, 0]
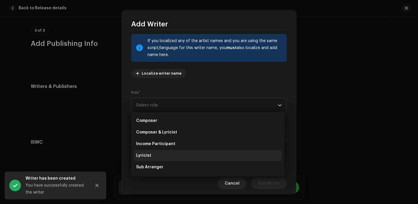
click at [153, 159] on li "Lyricist" at bounding box center [208, 156] width 148 height 12
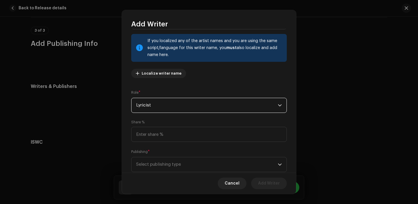
scroll to position [48, 0]
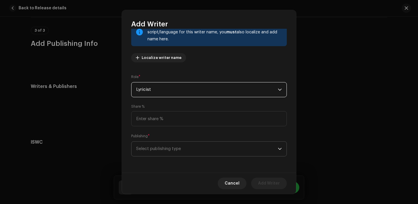
click at [165, 148] on span "Select publishing type" at bounding box center [206, 148] width 141 height 14
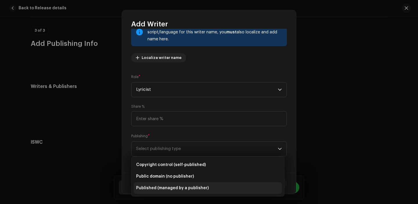
click at [156, 189] on span "Published (managed by a publisher)" at bounding box center [172, 188] width 72 height 6
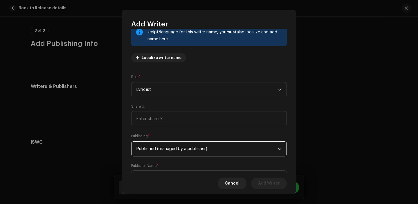
scroll to position [77, 0]
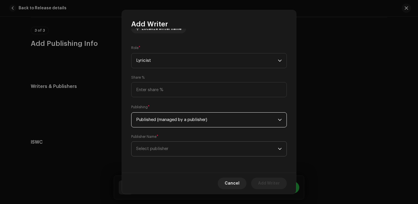
click at [184, 143] on span "Select publisher" at bounding box center [206, 148] width 141 height 14
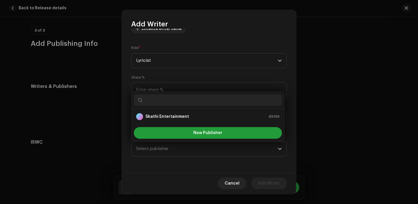
click at [183, 105] on input "text" at bounding box center [208, 100] width 148 height 12
click at [180, 116] on strong "Skathi Entertainment" at bounding box center [166, 117] width 43 height 6
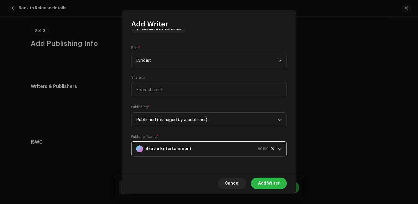
click at [276, 187] on span "Add Writer" at bounding box center [269, 183] width 22 height 12
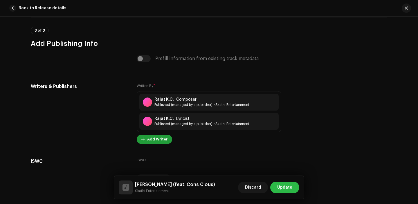
click at [285, 185] on span "Update" at bounding box center [284, 188] width 15 height 12
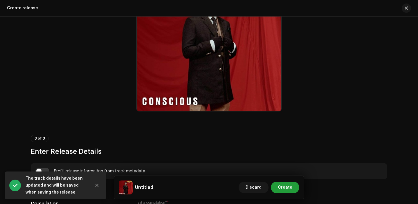
scroll to position [370, 0]
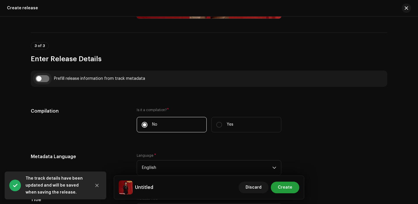
click at [41, 77] on input "checkbox" at bounding box center [42, 78] width 14 height 7
checkbox input "true"
type input "[PERSON_NAME]"
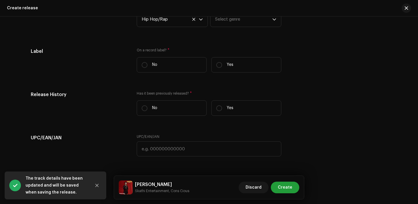
scroll to position [870, 0]
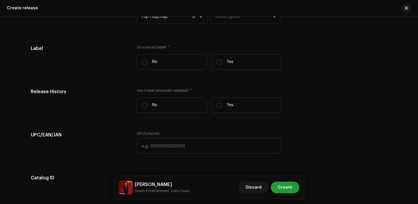
click at [251, 54] on div "On a record label? * No Yes" at bounding box center [209, 59] width 144 height 29
click at [237, 63] on label "Yes" at bounding box center [246, 61] width 70 height 15
click at [222, 63] on input "Yes" at bounding box center [219, 62] width 6 height 6
radio input "true"
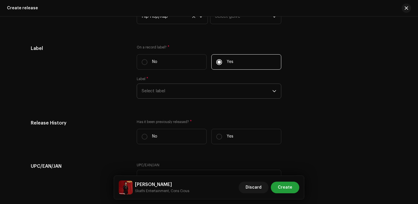
click at [190, 98] on span "Select label" at bounding box center [206, 91] width 130 height 14
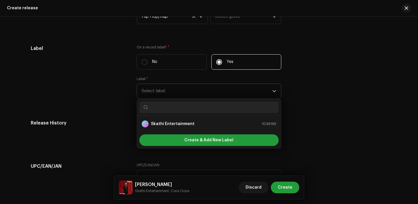
click at [177, 118] on ul "Skathi Entertainment 1036165" at bounding box center [209, 124] width 144 height 16
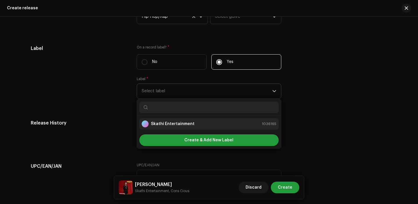
click at [173, 126] on strong "Skathi Entertainment" at bounding box center [172, 124] width 43 height 6
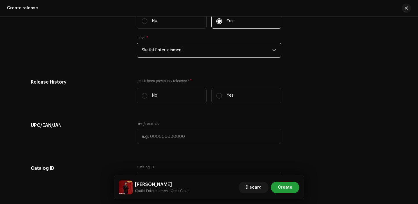
scroll to position [915, 0]
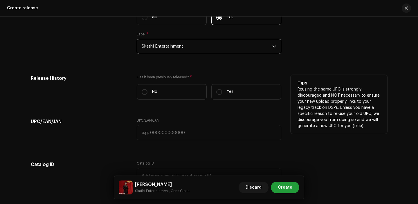
click at [208, 92] on div "No Yes" at bounding box center [209, 91] width 144 height 15
click at [219, 94] on input "Yes" at bounding box center [219, 92] width 6 height 6
radio input "true"
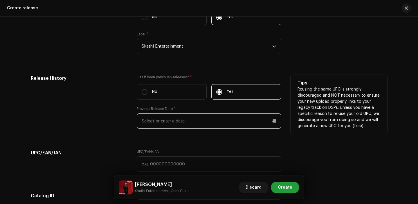
click at [185, 124] on input "text" at bounding box center [209, 120] width 144 height 15
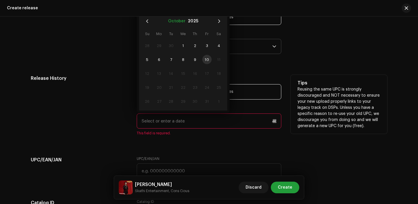
click at [177, 23] on button "October" at bounding box center [176, 21] width 17 height 9
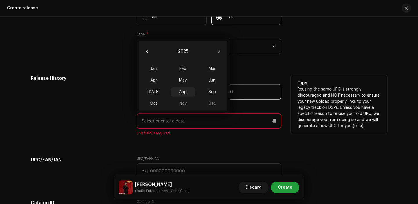
click at [183, 91] on span "Aug" at bounding box center [182, 91] width 25 height 9
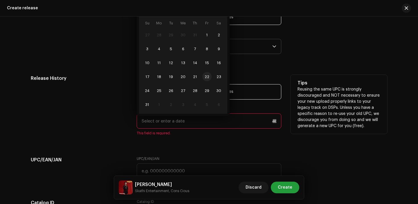
click at [203, 79] on span "22" at bounding box center [206, 76] width 9 height 9
type input "[DATE]"
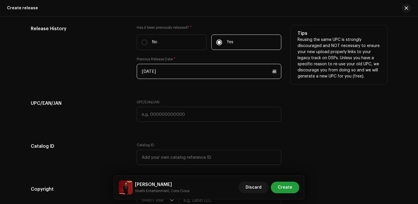
scroll to position [1012, 0]
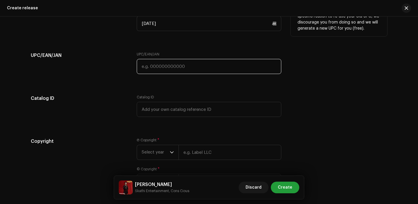
click at [205, 71] on input "text" at bounding box center [209, 66] width 144 height 15
paste input "7300345852559"
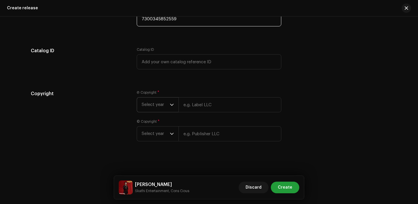
type input "7300345852559"
click at [161, 110] on span "Select year" at bounding box center [155, 104] width 28 height 14
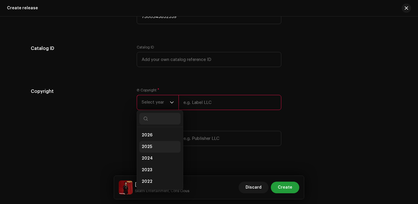
click at [150, 149] on li "2025" at bounding box center [159, 147] width 41 height 12
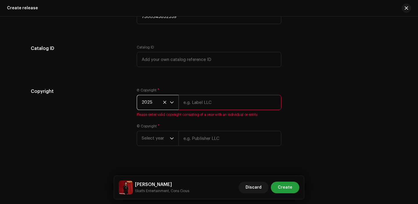
click at [200, 110] on input "text" at bounding box center [229, 102] width 103 height 15
type input "Skathi Entertainment"
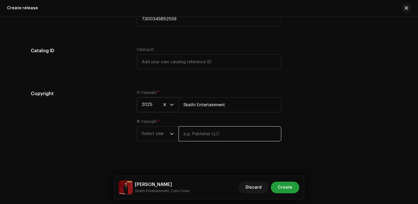
click at [219, 129] on input "text" at bounding box center [229, 133] width 103 height 15
type input "Skathi Entertainment"
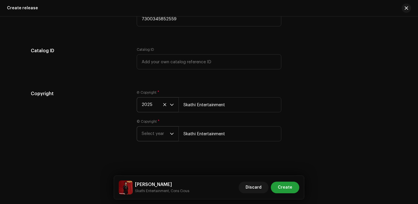
click at [155, 137] on span "Select year" at bounding box center [155, 133] width 28 height 14
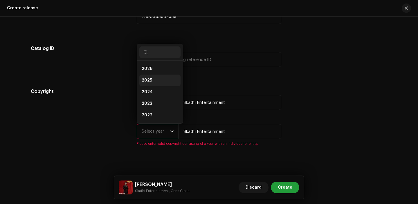
click at [156, 86] on li "2025" at bounding box center [159, 81] width 41 height 12
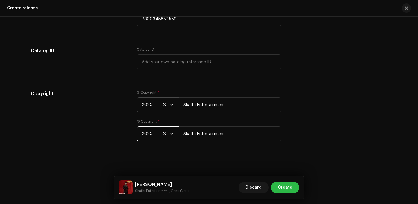
click at [289, 188] on span "Create" at bounding box center [284, 188] width 14 height 12
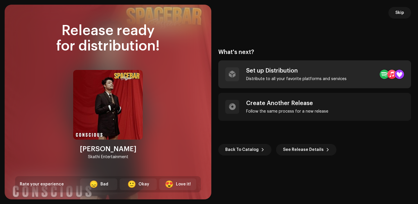
click at [282, 78] on div "Distribute to all your favorite platforms and services" at bounding box center [296, 79] width 100 height 5
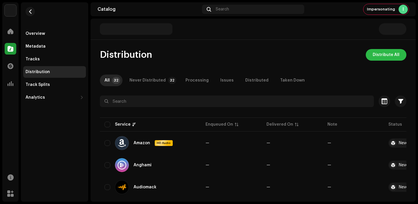
click at [391, 56] on span "Distribute All" at bounding box center [385, 55] width 27 height 12
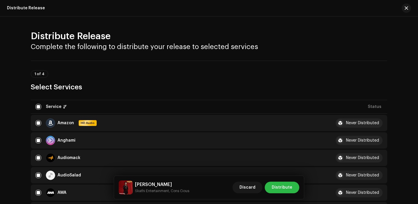
click at [279, 187] on span "Distribute" at bounding box center [281, 188] width 21 height 12
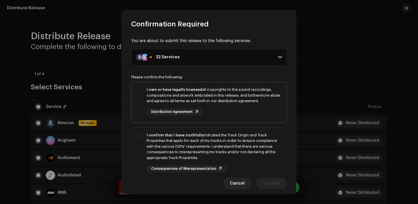
click at [239, 89] on div "I own or have legally licensed all copyrights to the sound recordings, composit…" at bounding box center [213, 95] width 135 height 17
checkbox input "true"
click at [232, 136] on div "I confirm that I have truthfully indicated the Track Origin and Track Propertie…" at bounding box center [213, 146] width 135 height 28
checkbox input "true"
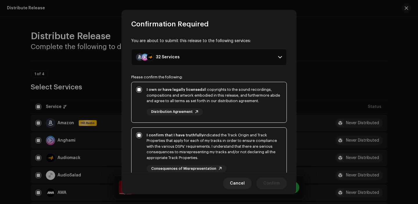
scroll to position [50, 0]
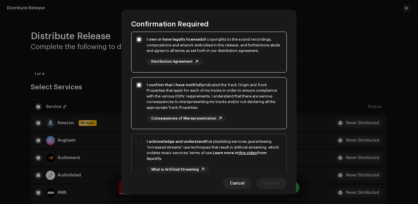
click at [240, 141] on div "I acknowledge and understand that playlisting services guaranteeing "increased …" at bounding box center [213, 150] width 135 height 23
checkbox input "true"
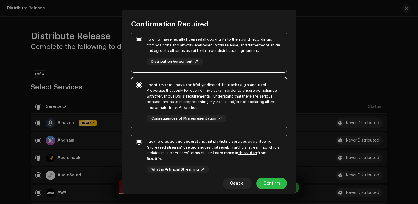
click at [273, 187] on span "Confirm" at bounding box center [271, 183] width 17 height 12
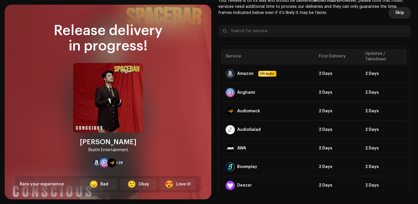
click at [401, 13] on span "Skip" at bounding box center [399, 13] width 9 height 12
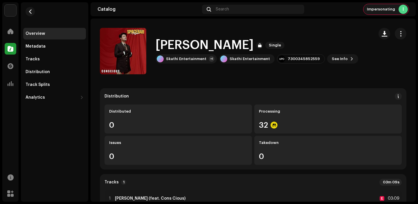
click at [389, 10] on span "Impersonating" at bounding box center [381, 9] width 28 height 5
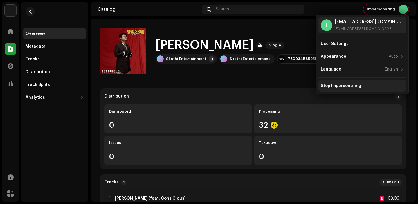
click at [334, 81] on div "Stop Impersonating" at bounding box center [362, 86] width 88 height 12
